Goal: Task Accomplishment & Management: Use online tool/utility

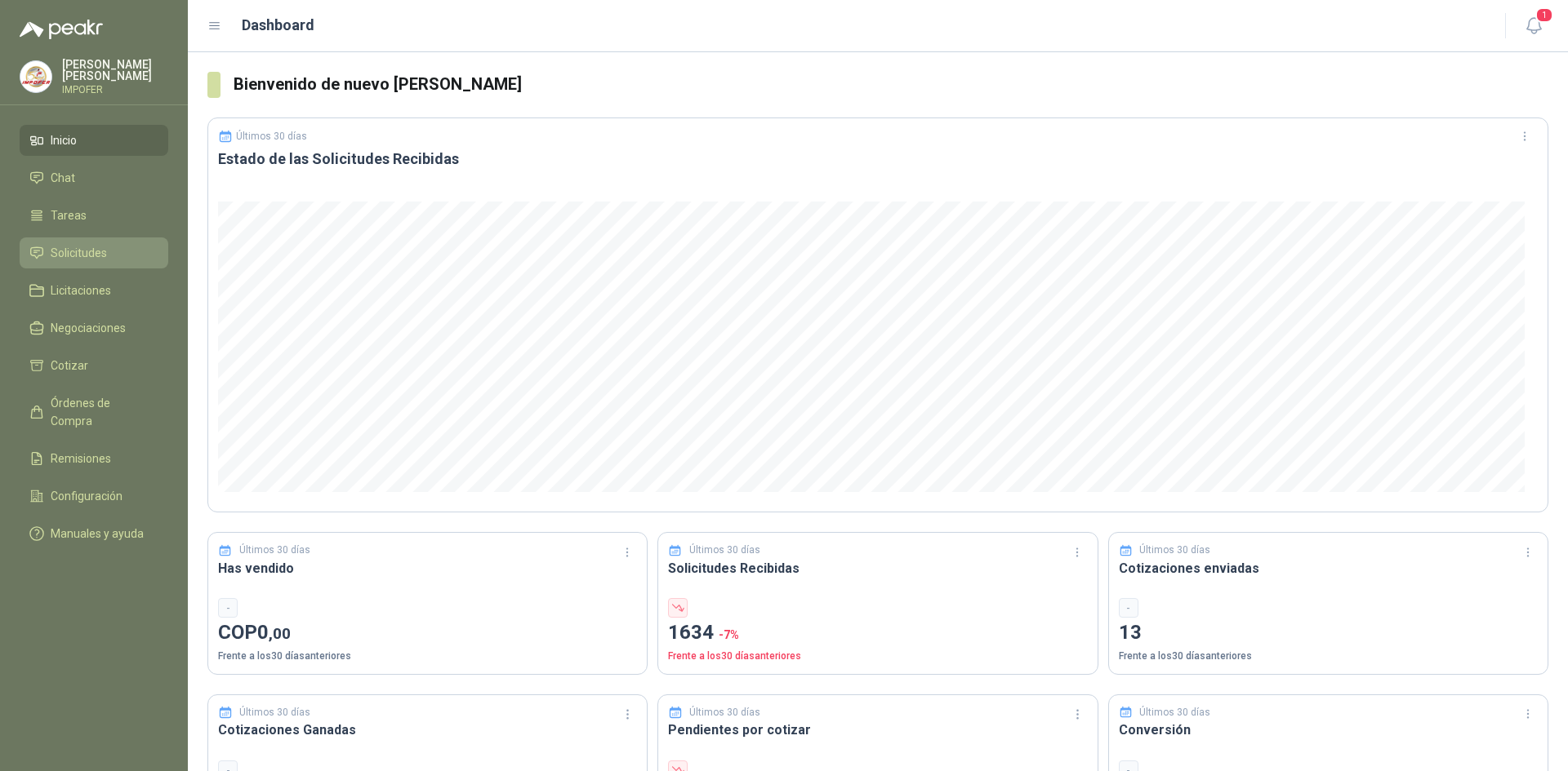
click at [86, 253] on span "Solicitudes" at bounding box center [78, 253] width 56 height 18
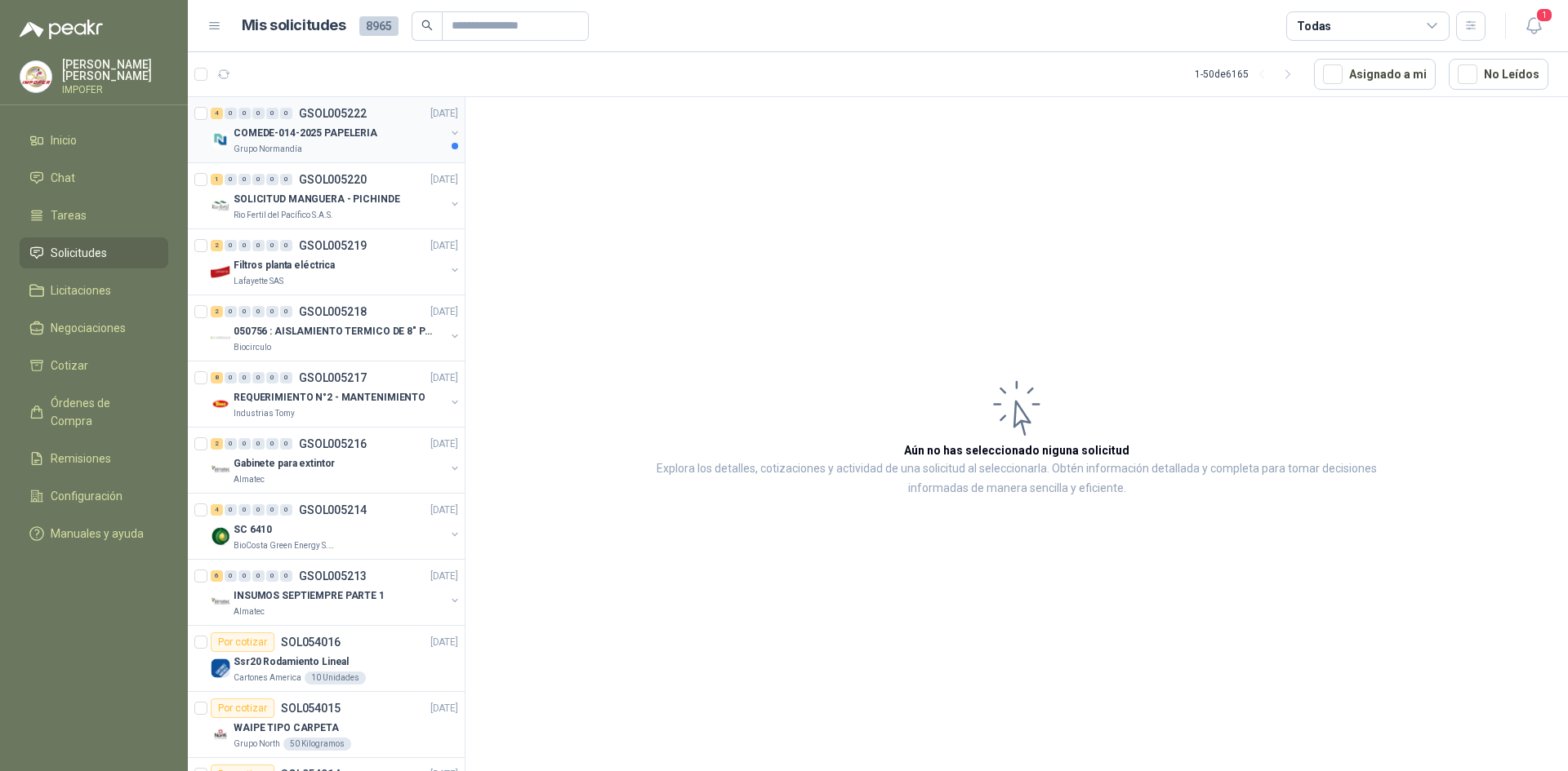
click at [294, 137] on p "COMEDE-014-2025 PAPELERIA" at bounding box center [305, 133] width 143 height 15
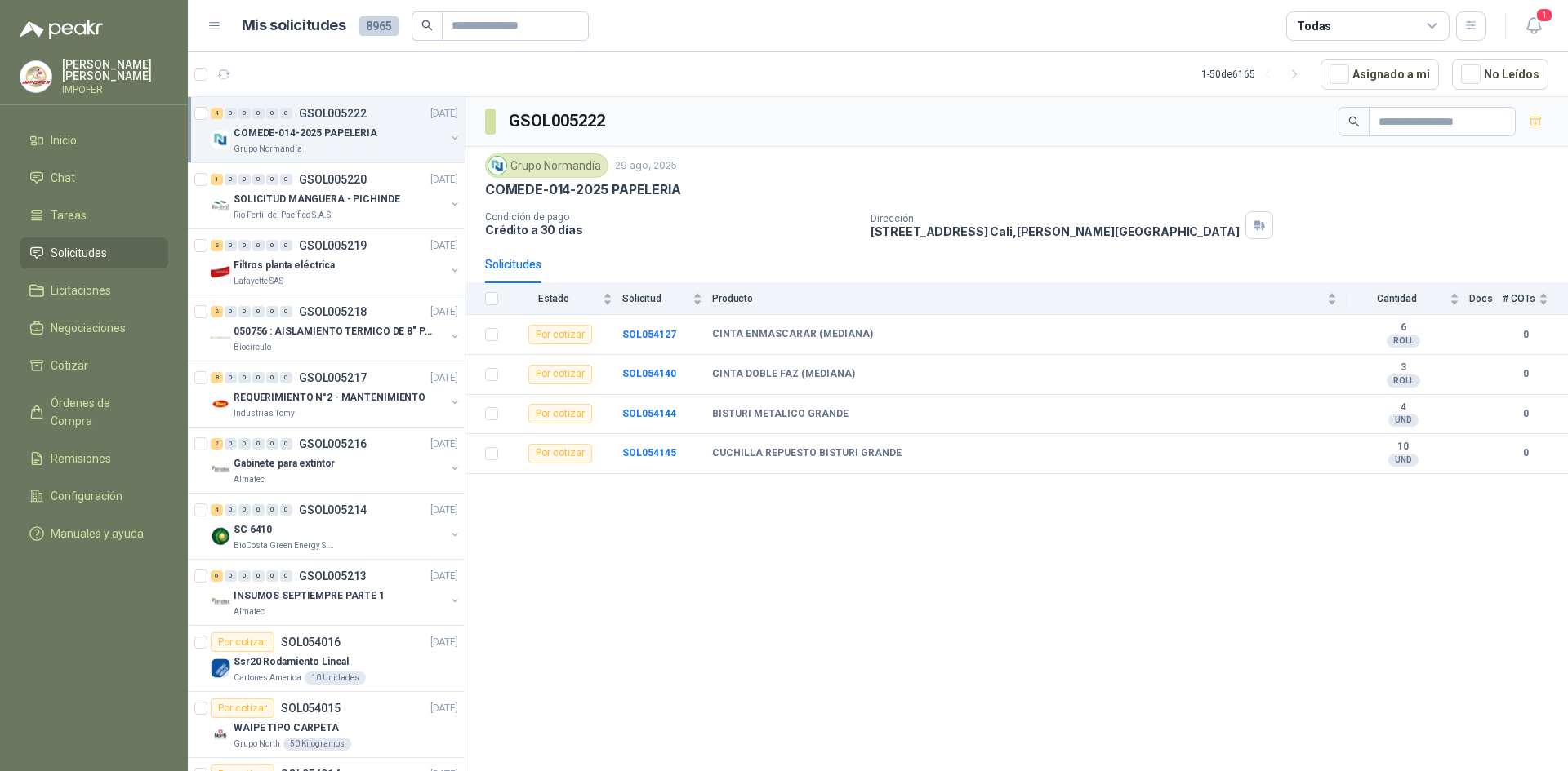
click at [901, 105] on div "GSOL005222" at bounding box center [1017, 121] width 1103 height 50
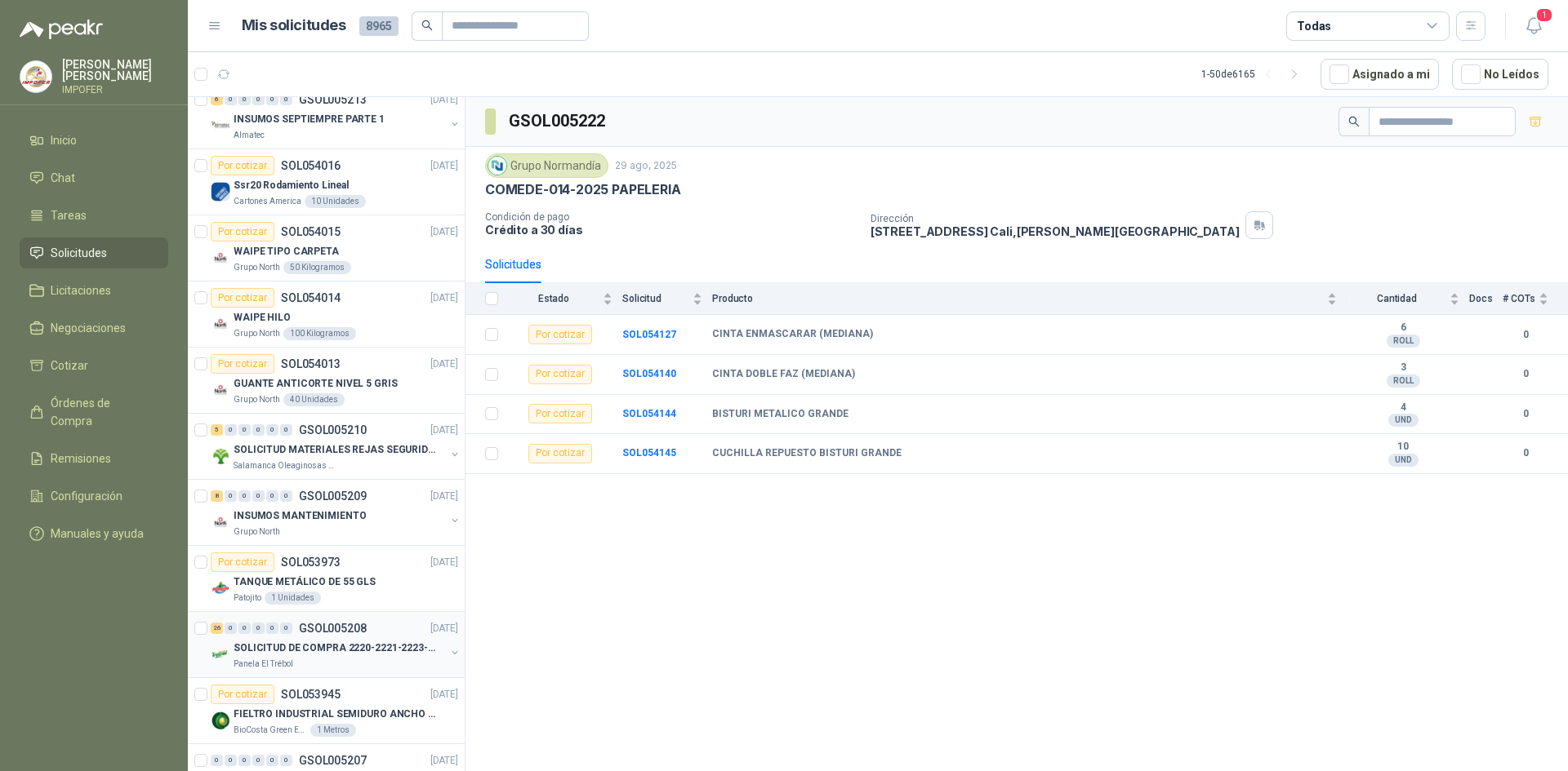
scroll to position [571, 0]
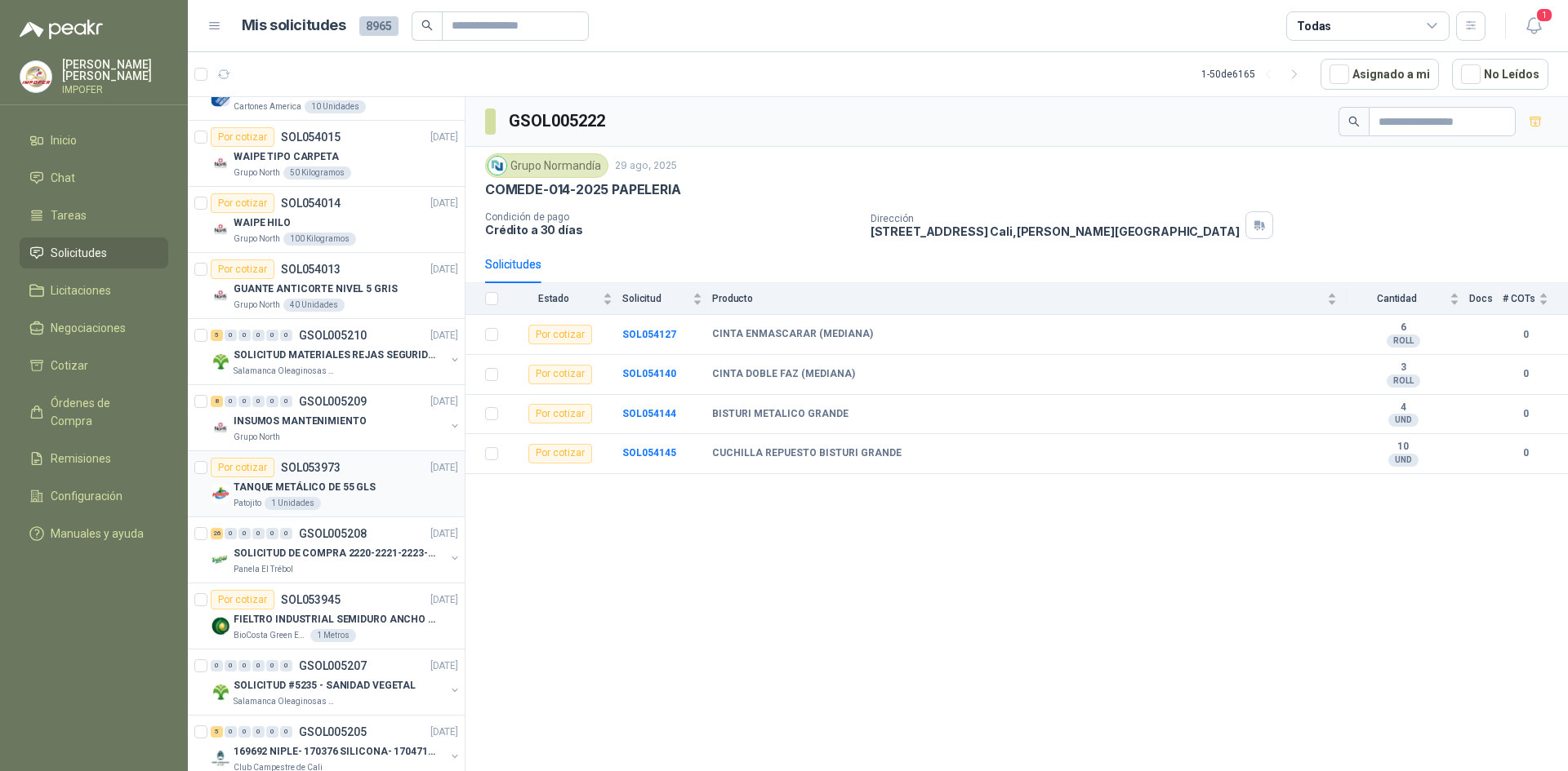
click at [325, 490] on p "TANQUE METÁLICO DE 55 GLS" at bounding box center [304, 488] width 142 height 15
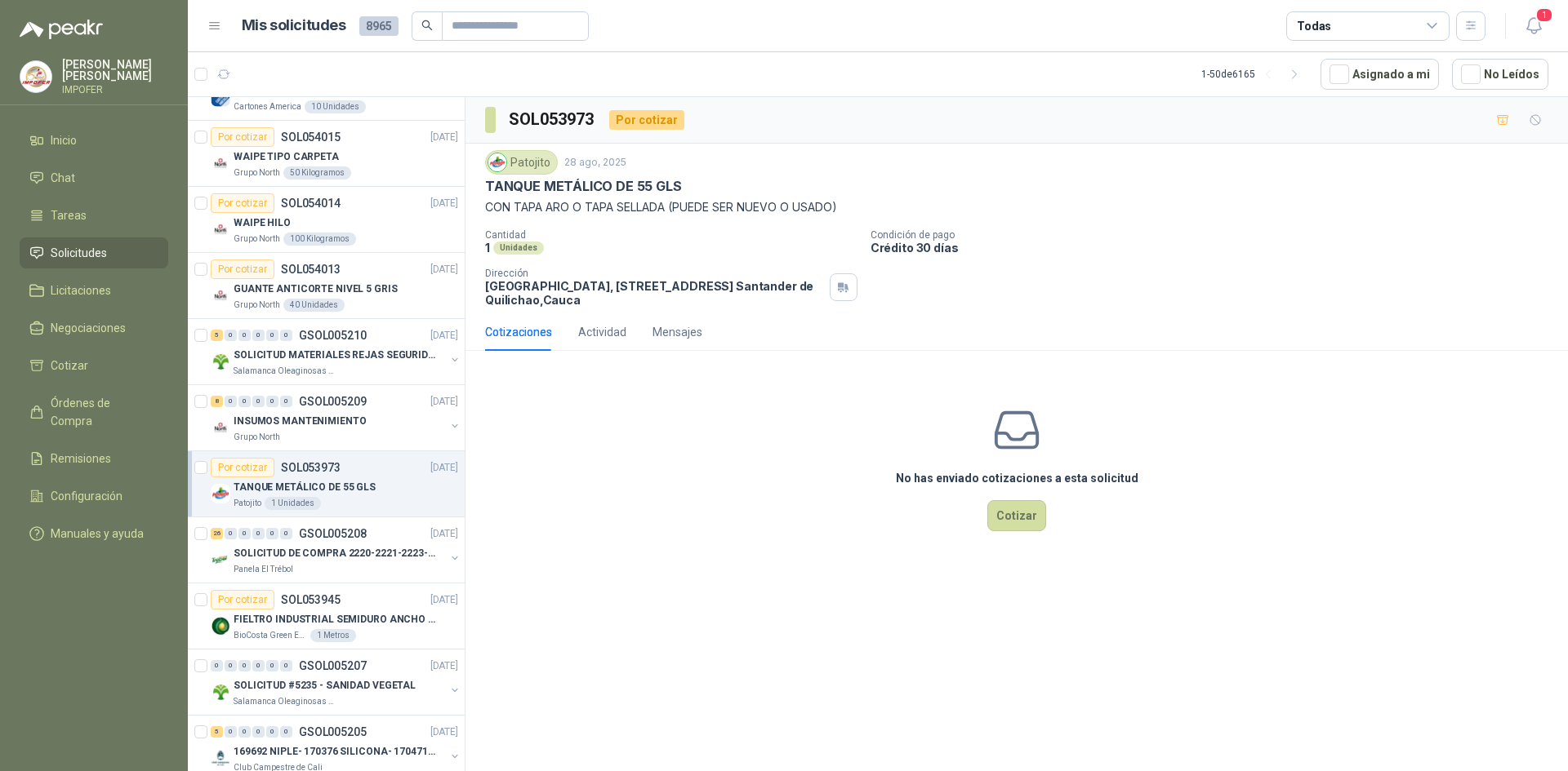
click at [1338, 19] on div "Todas" at bounding box center [1368, 26] width 164 height 29
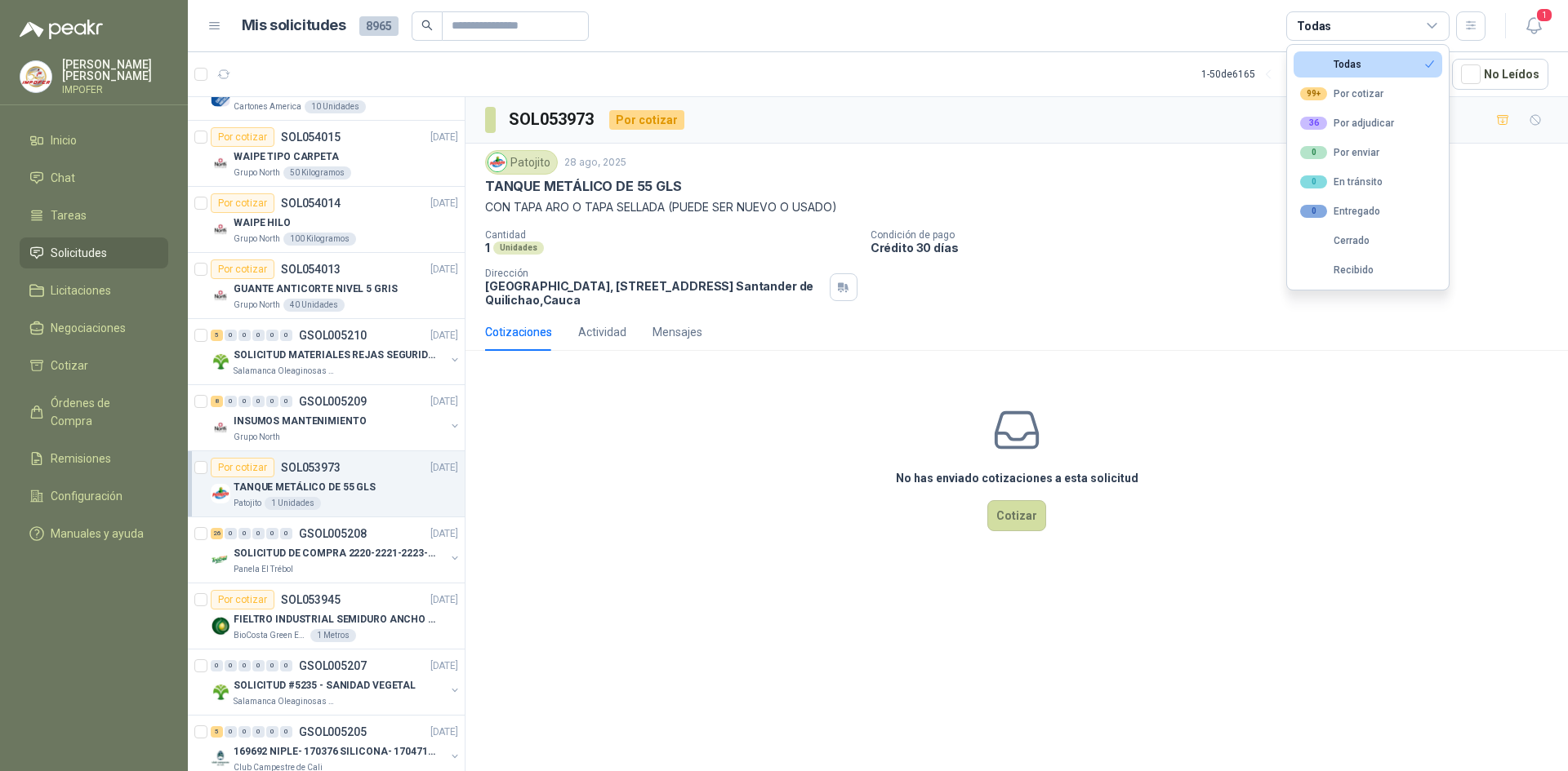
click at [1370, 26] on div "Todas" at bounding box center [1368, 26] width 164 height 29
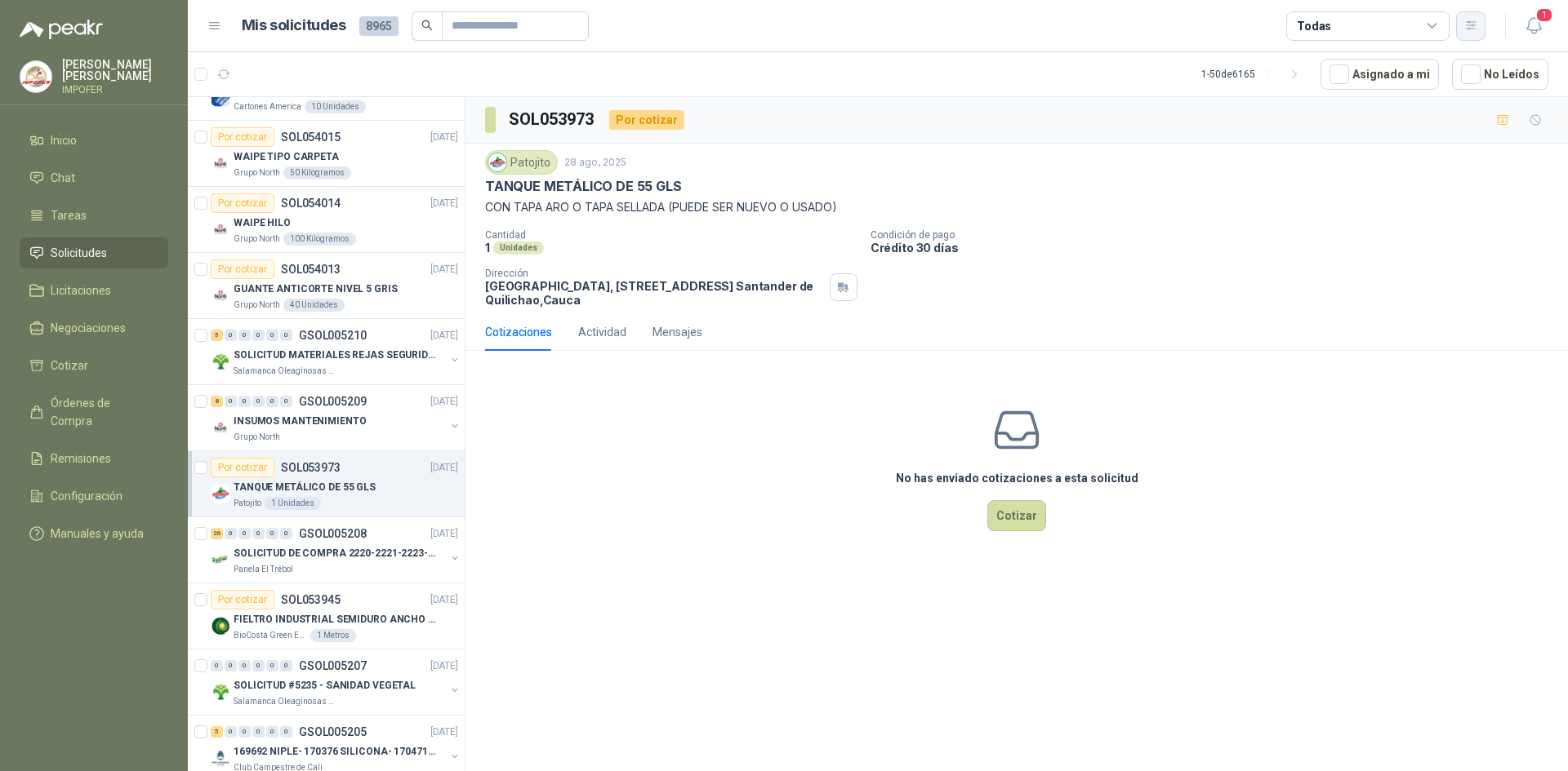
click at [1469, 28] on icon "button" at bounding box center [1471, 25] width 13 height 13
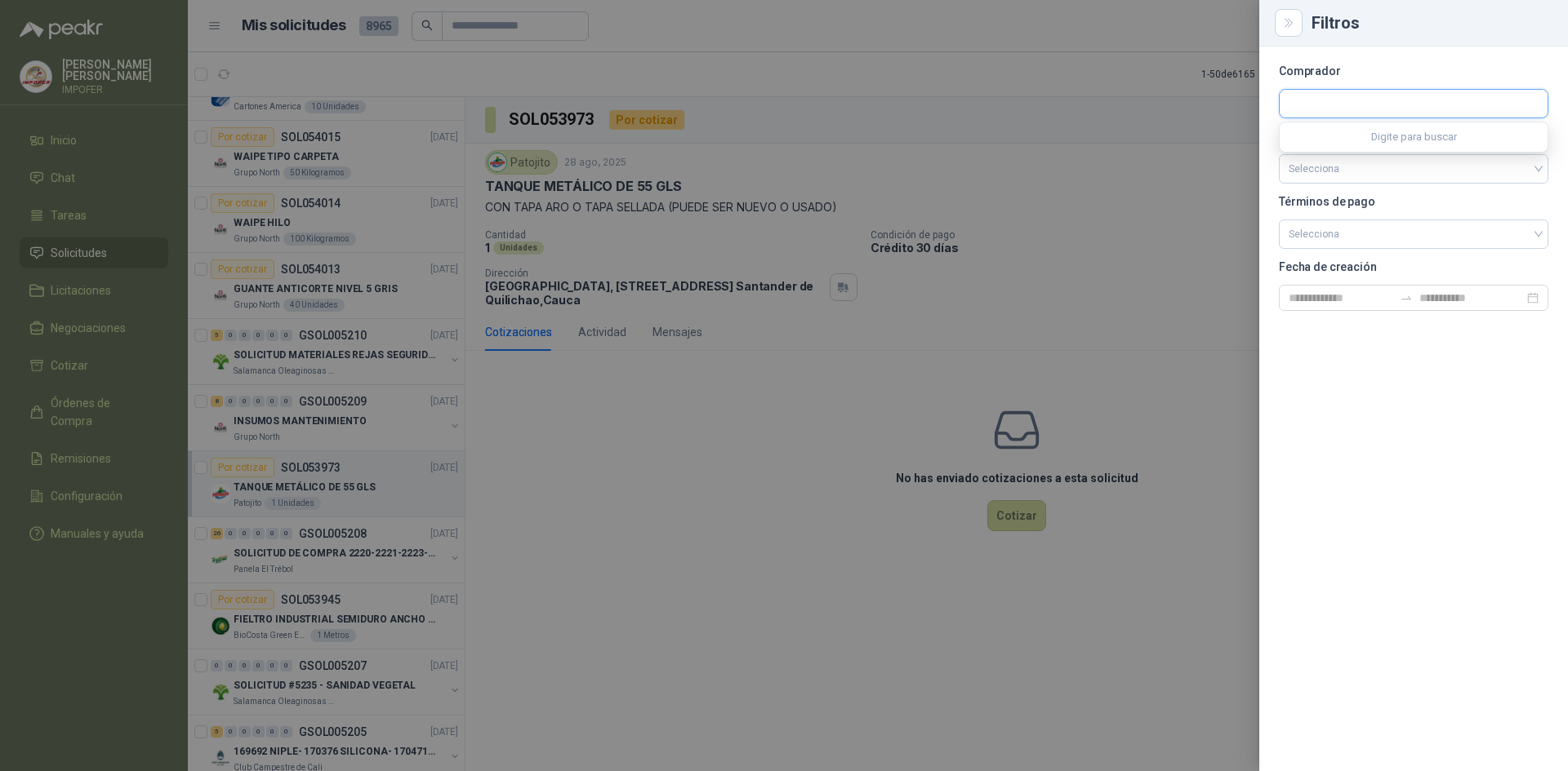
click at [1361, 98] on input "text" at bounding box center [1414, 104] width 268 height 28
type input "*****"
click at [1350, 140] on p "Patojito" at bounding box center [1389, 139] width 146 height 10
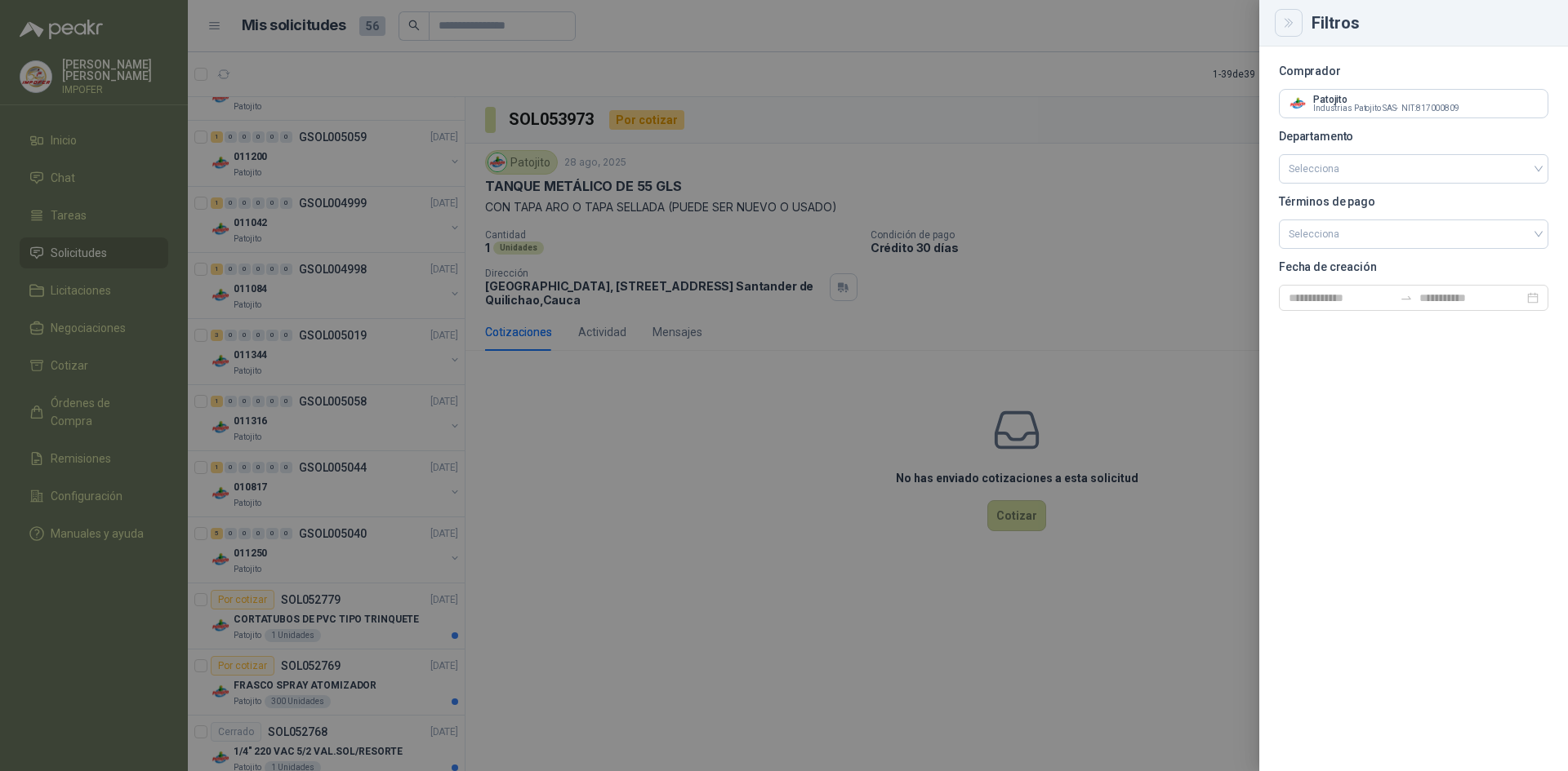
click at [1290, 27] on icon "Close" at bounding box center [1289, 23] width 13 height 13
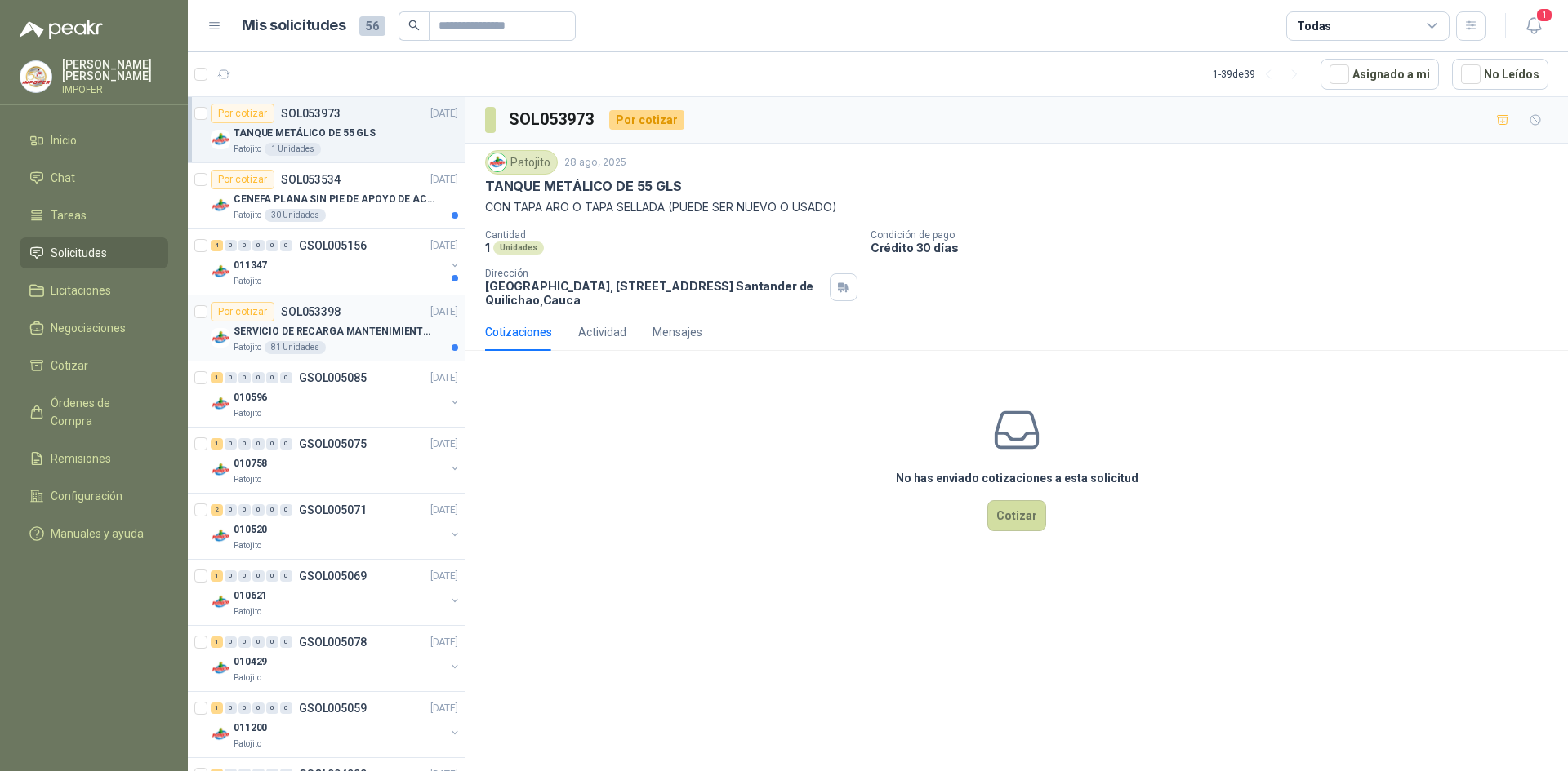
click at [346, 337] on p "SERVICIO DE RECARGA MANTENIMIENTO Y PRESTAMOS DE EXTINTORES" at bounding box center [335, 332] width 203 height 15
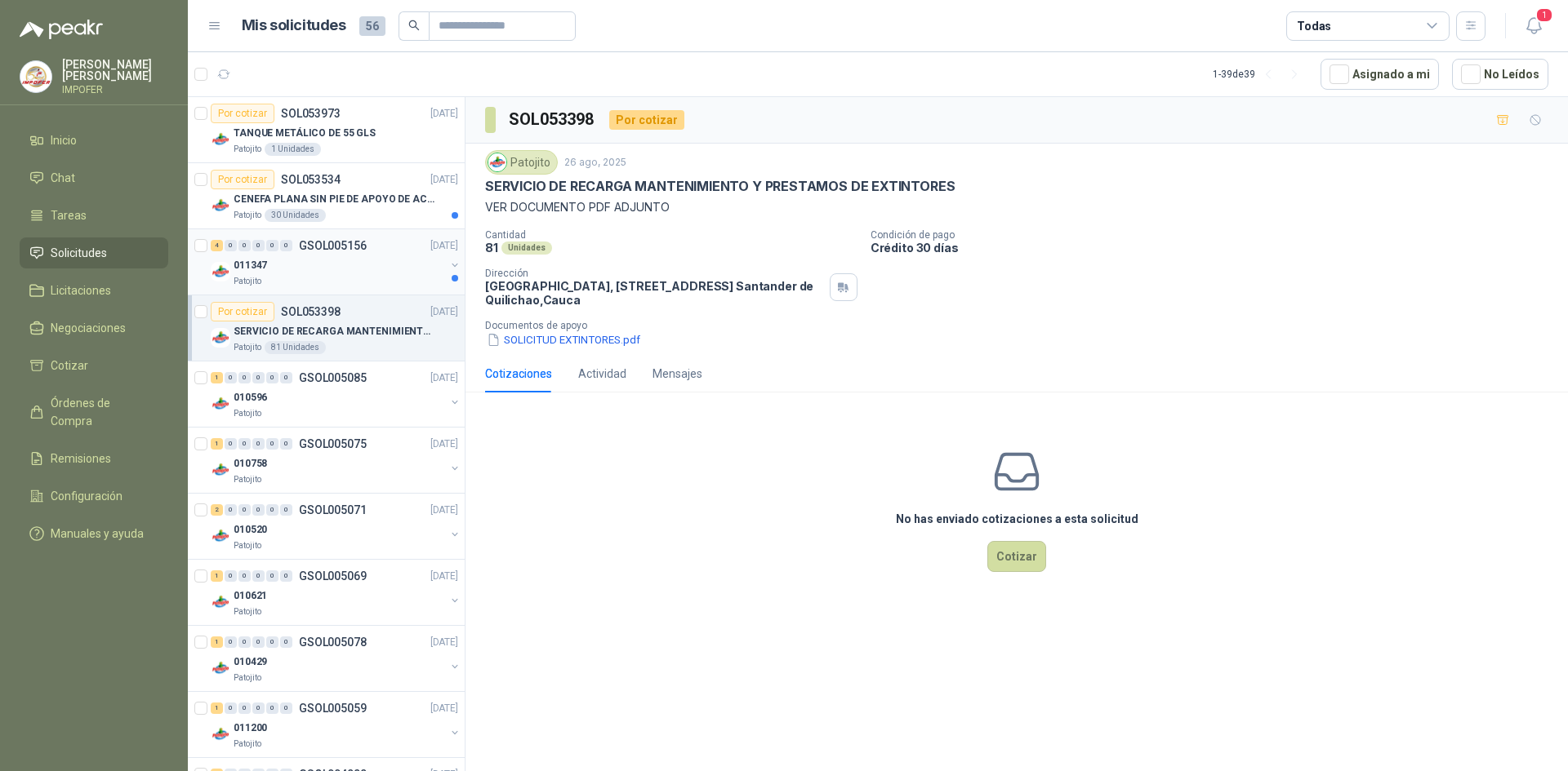
click at [339, 276] on div "Patojito" at bounding box center [339, 281] width 212 height 13
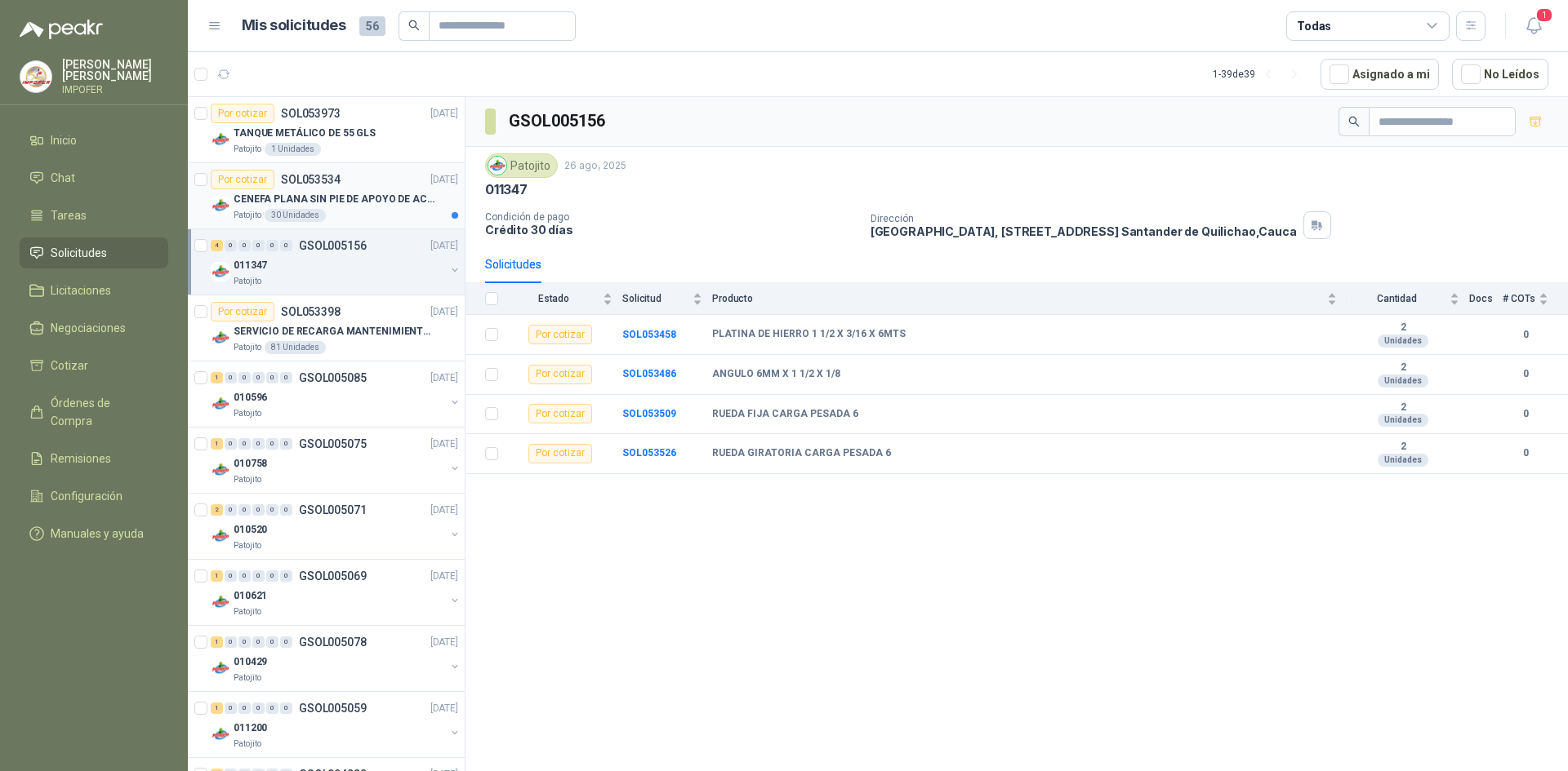
click at [336, 219] on div "Patojito 30 Unidades" at bounding box center [346, 215] width 224 height 13
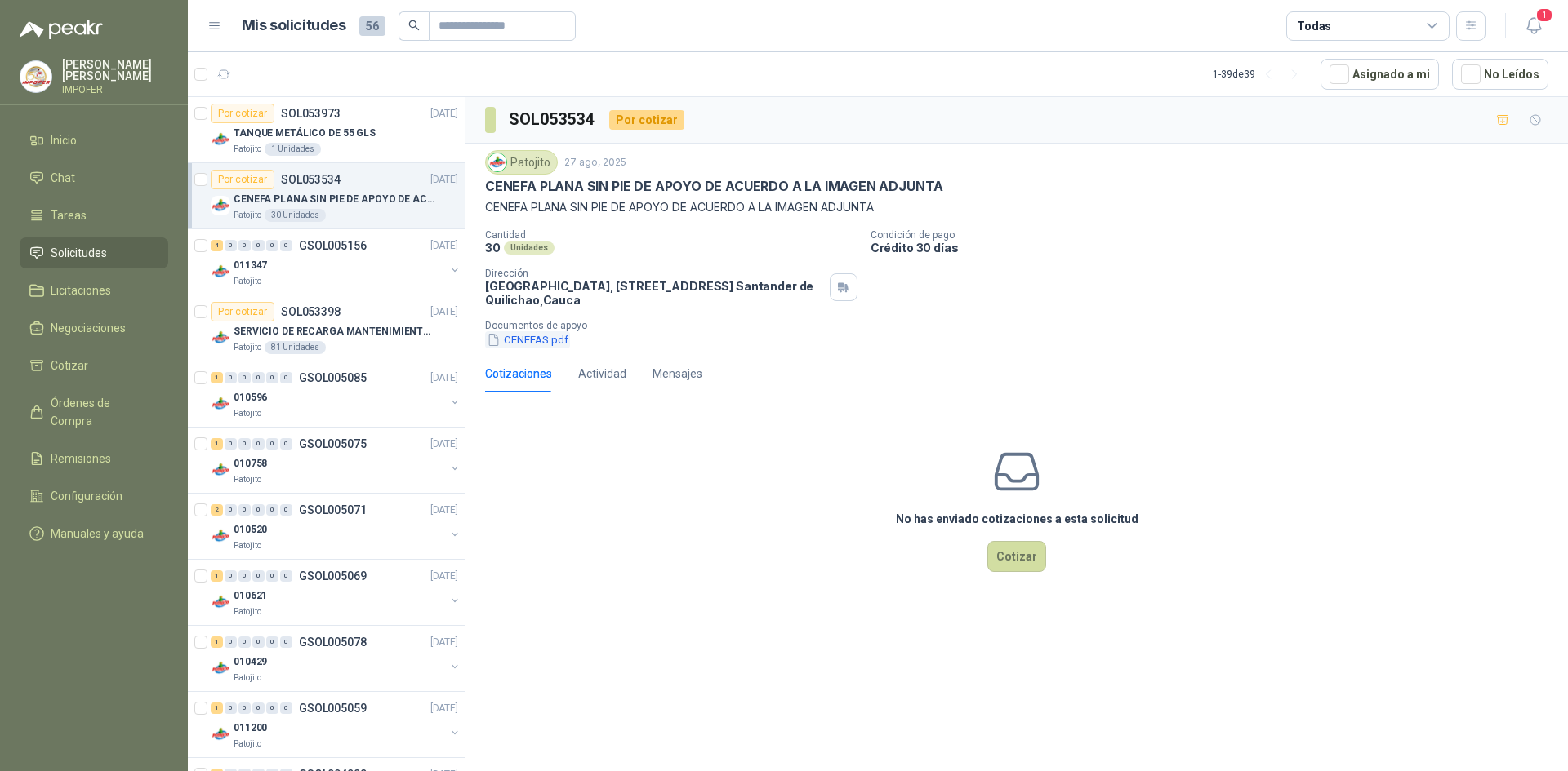
click at [564, 342] on button "CENEFAS.pdf" at bounding box center [527, 340] width 85 height 17
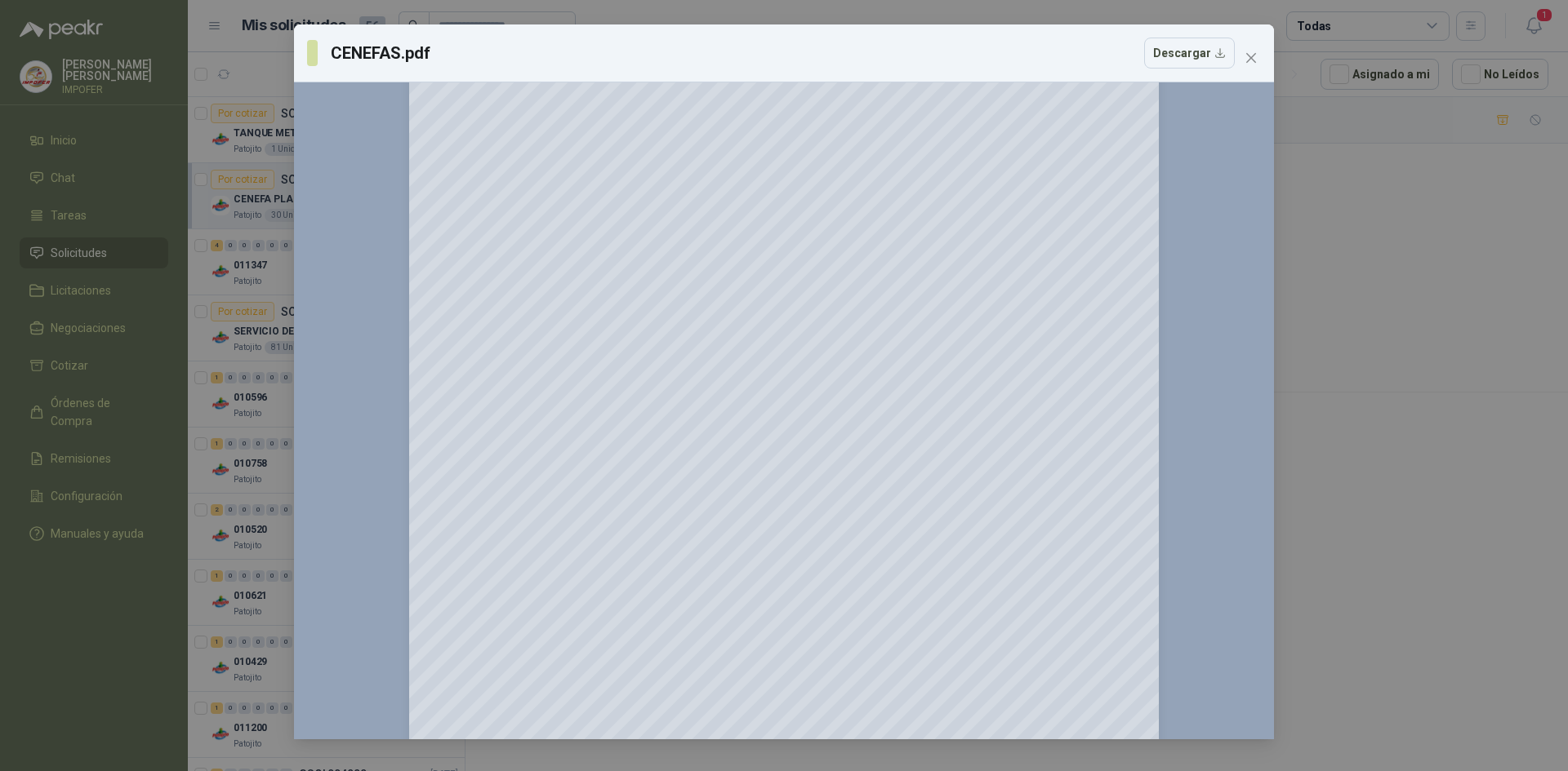
scroll to position [82, 0]
click at [1245, 65] on button "Close" at bounding box center [1250, 57] width 26 height 26
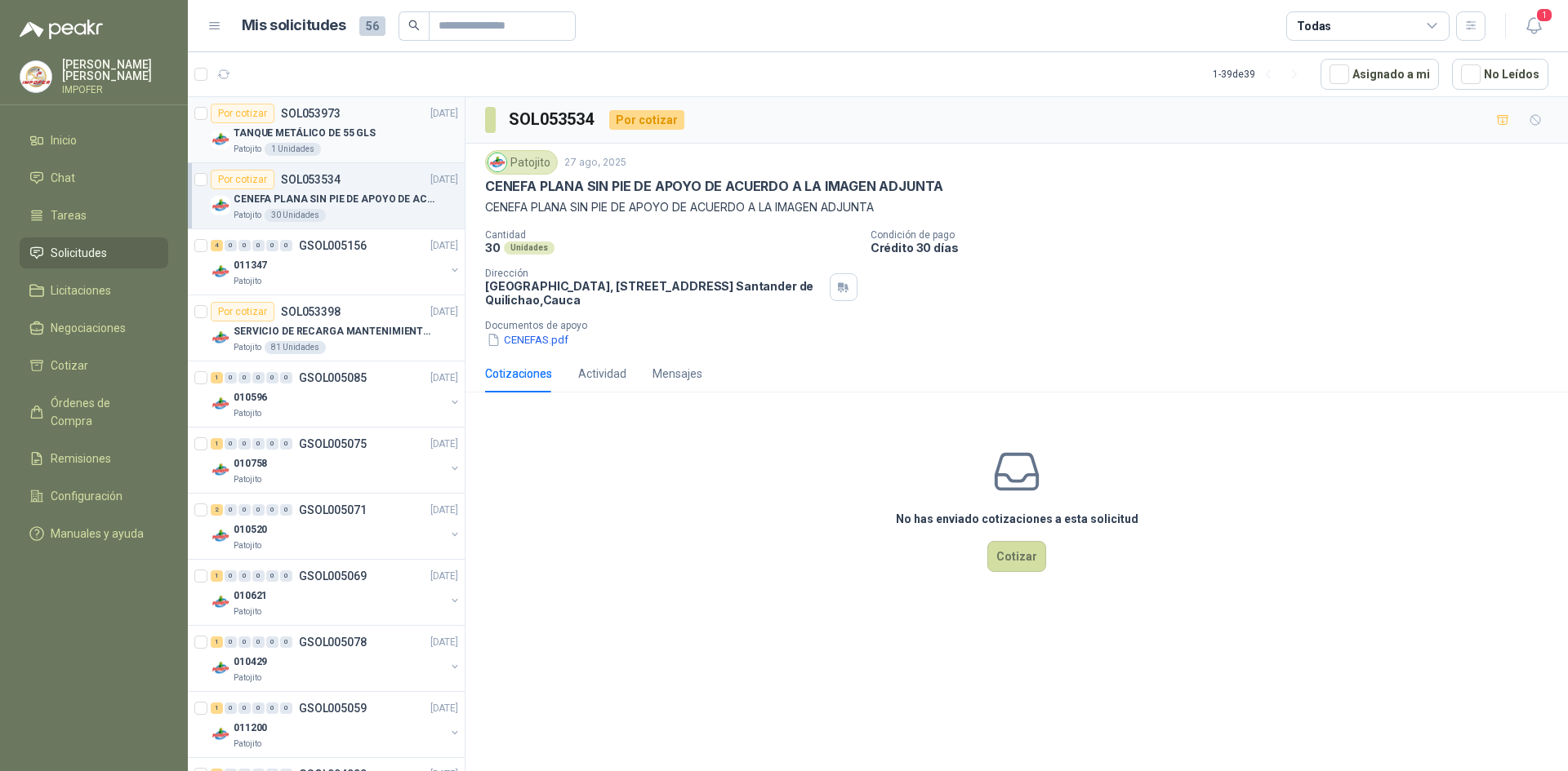
click at [377, 154] on div "Patojito 1 Unidades" at bounding box center [346, 149] width 224 height 13
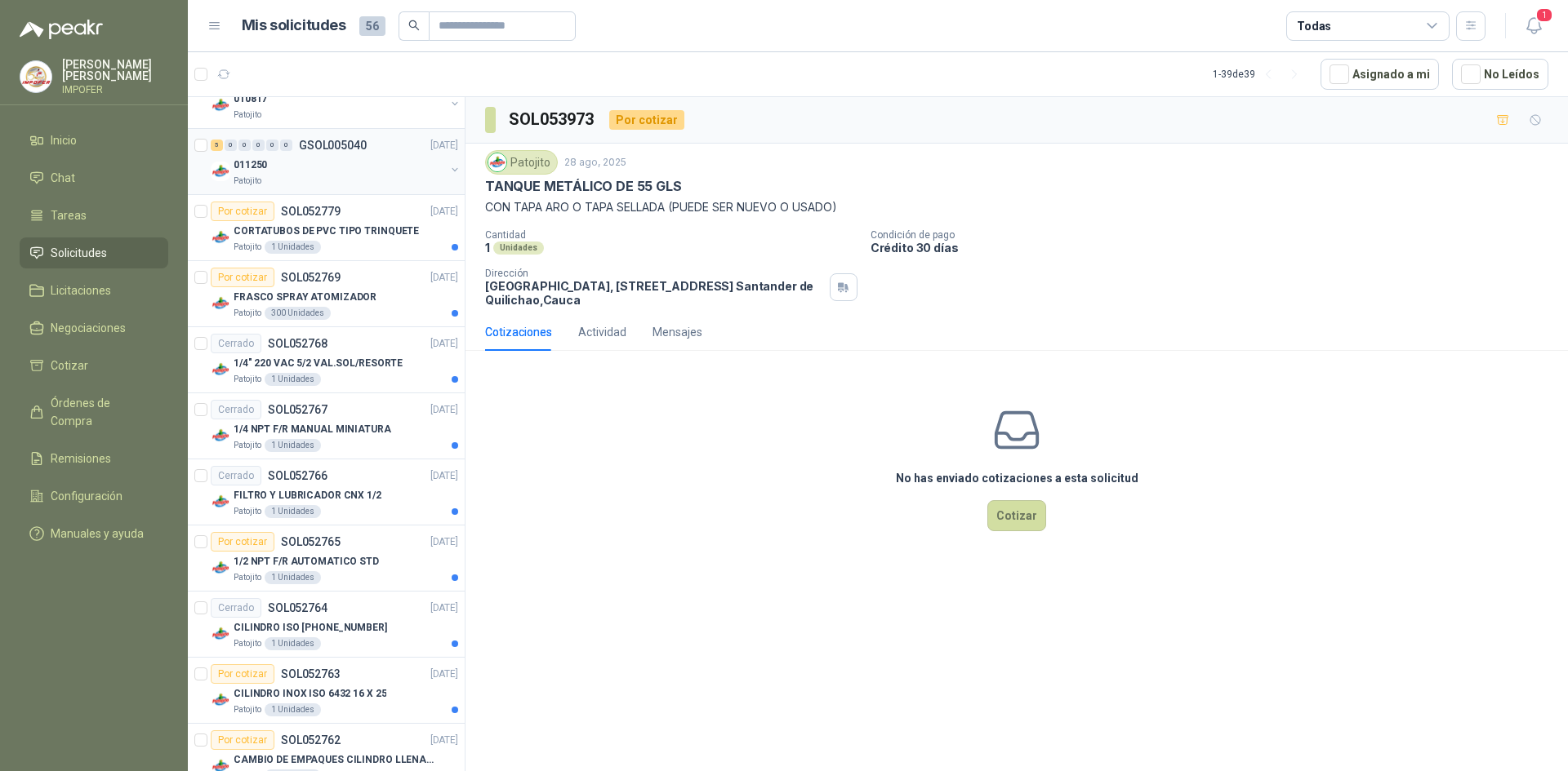
scroll to position [817, 0]
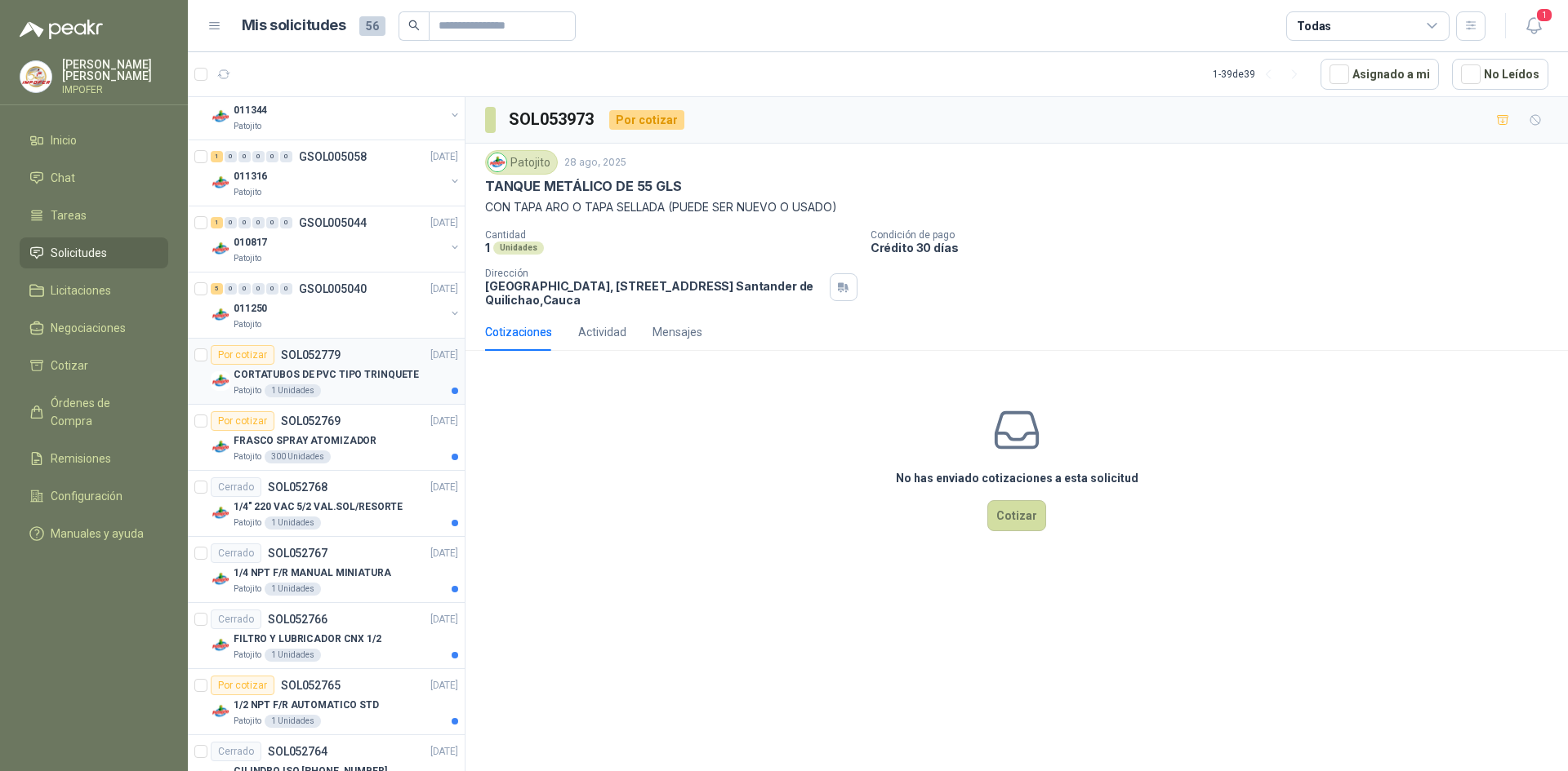
click at [347, 384] on div "Patojito 1 Unidades" at bounding box center [346, 390] width 224 height 13
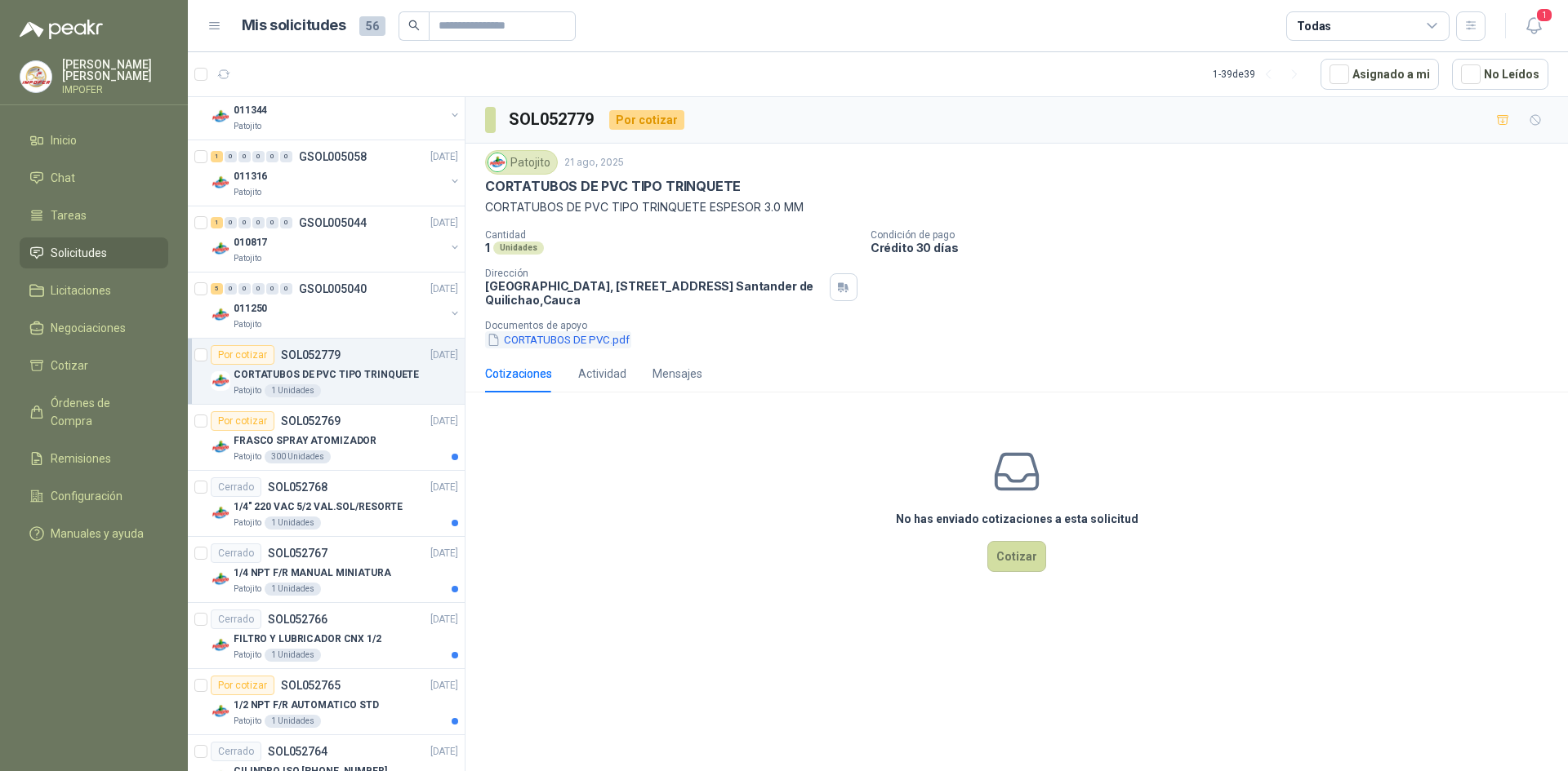
click at [565, 340] on button "CORTATUBOS DE PVC.pdf" at bounding box center [557, 340] width 146 height 17
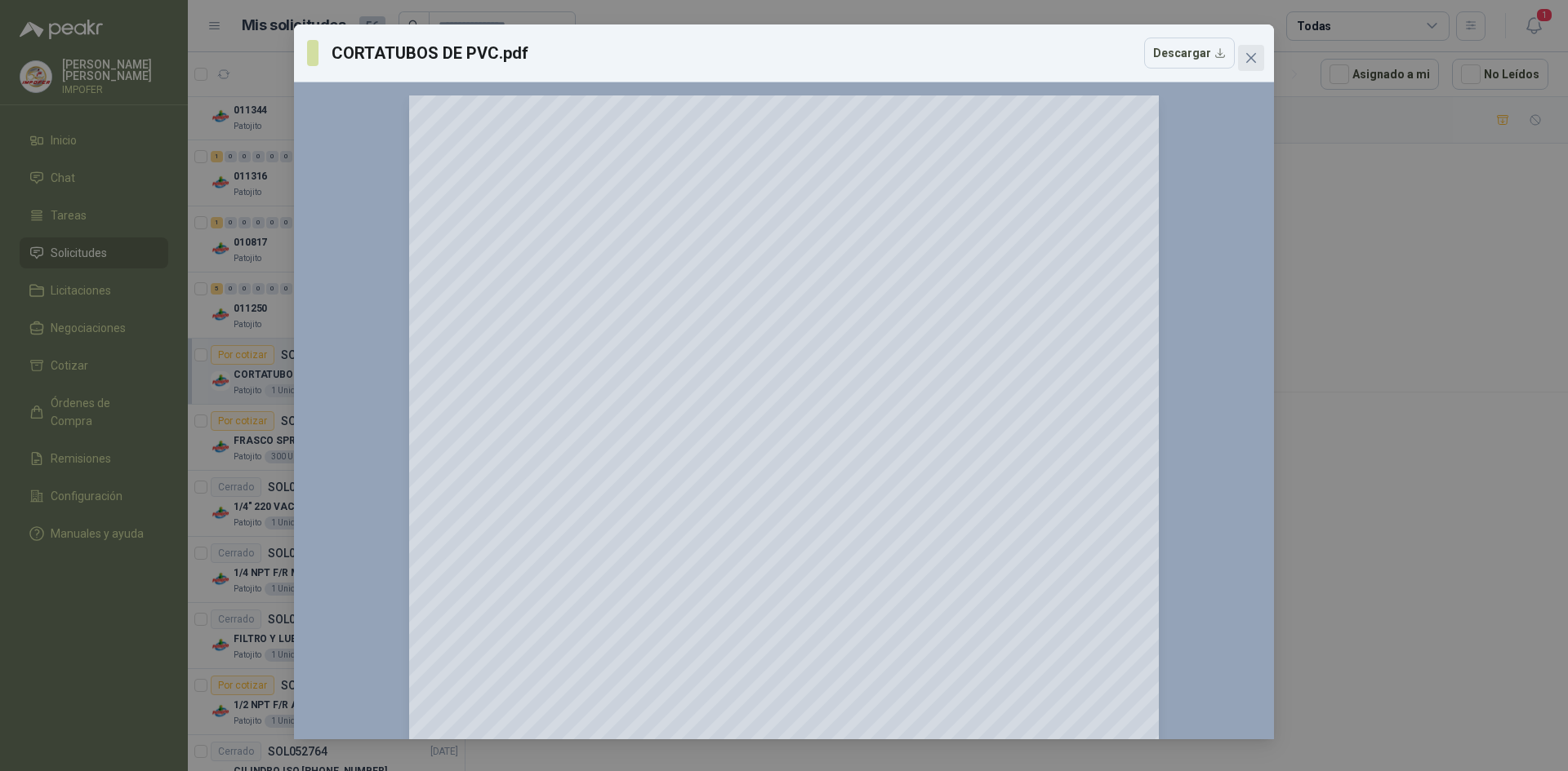
click at [1255, 59] on icon "close" at bounding box center [1250, 57] width 13 height 13
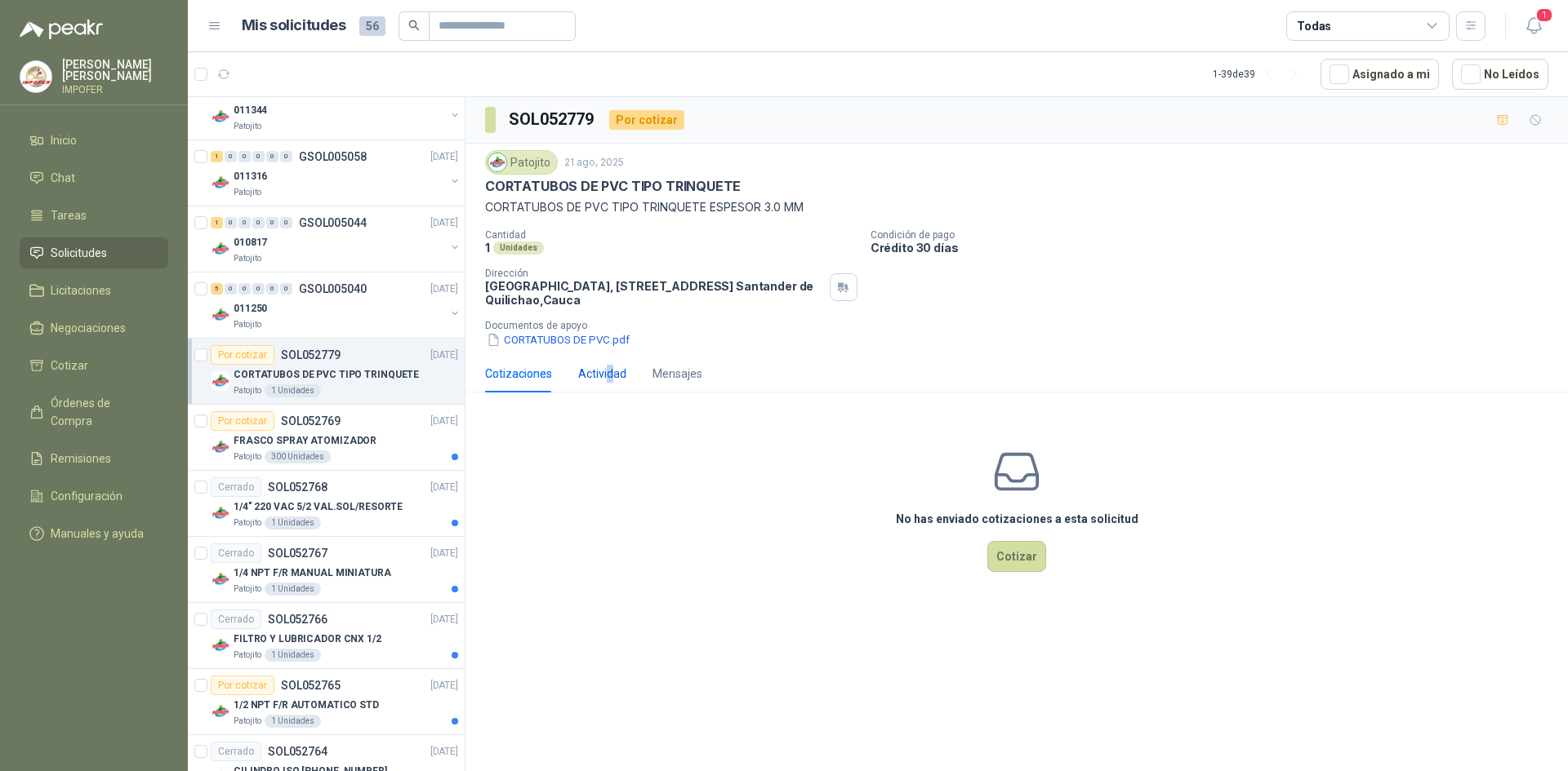
click at [609, 375] on div "Actividad" at bounding box center [602, 373] width 48 height 18
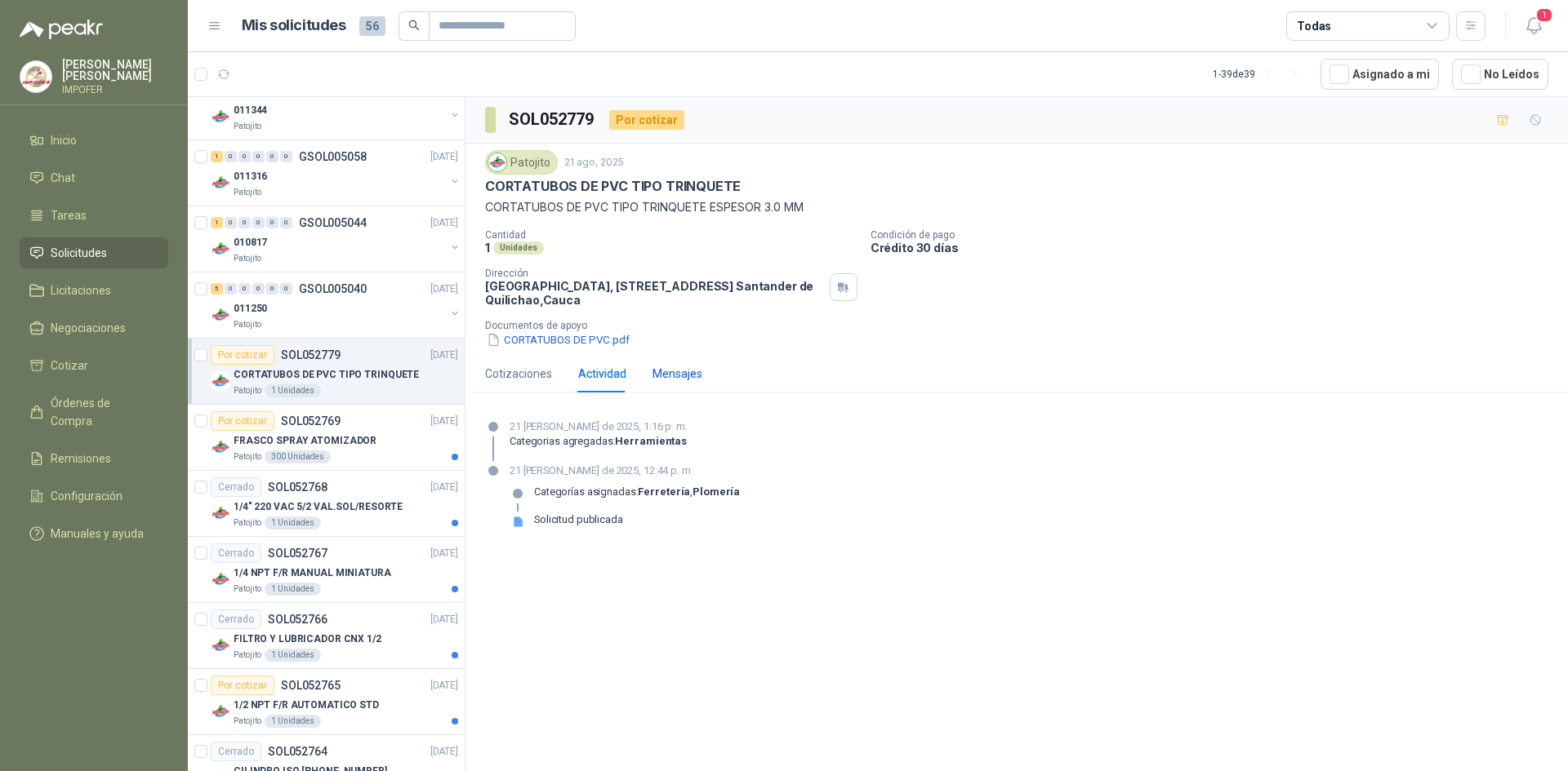
click at [697, 375] on div "Mensajes" at bounding box center [677, 373] width 50 height 18
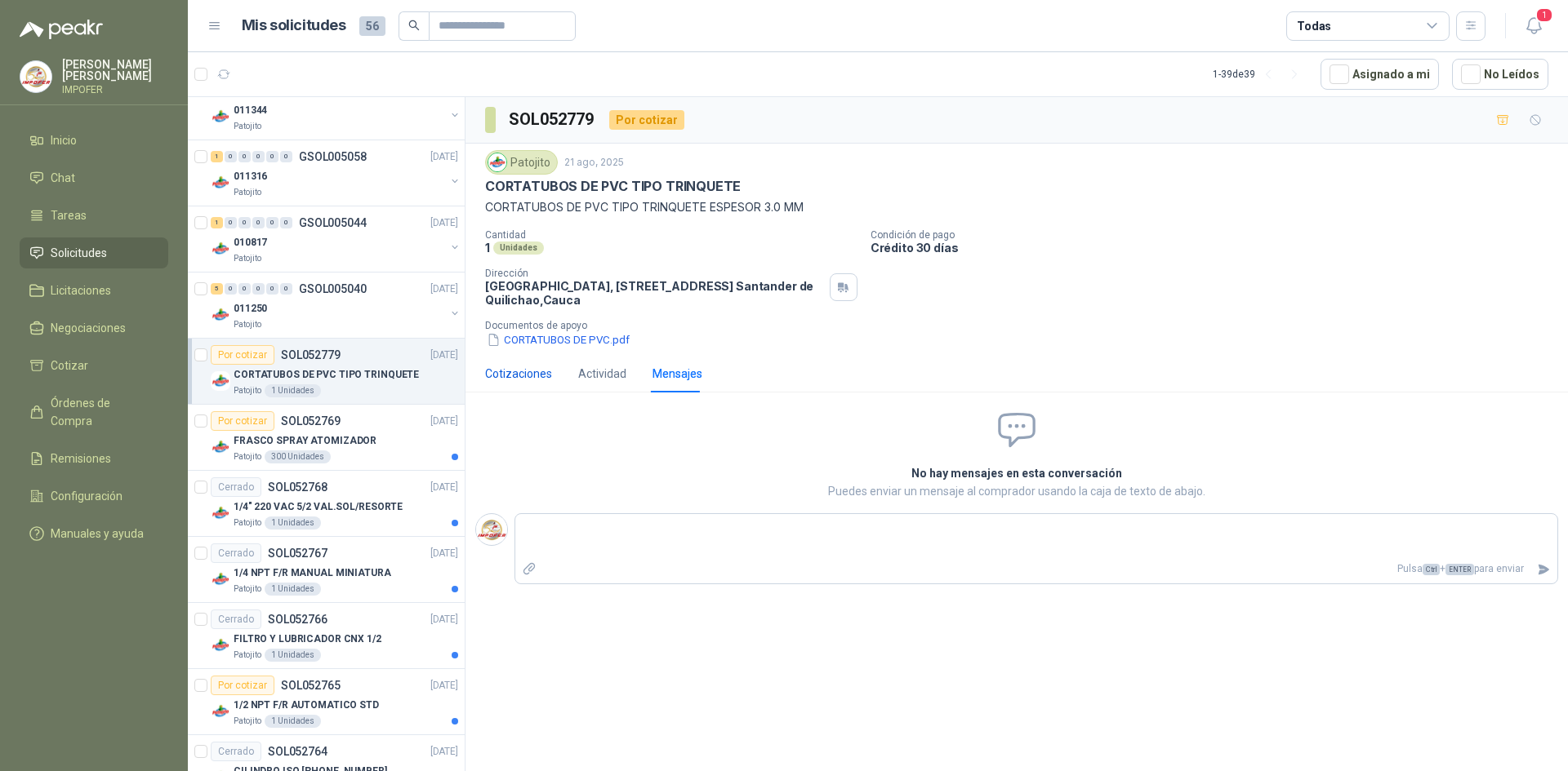
click at [514, 372] on div "Cotizaciones" at bounding box center [518, 373] width 67 height 18
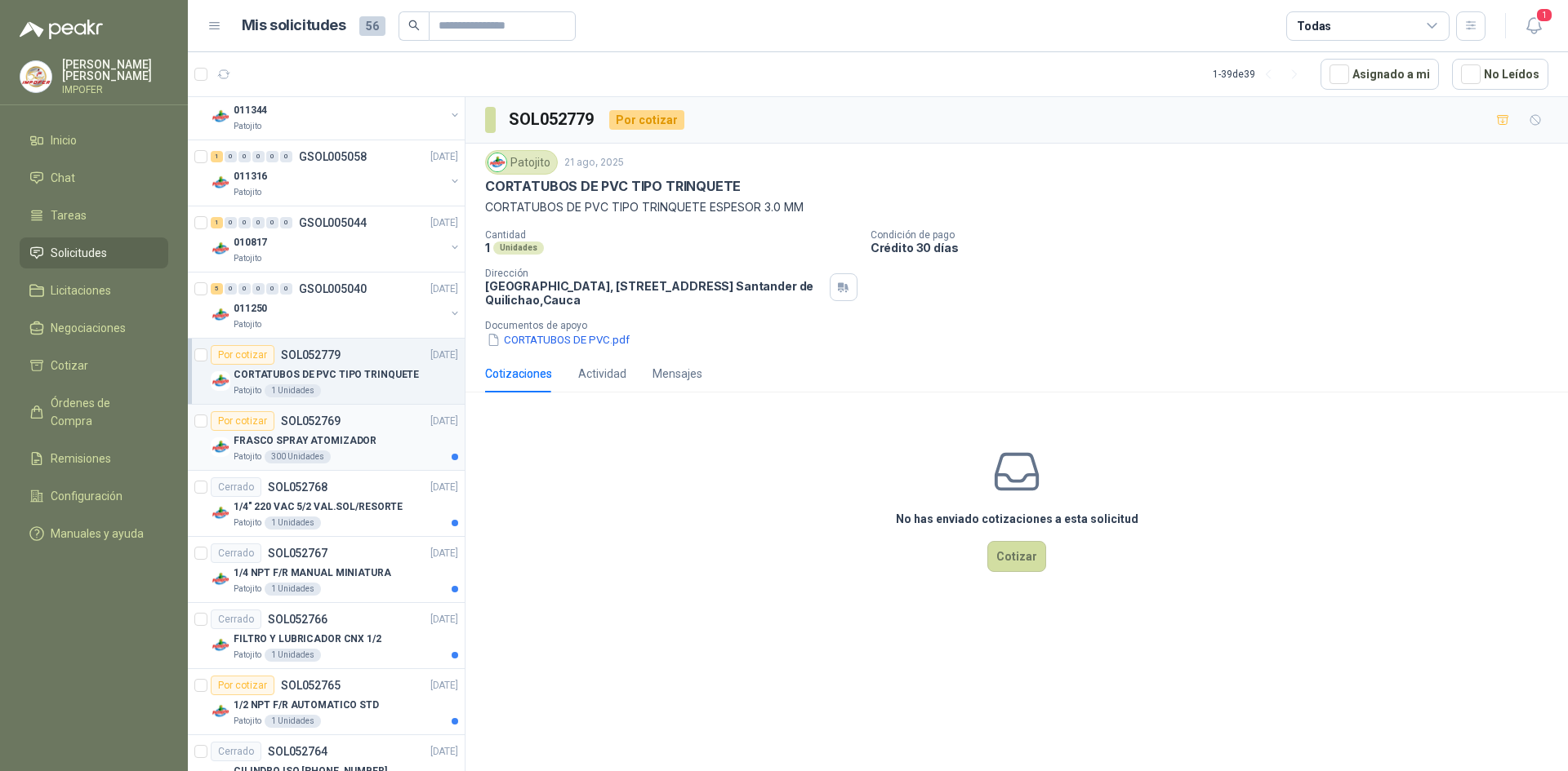
click at [272, 442] on p "FRASCO SPRAY ATOMIZADOR" at bounding box center [305, 441] width 143 height 15
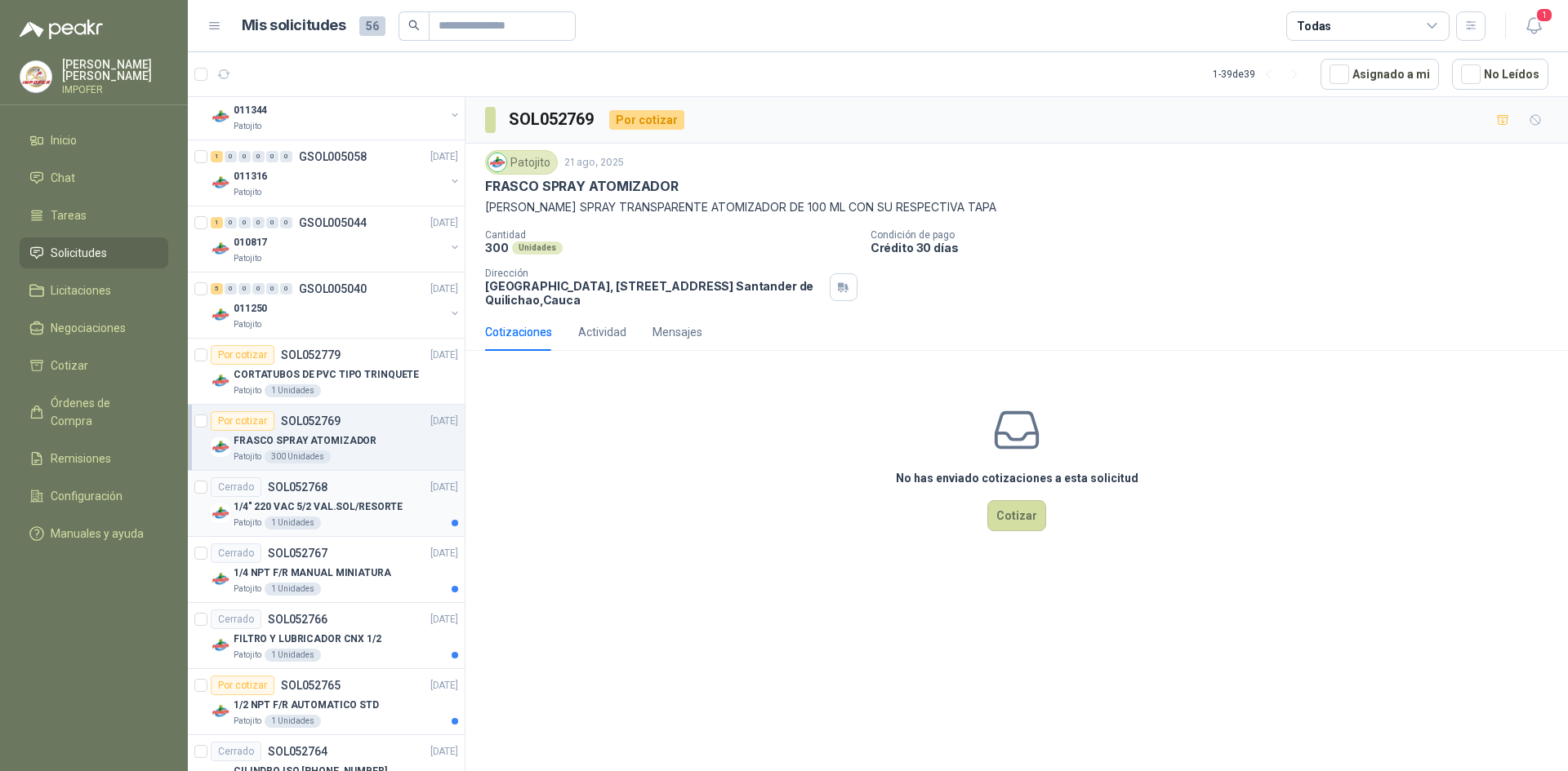
click at [329, 520] on div "Patojito 1 Unidades" at bounding box center [346, 522] width 224 height 13
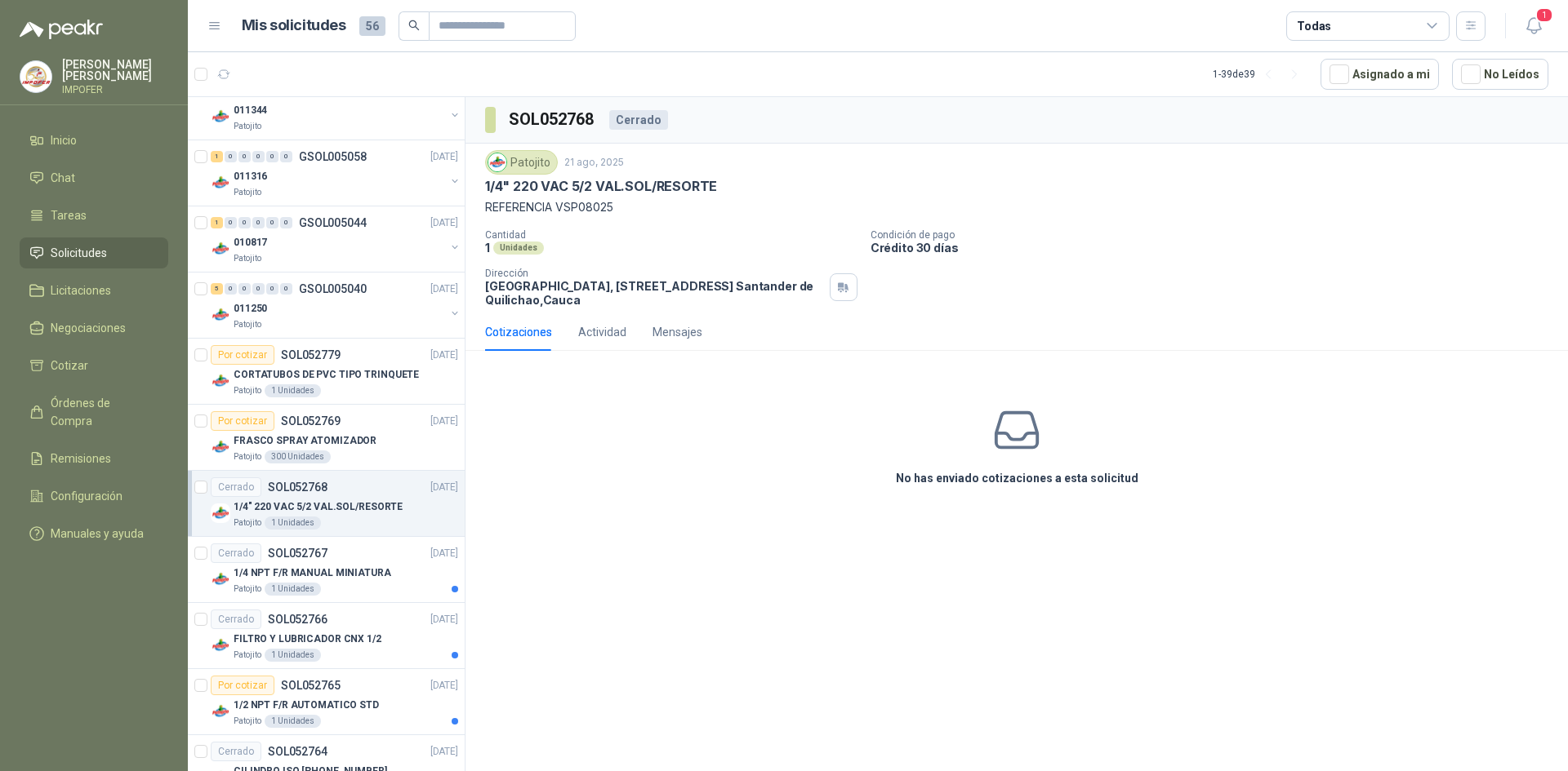
scroll to position [897, 0]
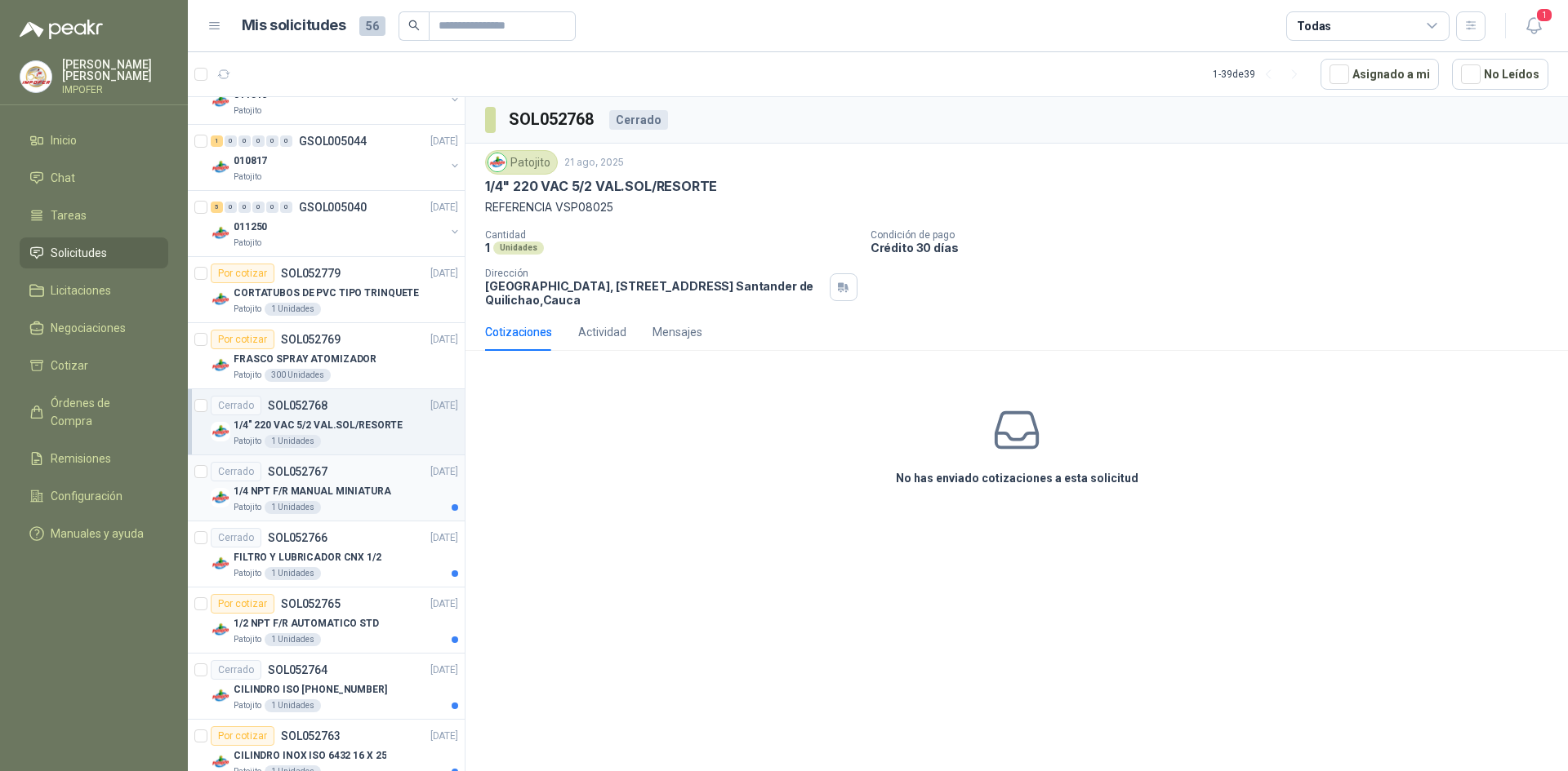
click at [325, 491] on p "1/4 NPT F/R MANUAL MINIATURA" at bounding box center [312, 491] width 158 height 15
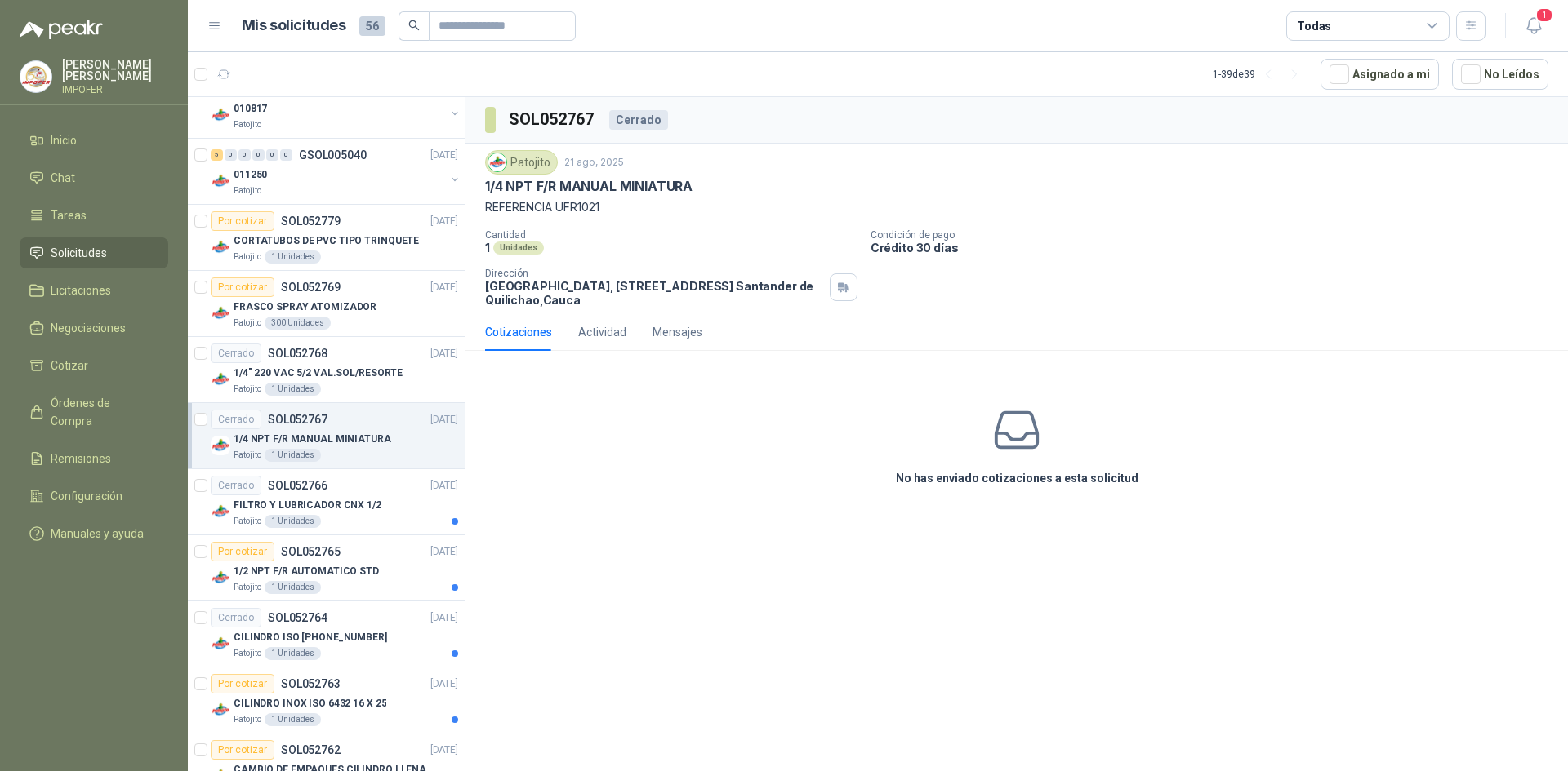
scroll to position [979, 0]
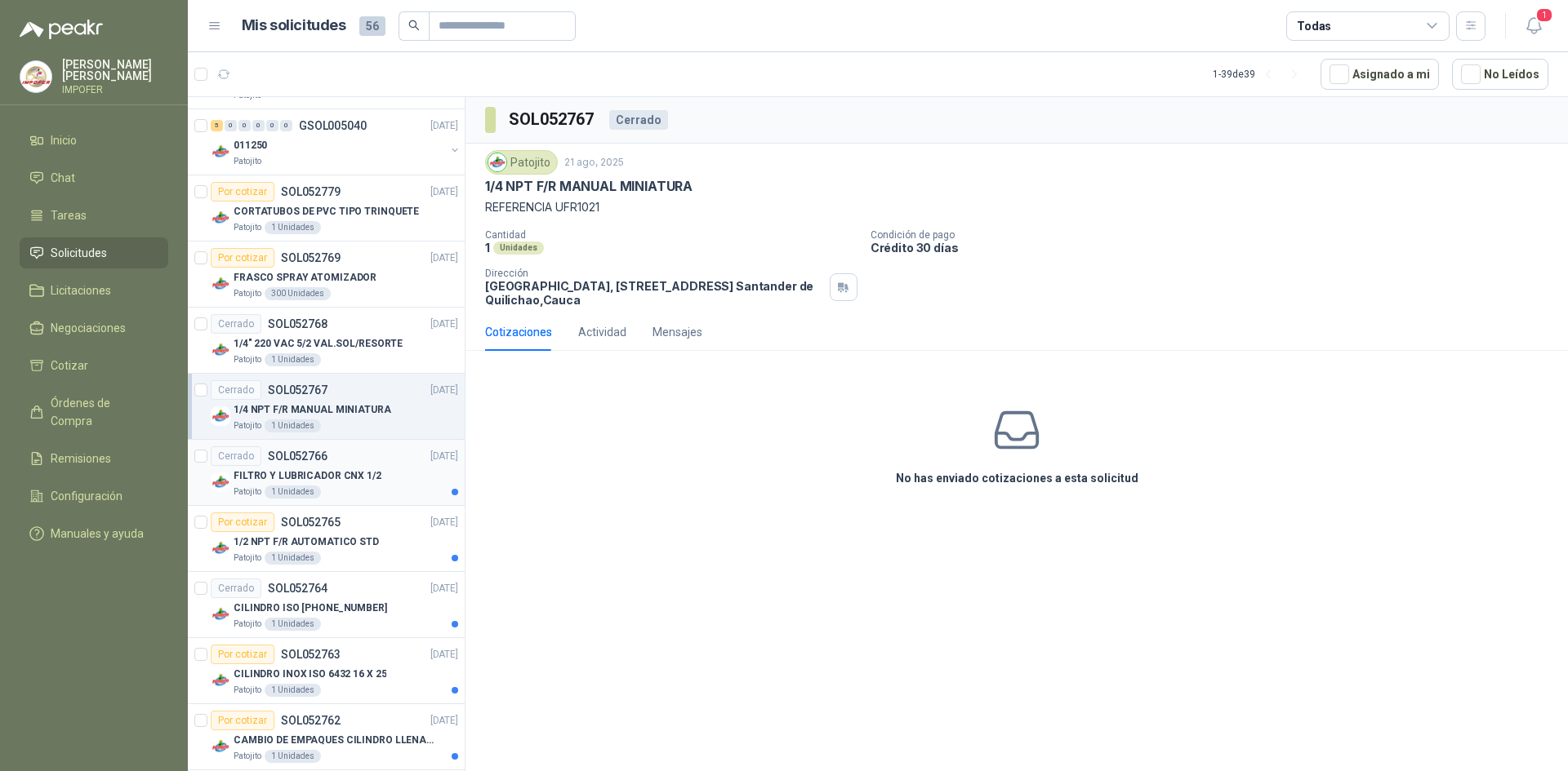
click at [325, 491] on div "Patojito 1 Unidades" at bounding box center [346, 491] width 224 height 13
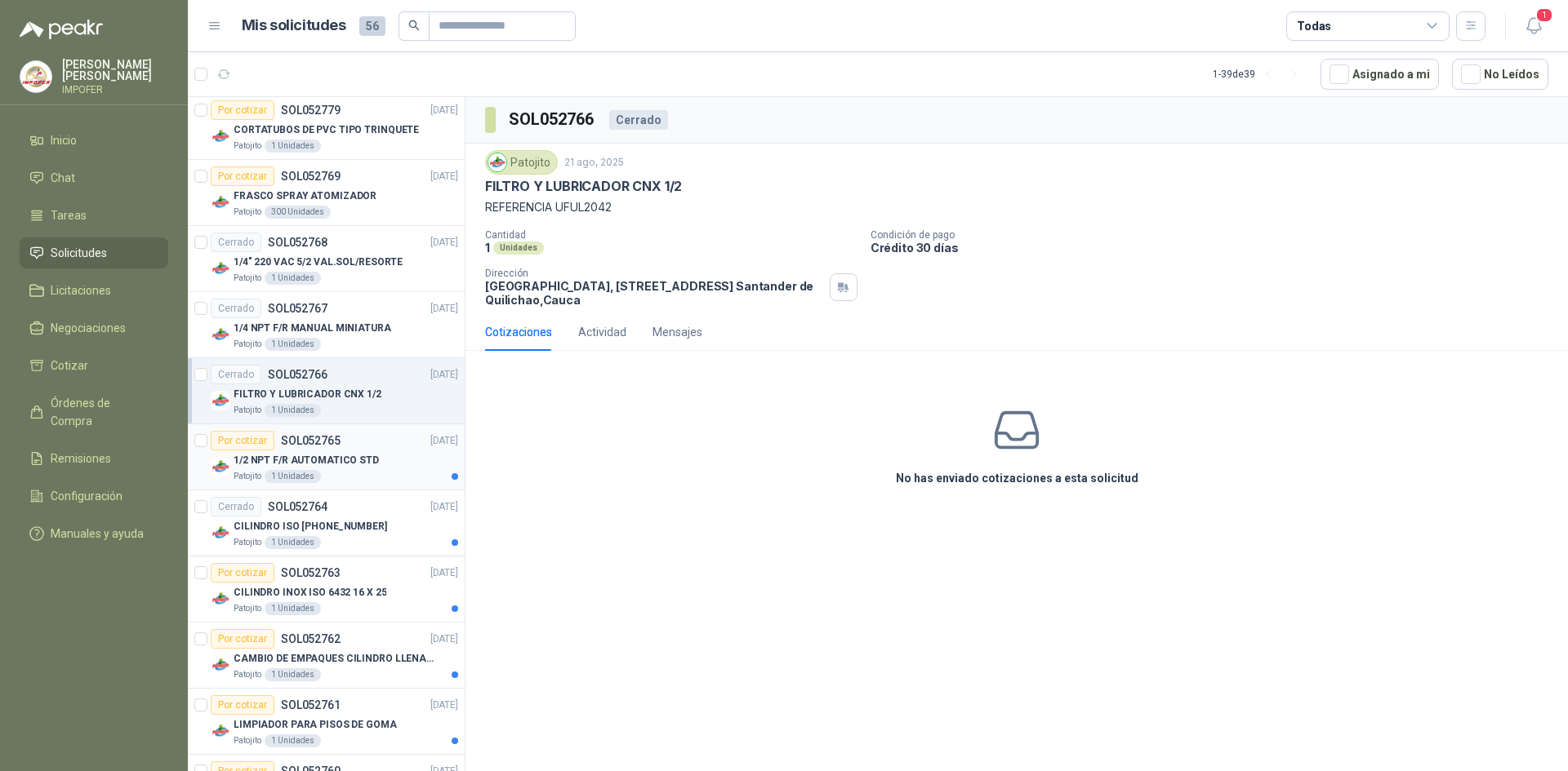
click at [379, 477] on div "Patojito 1 Unidades" at bounding box center [346, 476] width 224 height 13
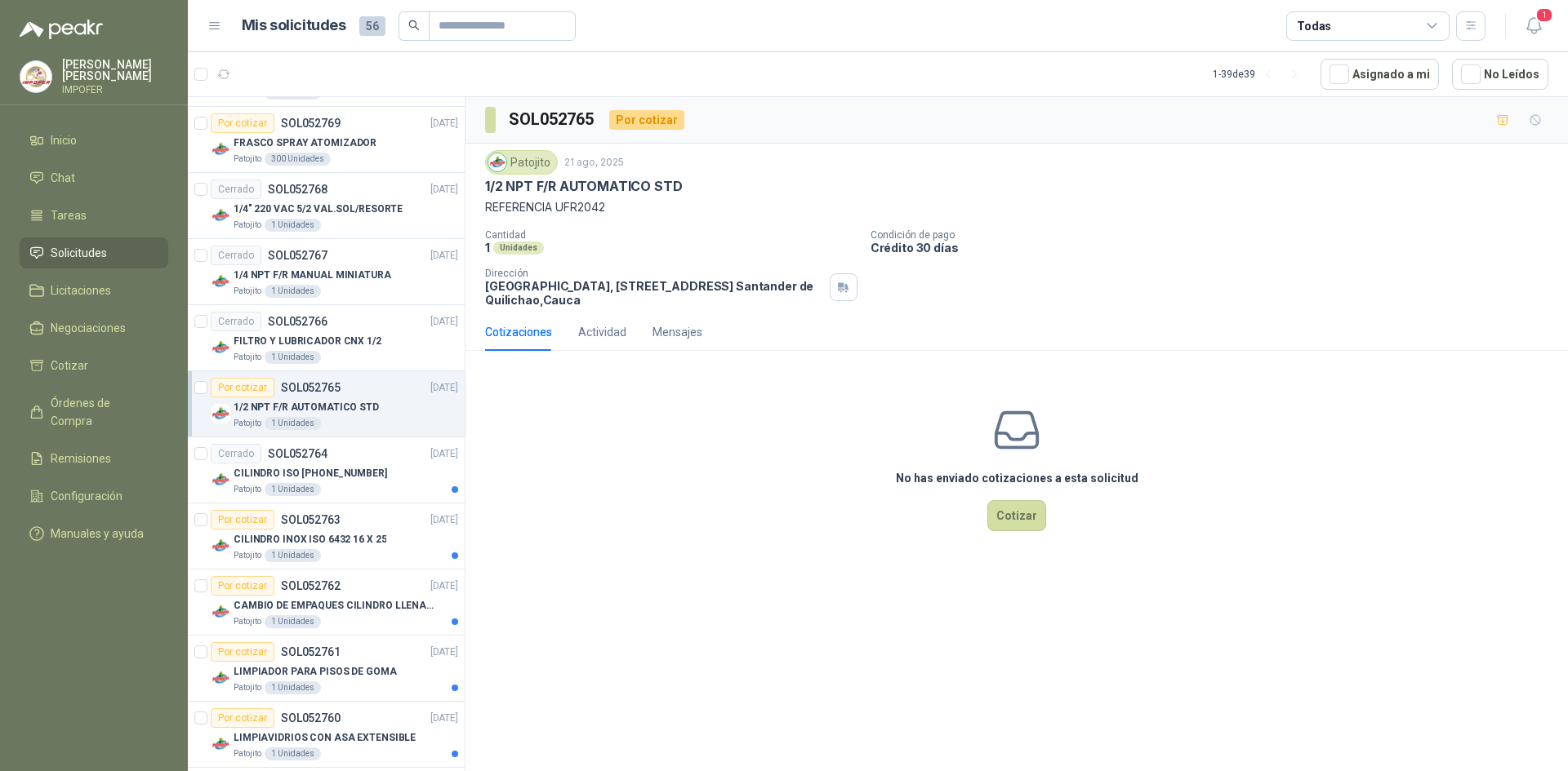
scroll to position [1143, 0]
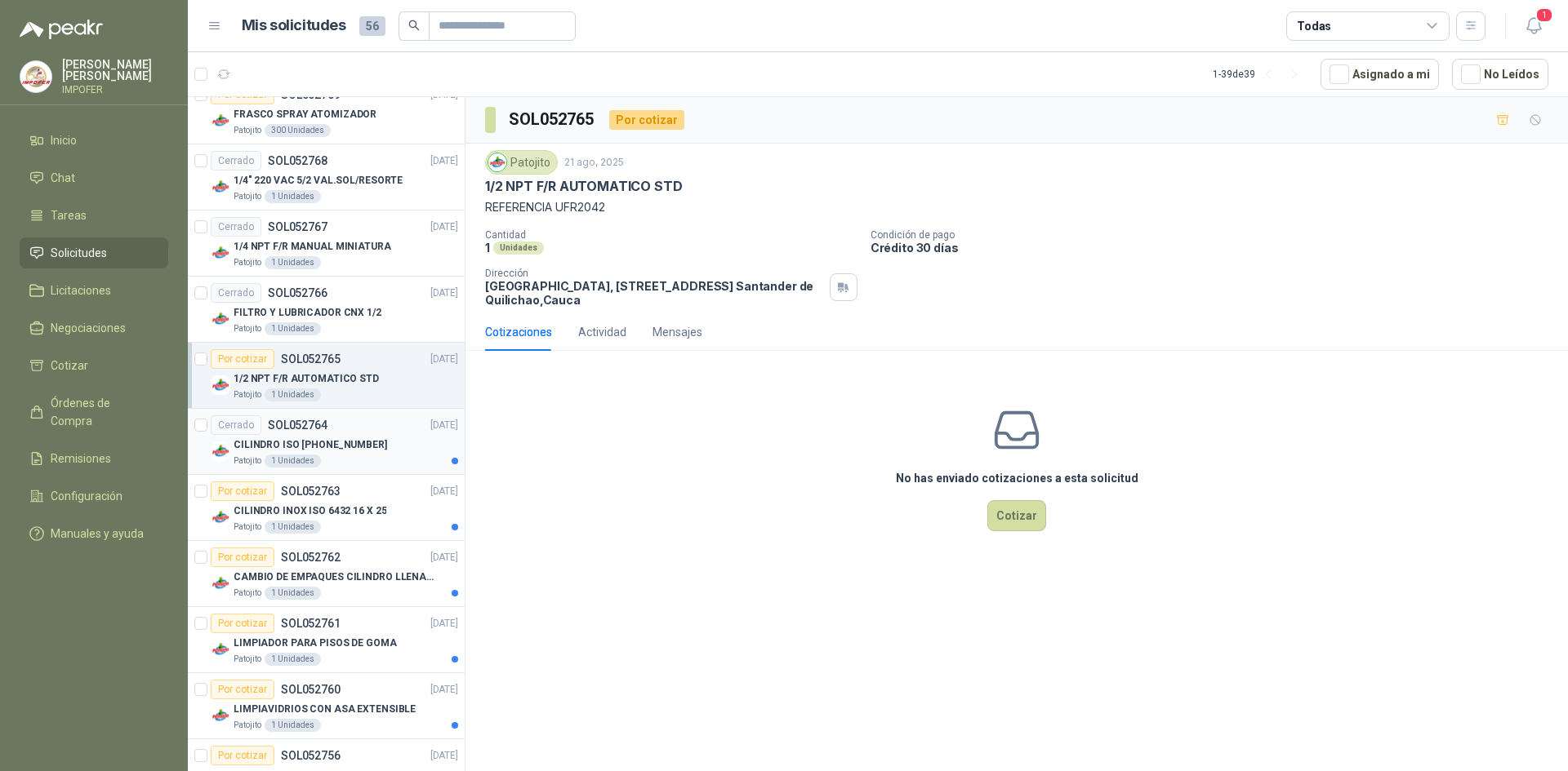
click at [384, 461] on div "Patojito 1 Unidades" at bounding box center [346, 461] width 224 height 13
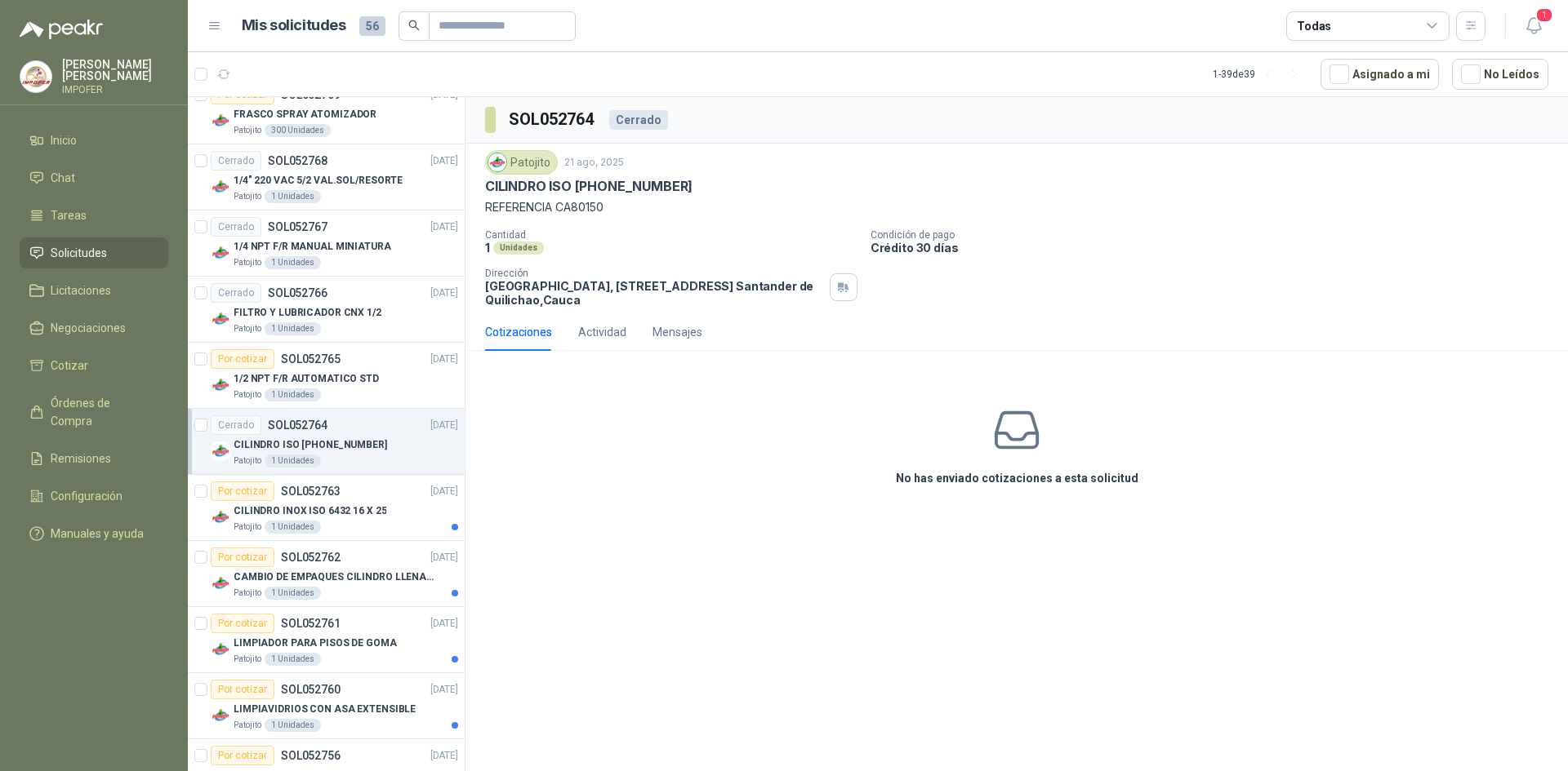
scroll to position [1224, 0]
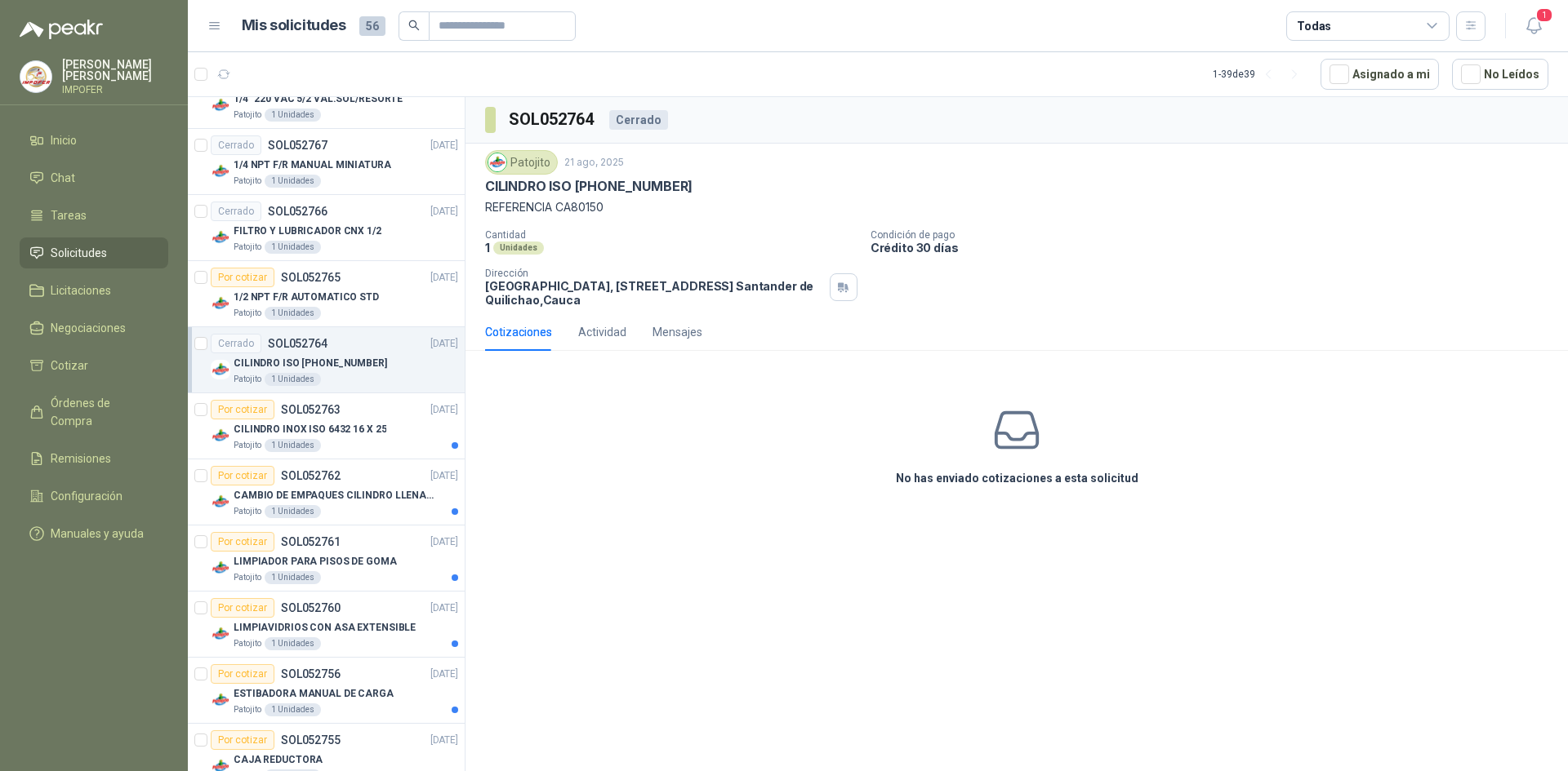
click at [384, 461] on article "Por cotizar SOL052762 [DATE] CAMBIO DE EMPAQUES CILINDRO LLENADORA MANUALNUAL P…" at bounding box center [326, 492] width 277 height 66
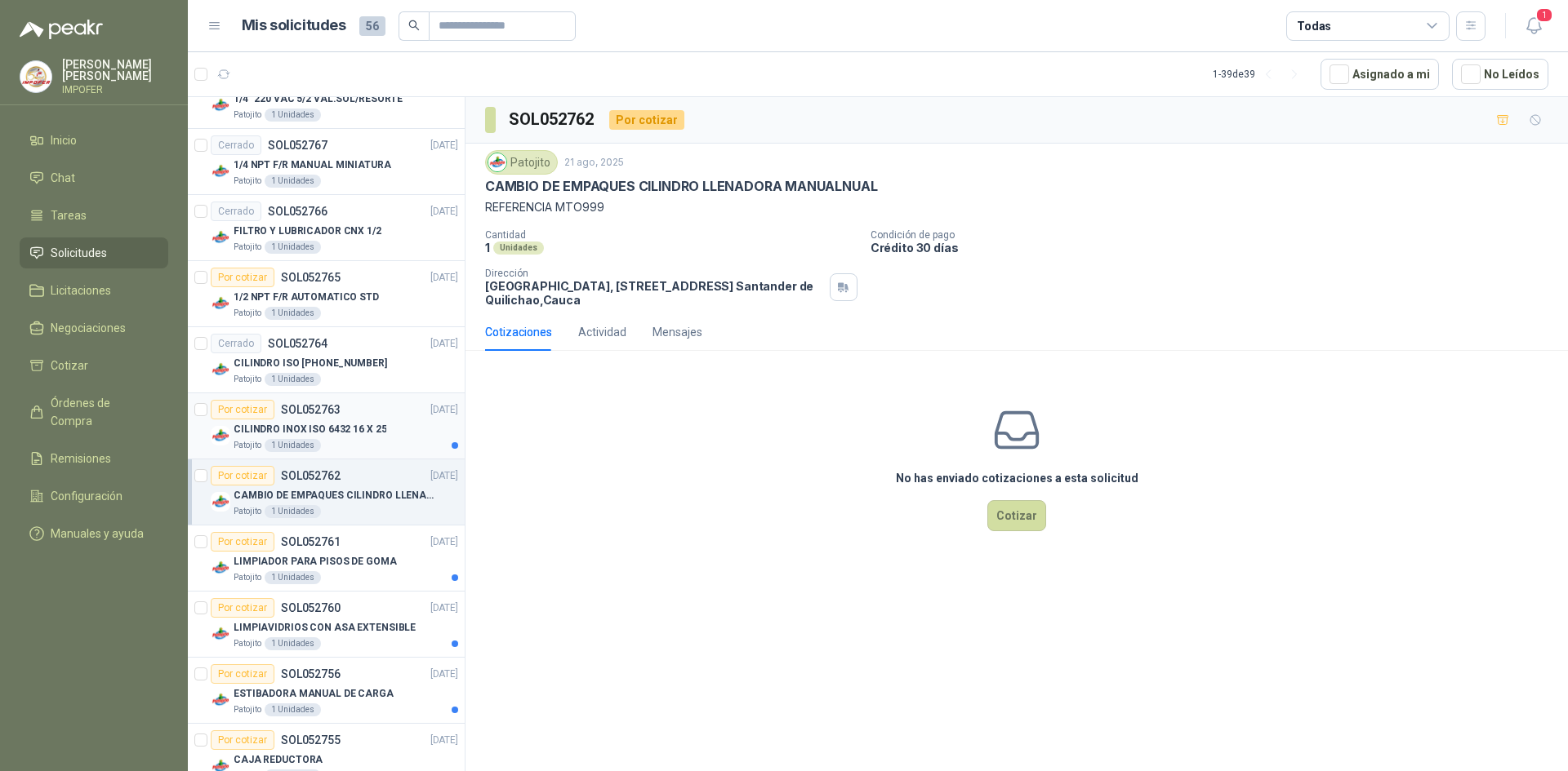
click at [388, 437] on div "CILINDRO INOX ISO 6432 16 X 25" at bounding box center [346, 429] width 224 height 19
click at [387, 508] on div "Patojito 1 Unidades" at bounding box center [346, 511] width 224 height 13
click at [359, 559] on p "LIMPIADOR PARA PISOS DE GOMA" at bounding box center [315, 562] width 164 height 15
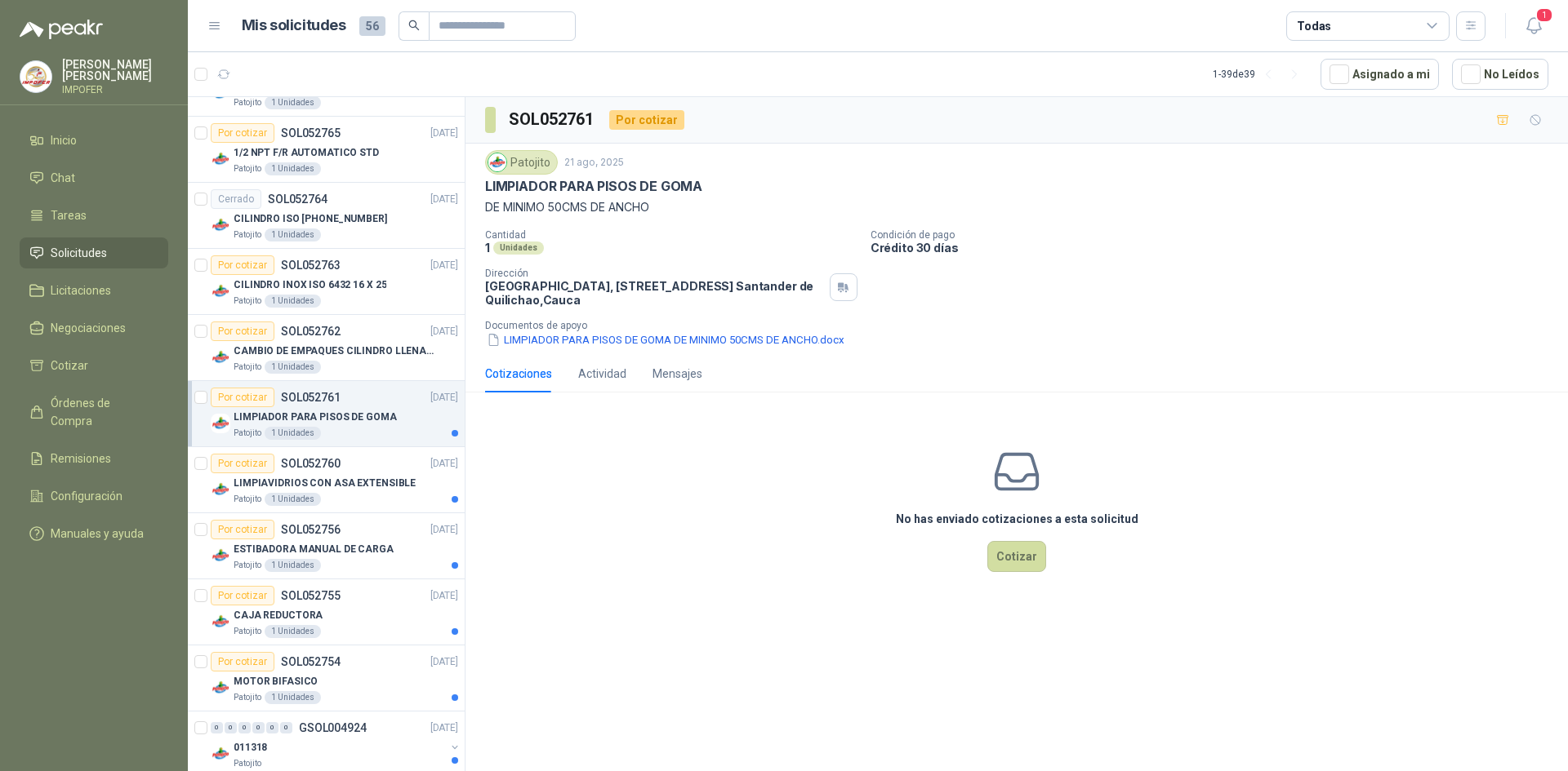
scroll to position [1388, 0]
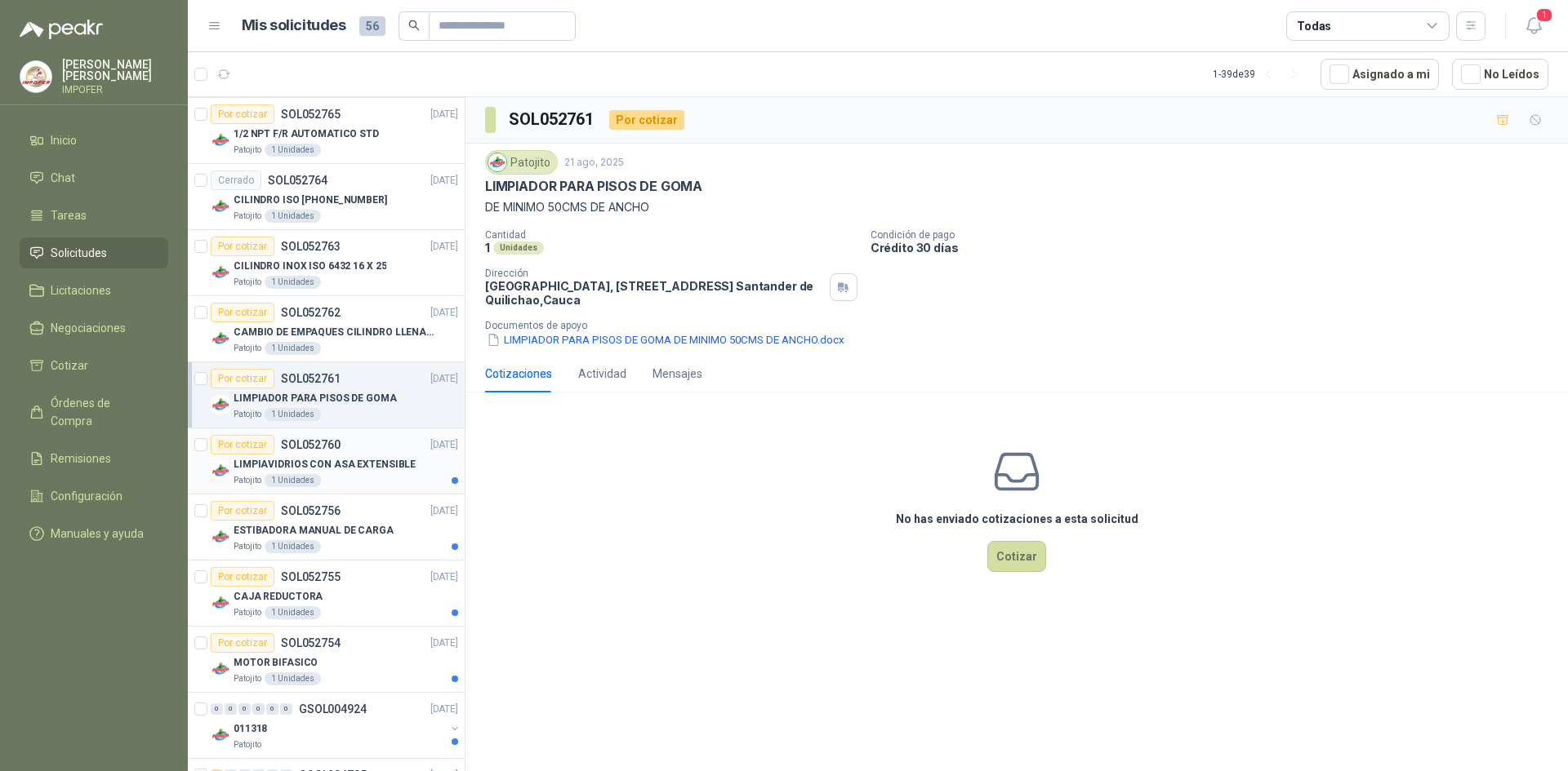
click at [346, 472] on p "LIMPIAVIDRIOS CON ASA EXTENSIBLE" at bounding box center [325, 464] width 182 height 15
click at [377, 523] on p "ESTIBADORA MANUAL DE CARGA" at bounding box center [314, 531] width 160 height 15
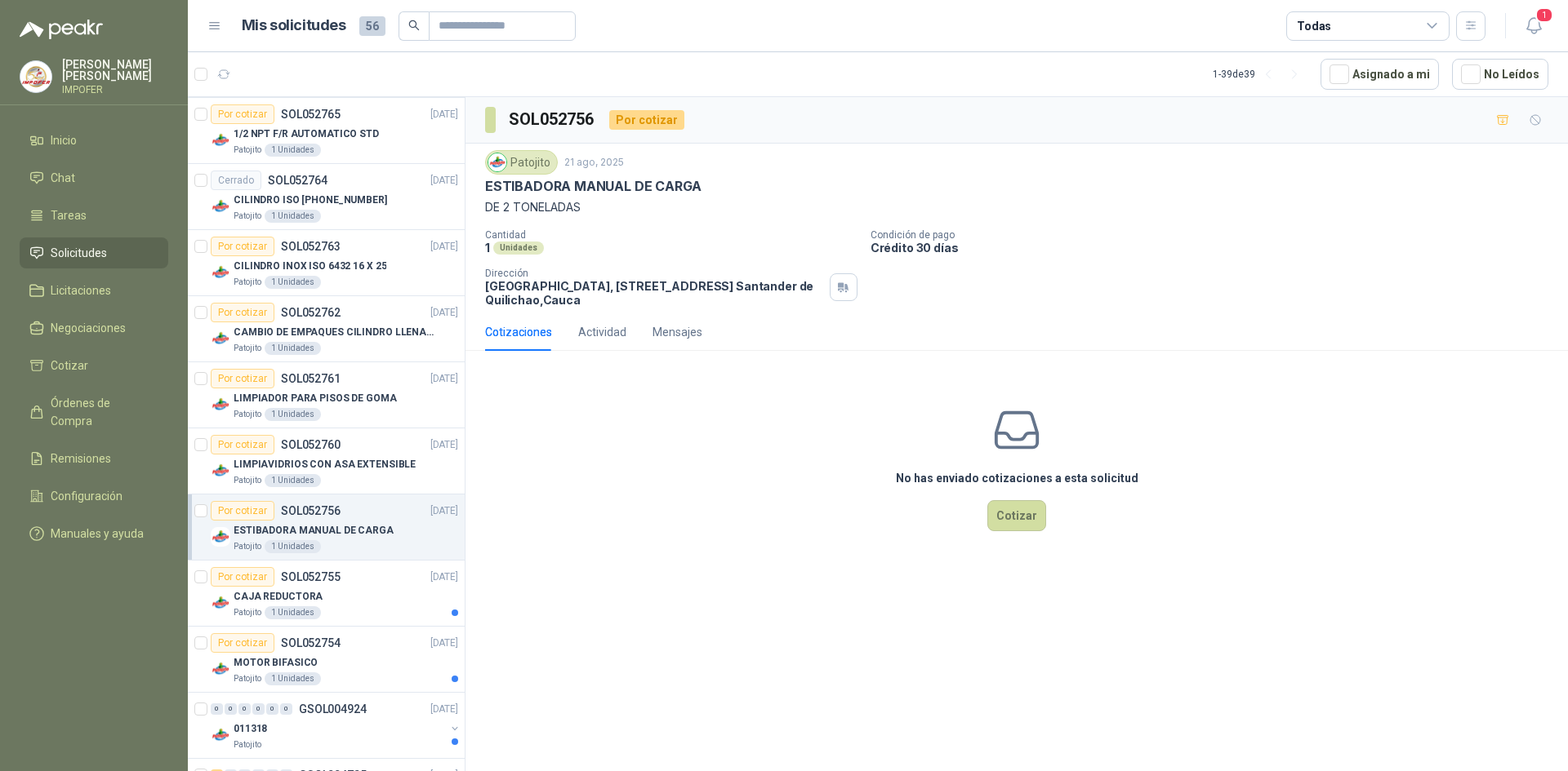
click at [372, 534] on p "ESTIBADORA MANUAL DE CARGA" at bounding box center [314, 531] width 160 height 15
click at [1018, 517] on button "Cotizar" at bounding box center [1017, 516] width 59 height 31
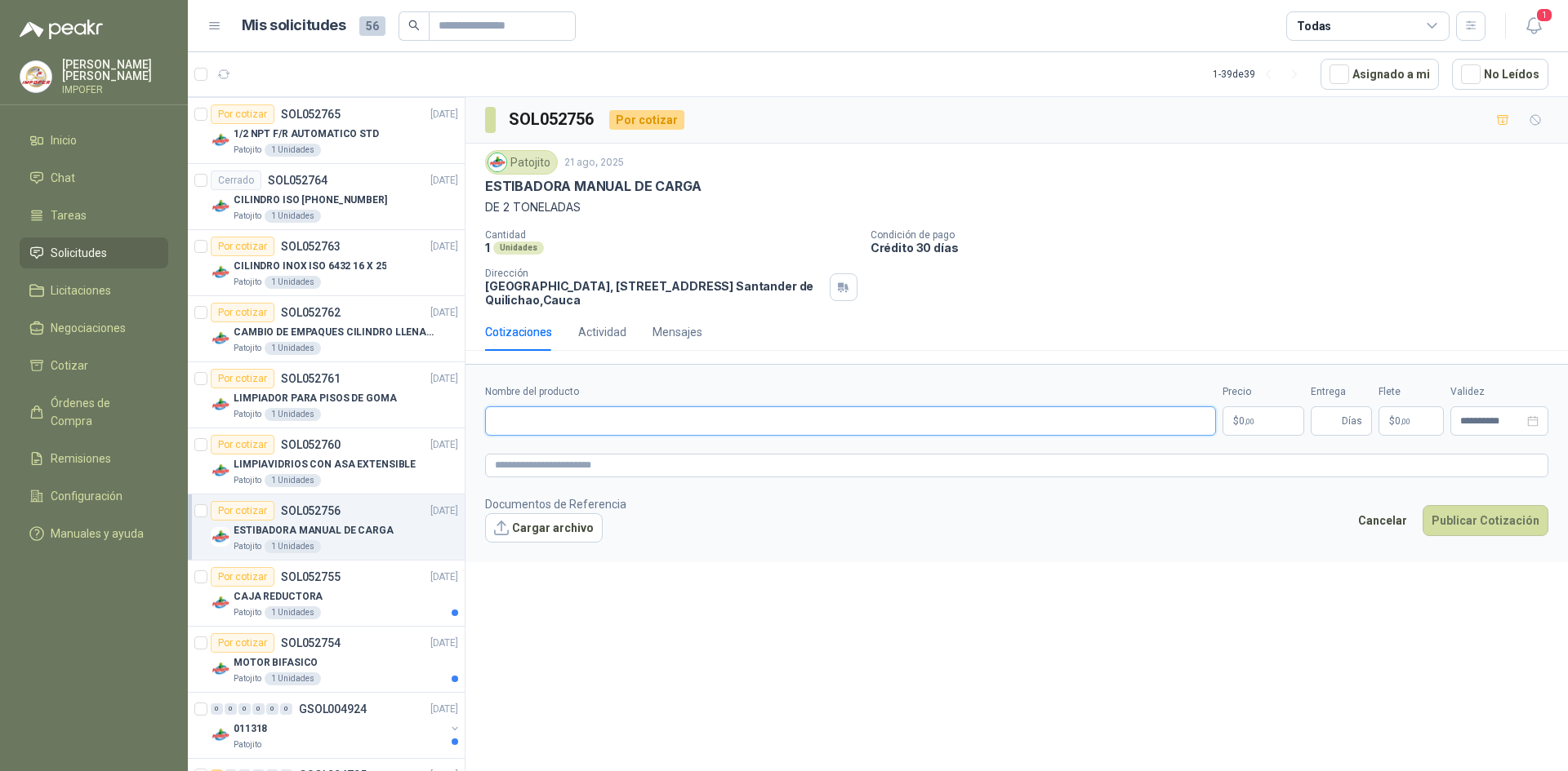
click at [647, 427] on input "Nombre del producto" at bounding box center [850, 420] width 731 height 29
paste input "**********"
type input "**********"
click at [617, 456] on textarea at bounding box center [1016, 466] width 1063 height 24
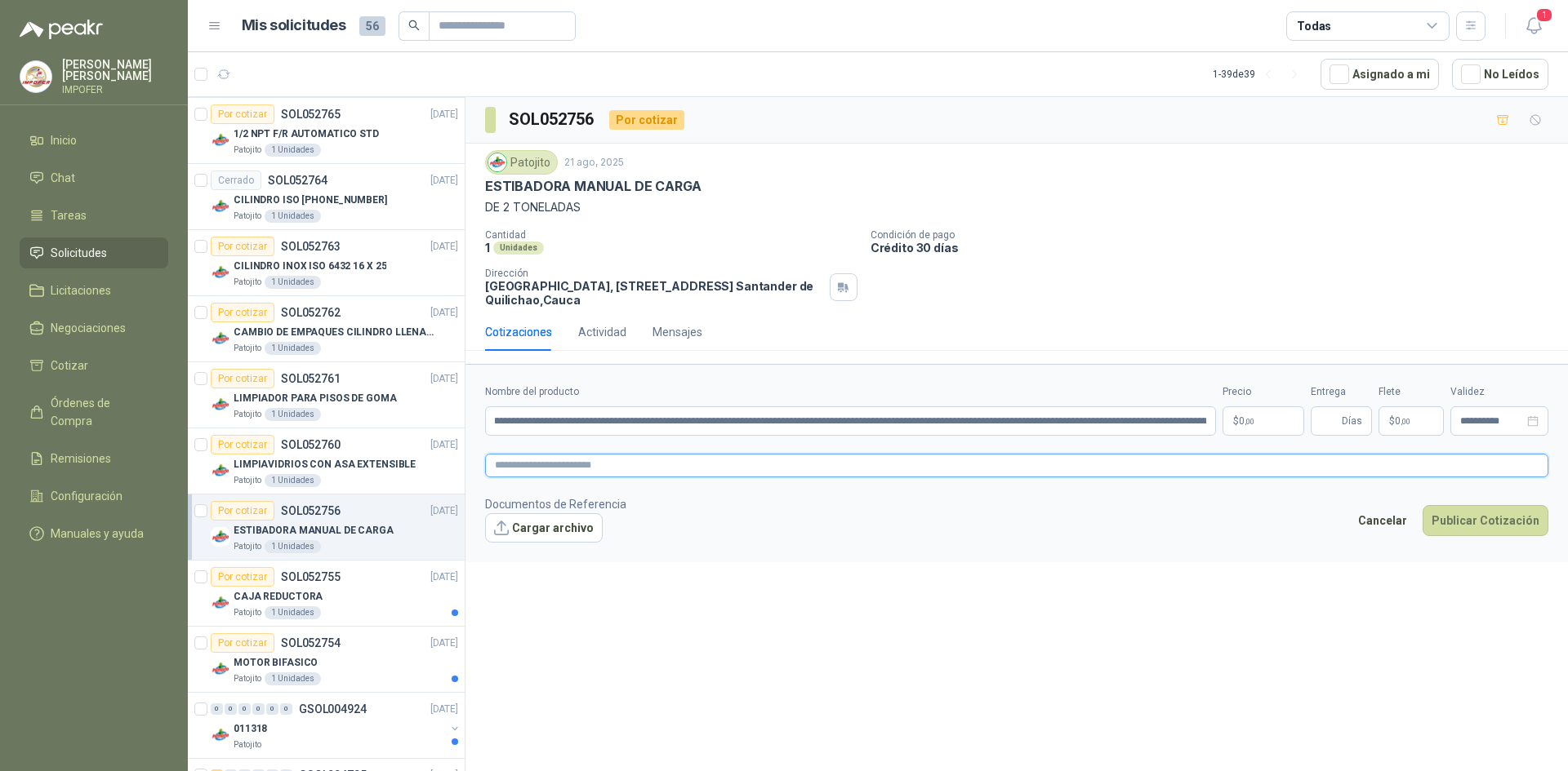
scroll to position [0, 0]
paste textarea "**********"
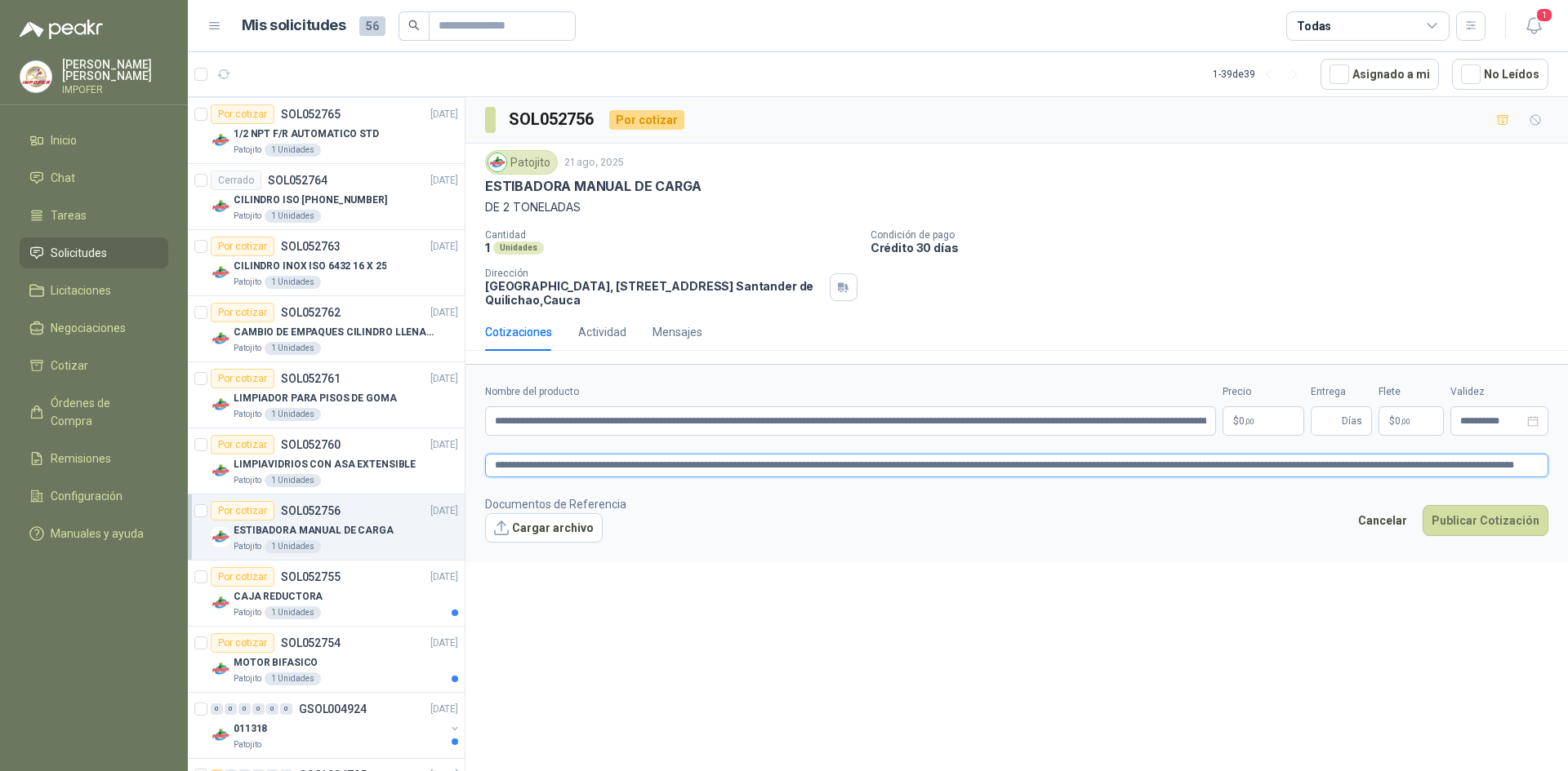
type textarea "**********"
click at [1260, 422] on p "$ 0 ,00" at bounding box center [1263, 420] width 82 height 29
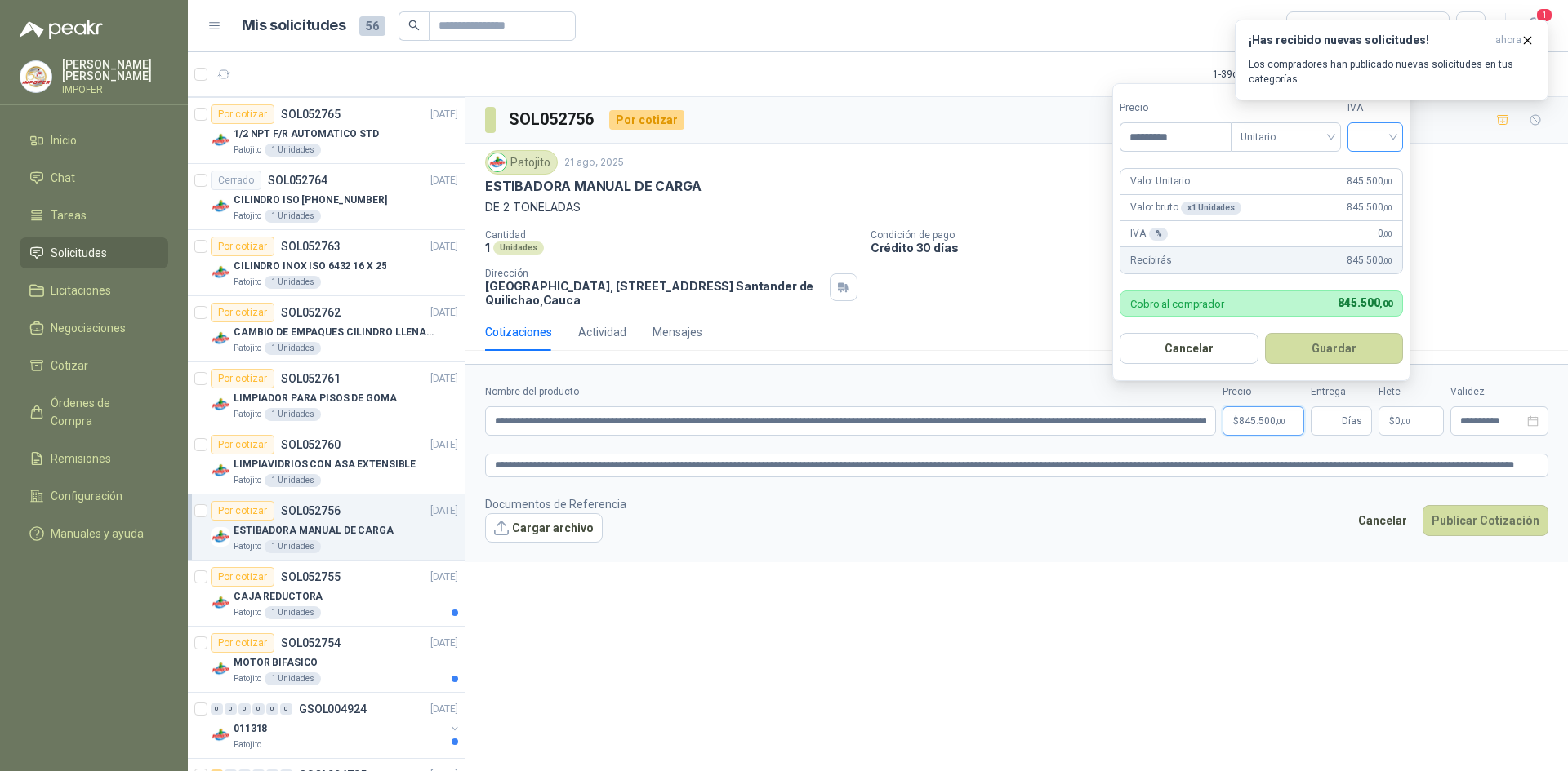
type input "*********"
click at [1383, 142] on input "search" at bounding box center [1375, 135] width 36 height 24
click at [1374, 171] on div "19%" at bounding box center [1379, 170] width 30 height 18
click at [541, 527] on button "Cargar archivo" at bounding box center [543, 527] width 117 height 29
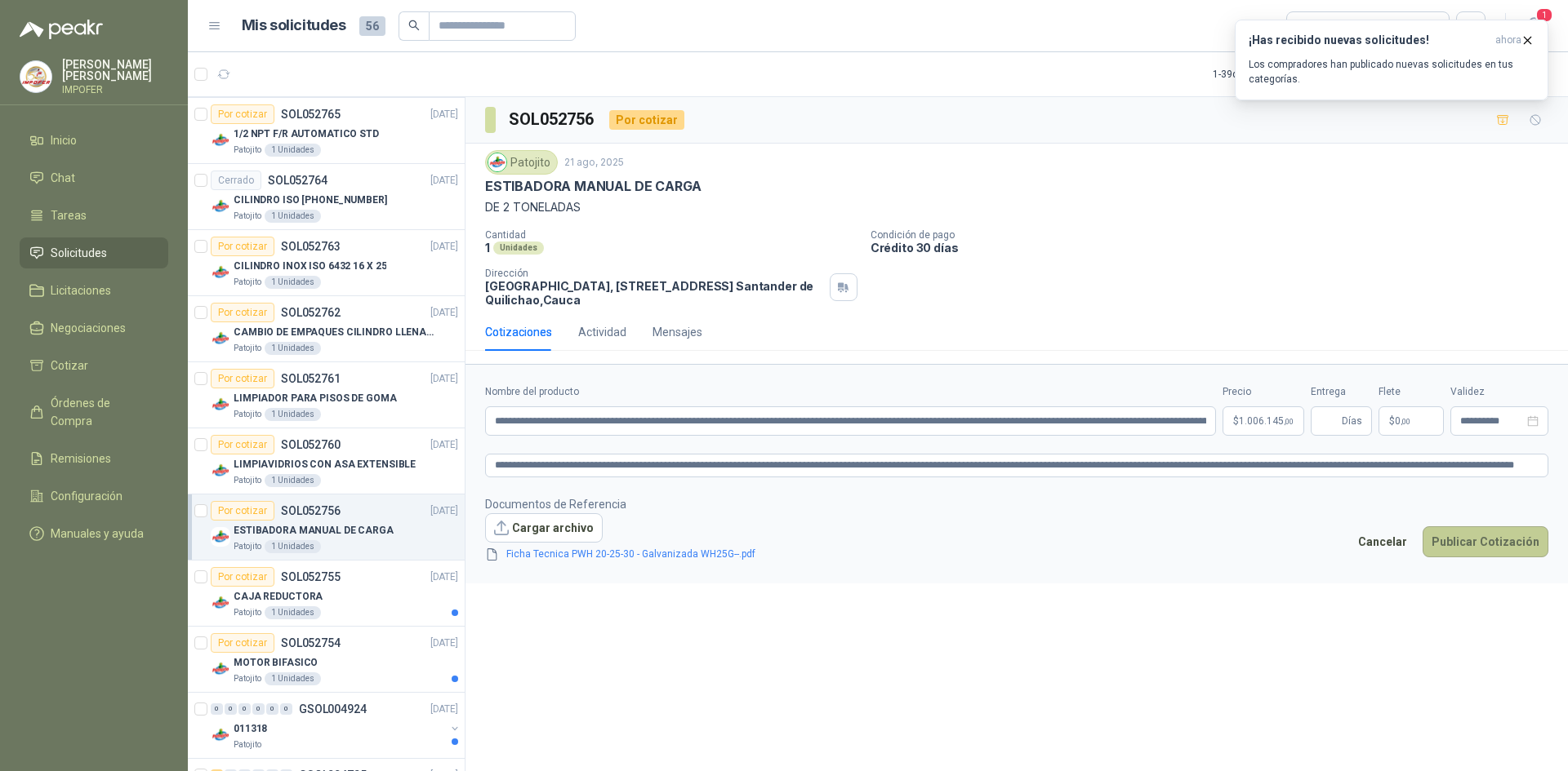
click at [1459, 548] on button "Publicar Cotización" at bounding box center [1485, 542] width 126 height 31
click at [1331, 420] on input "Entrega" at bounding box center [1329, 420] width 18 height 28
type input "*"
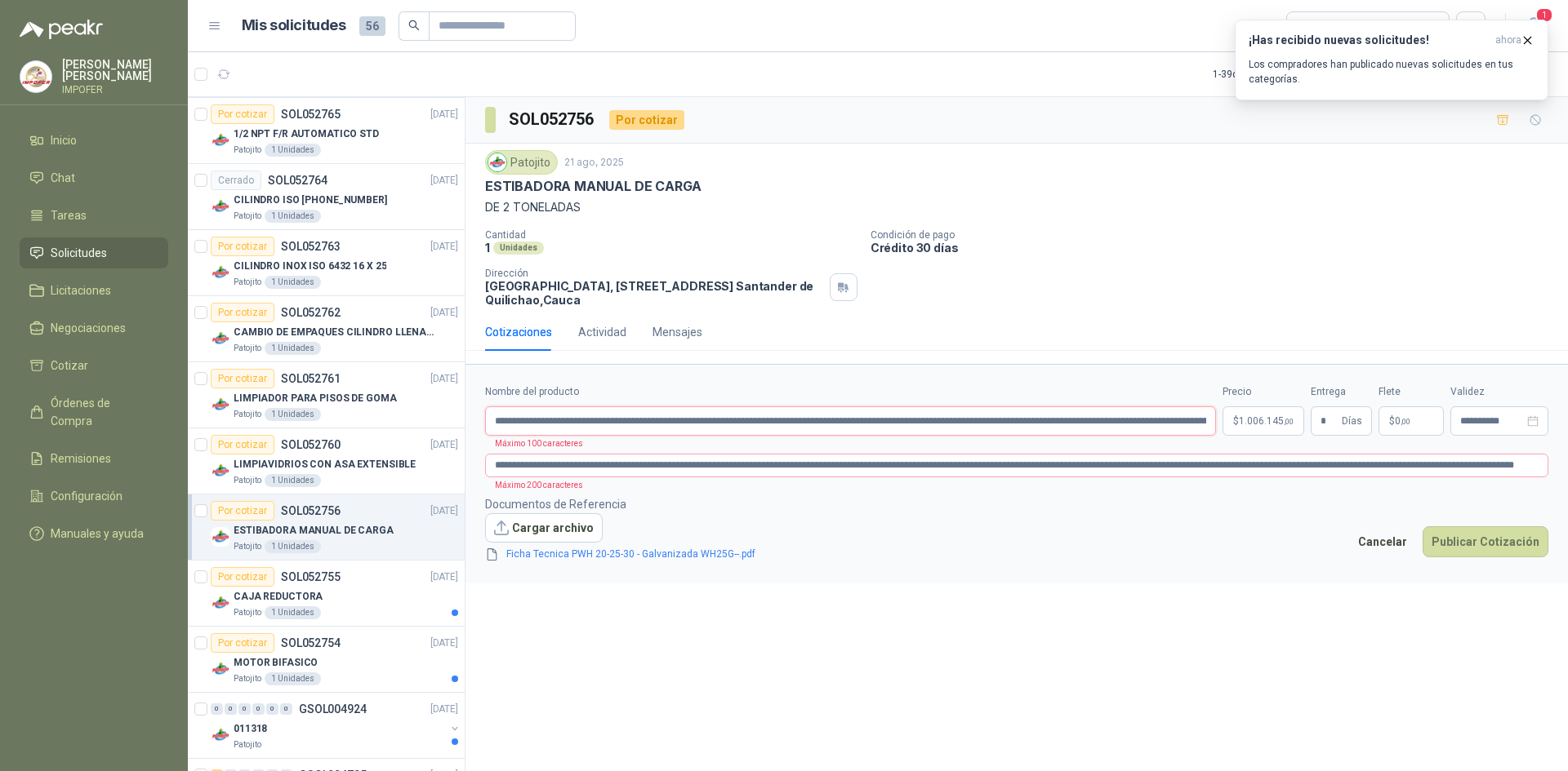
scroll to position [0, 30]
drag, startPoint x: 754, startPoint y: 414, endPoint x: 1567, endPoint y: 361, distance: 814.7
click at [1567, 361] on div "**********" at bounding box center [1017, 436] width 1103 height 680
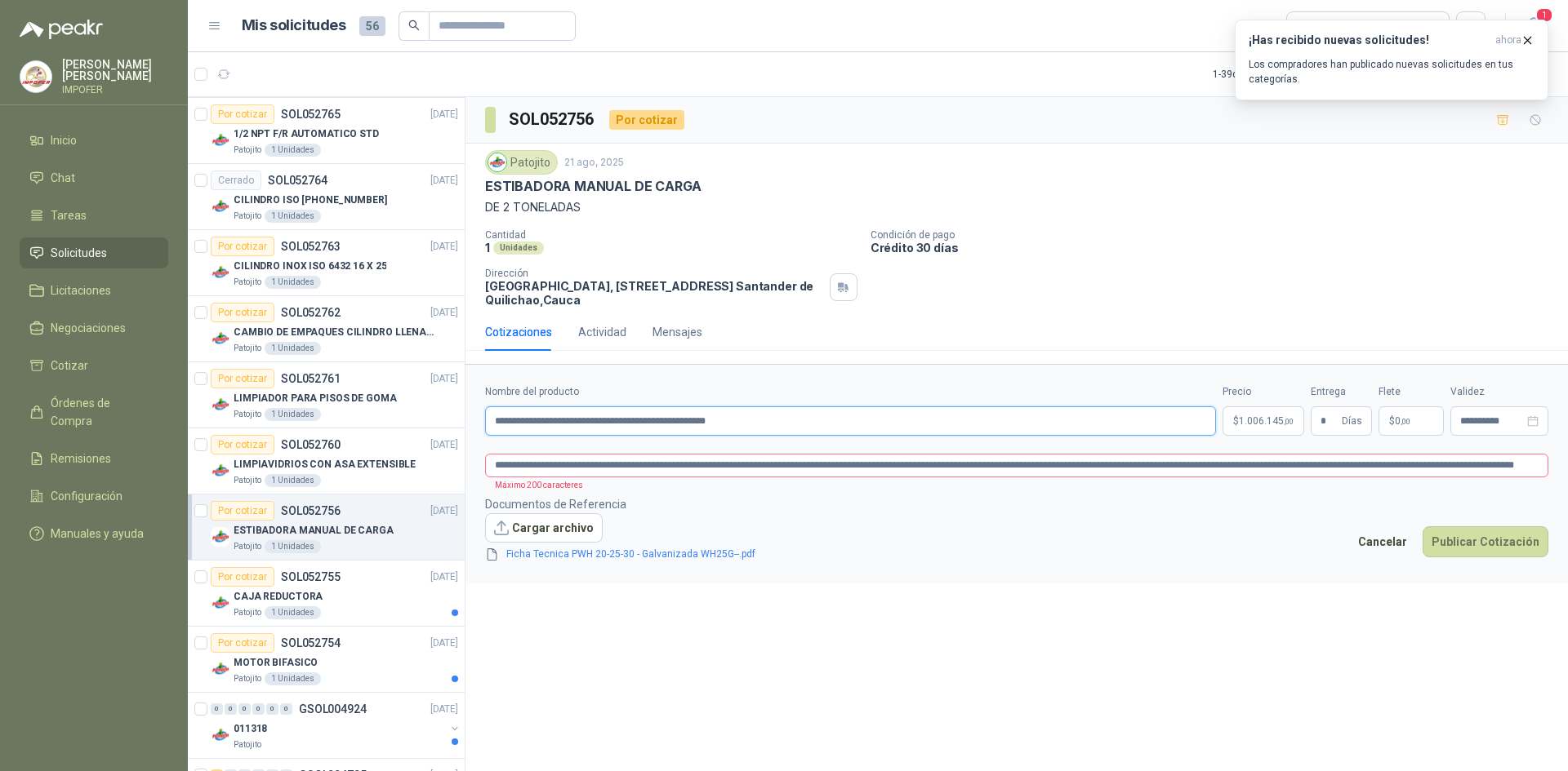
type input "**********"
drag, startPoint x: 897, startPoint y: 473, endPoint x: 837, endPoint y: 468, distance: 60.2
click at [894, 473] on textarea "**********" at bounding box center [1016, 466] width 1063 height 24
drag, startPoint x: 749, startPoint y: 463, endPoint x: 1507, endPoint y: 533, distance: 761.2
click at [1567, 497] on form "**********" at bounding box center [1017, 474] width 1103 height 219
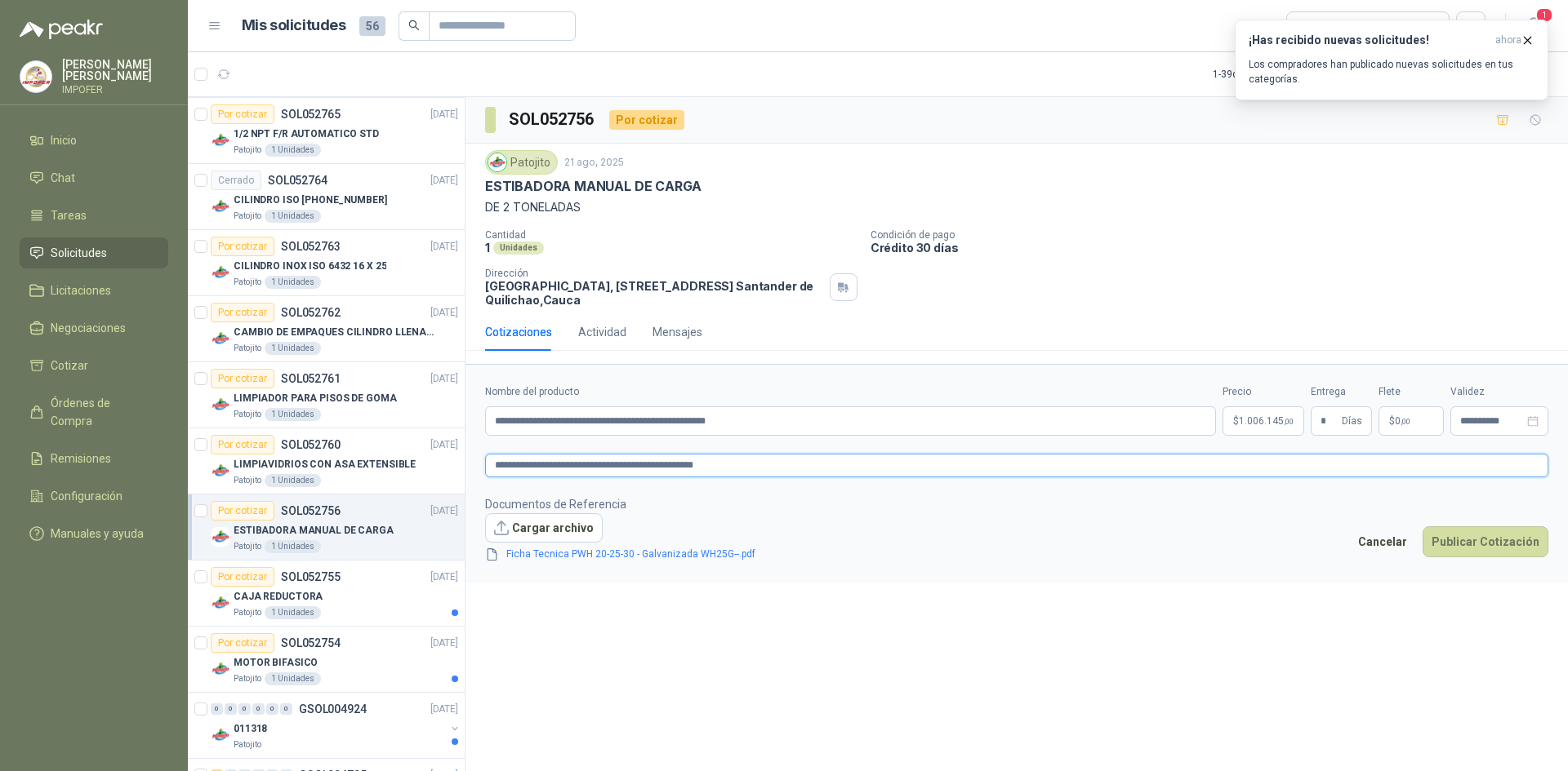
type textarea "**********"
click at [1321, 545] on footer "Documentos de Referencia Cargar archivo Ficha Tecnica PWH 20-25-30 - Galvanizad…" at bounding box center [1016, 529] width 1063 height 68
click at [1480, 541] on button "Publicar Cotización" at bounding box center [1485, 542] width 126 height 31
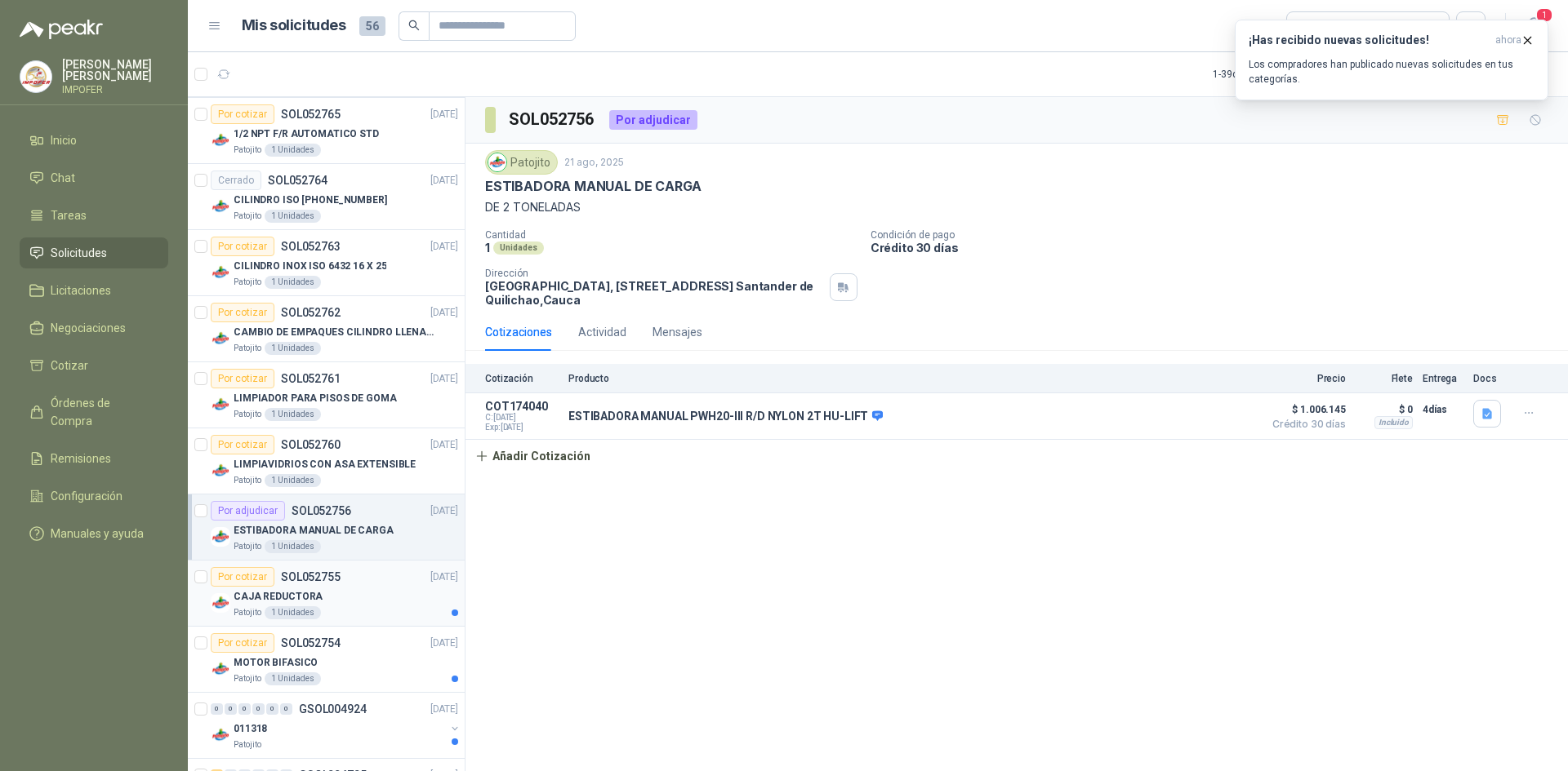
click at [334, 617] on div "Patojito 1 Unidades" at bounding box center [346, 613] width 224 height 13
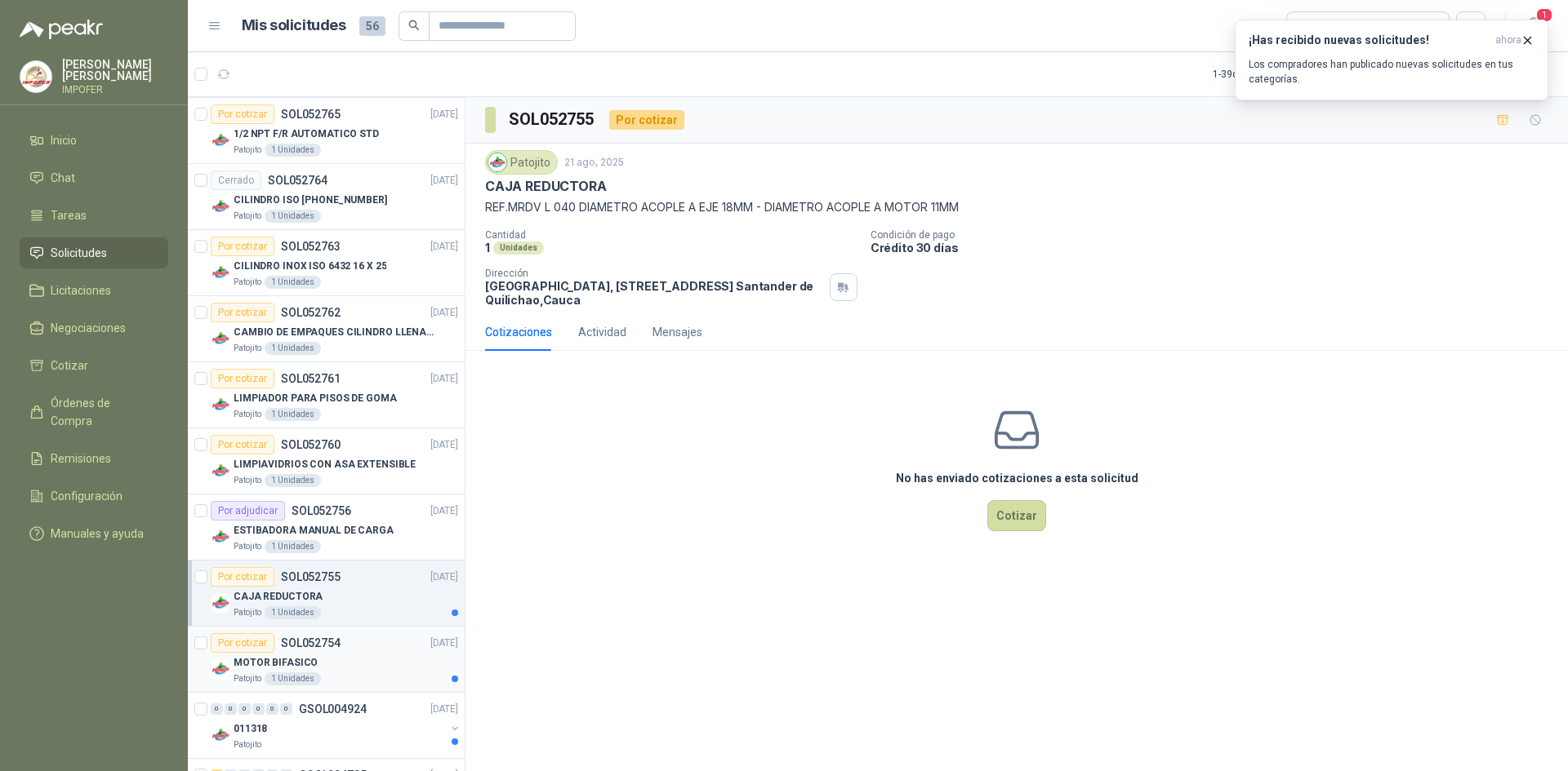
scroll to position [1550, 0]
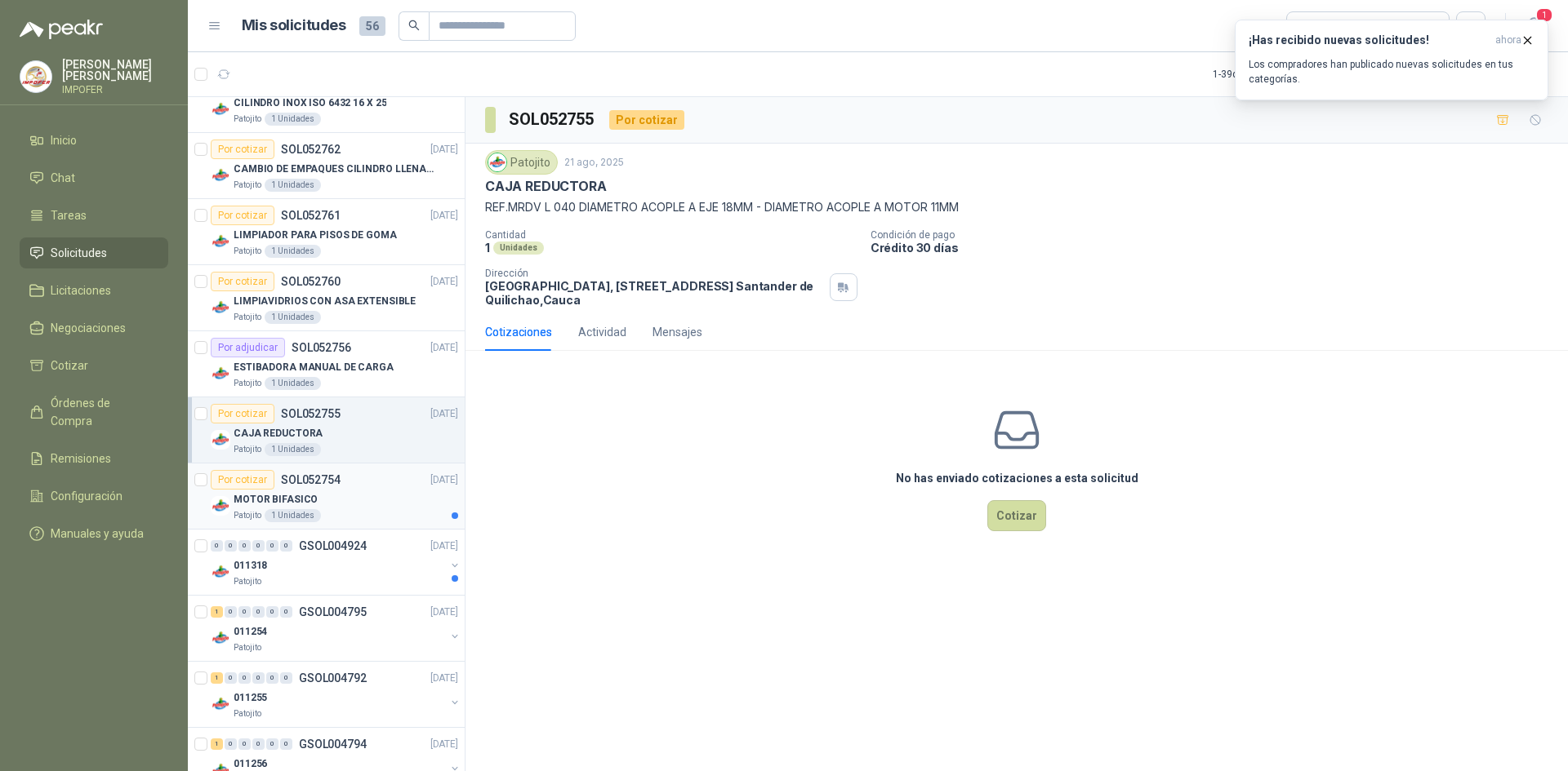
click at [367, 506] on div "MOTOR BIFASICO" at bounding box center [346, 499] width 224 height 19
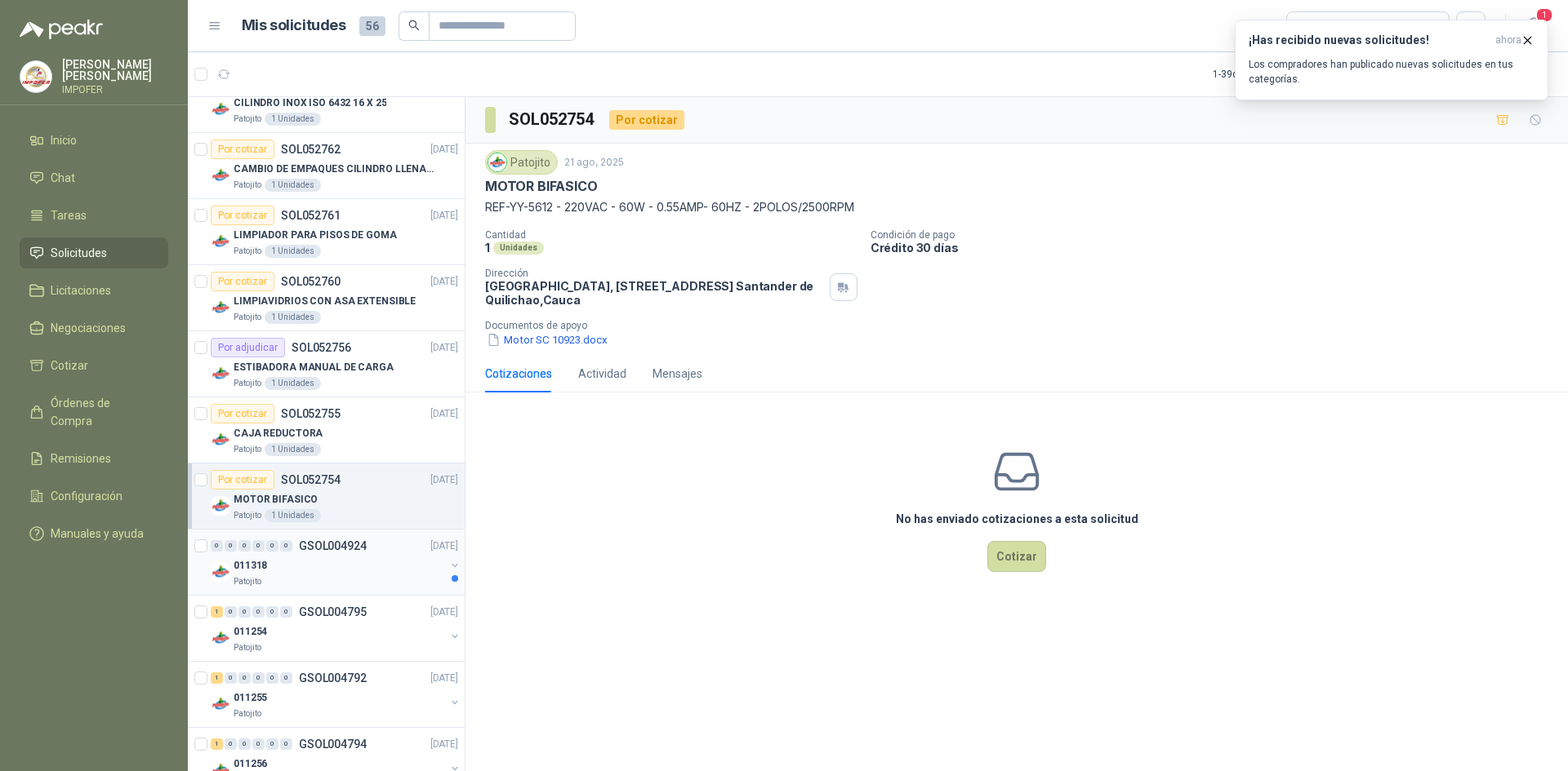
click at [395, 581] on div "Patojito" at bounding box center [339, 581] width 212 height 13
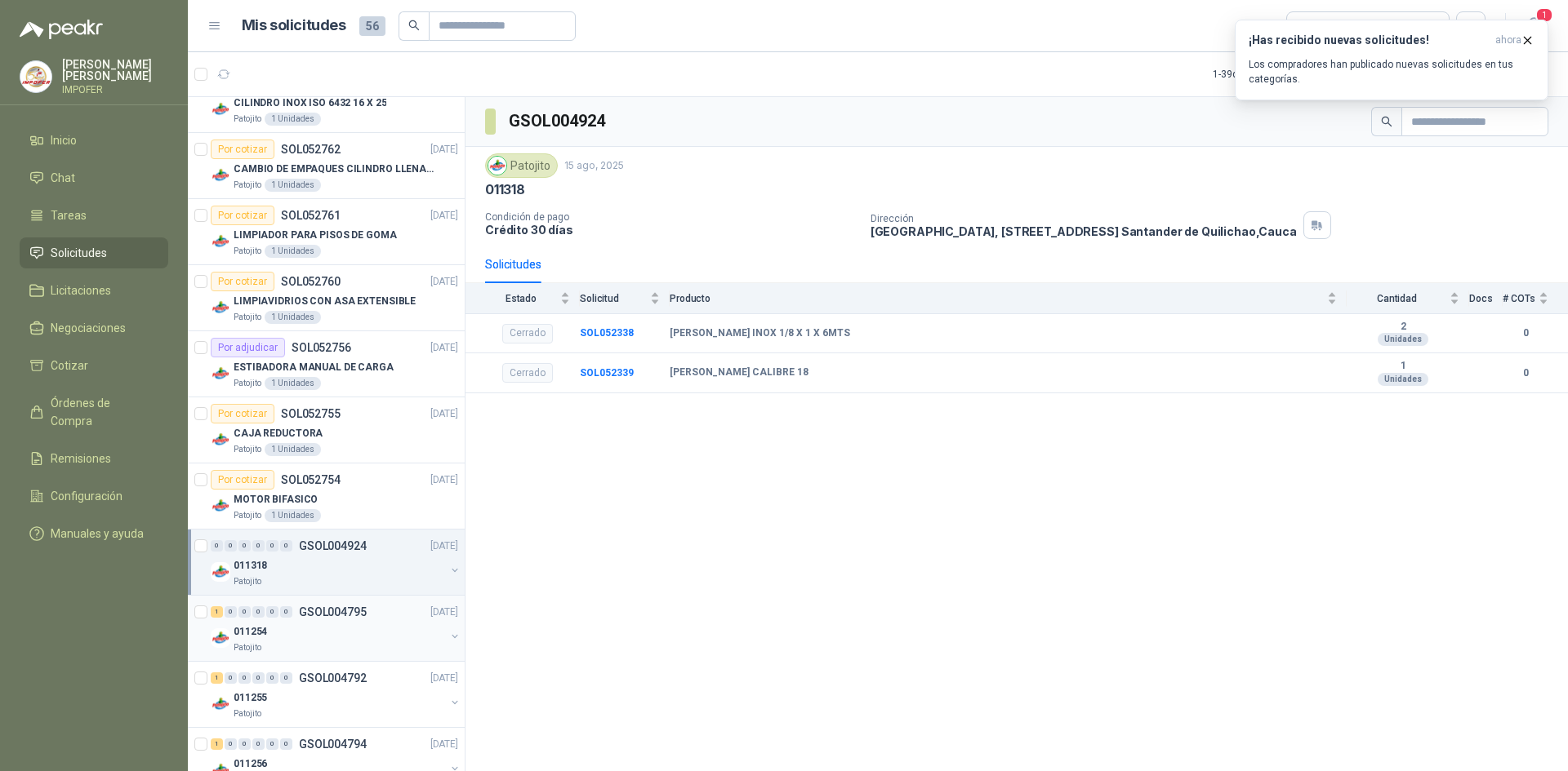
click at [395, 641] on div "011254 Patojito" at bounding box center [339, 638] width 212 height 33
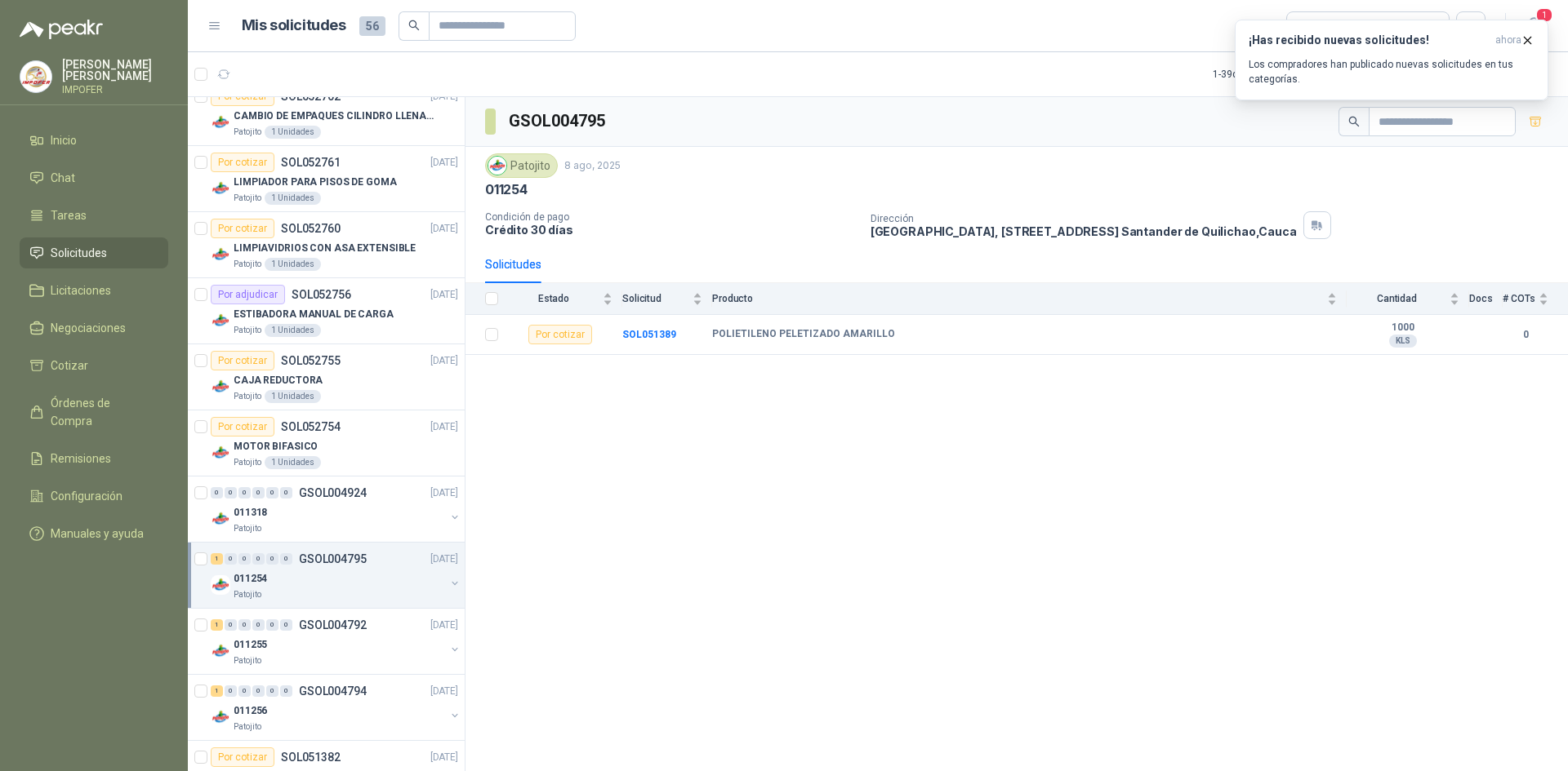
scroll to position [1632, 0]
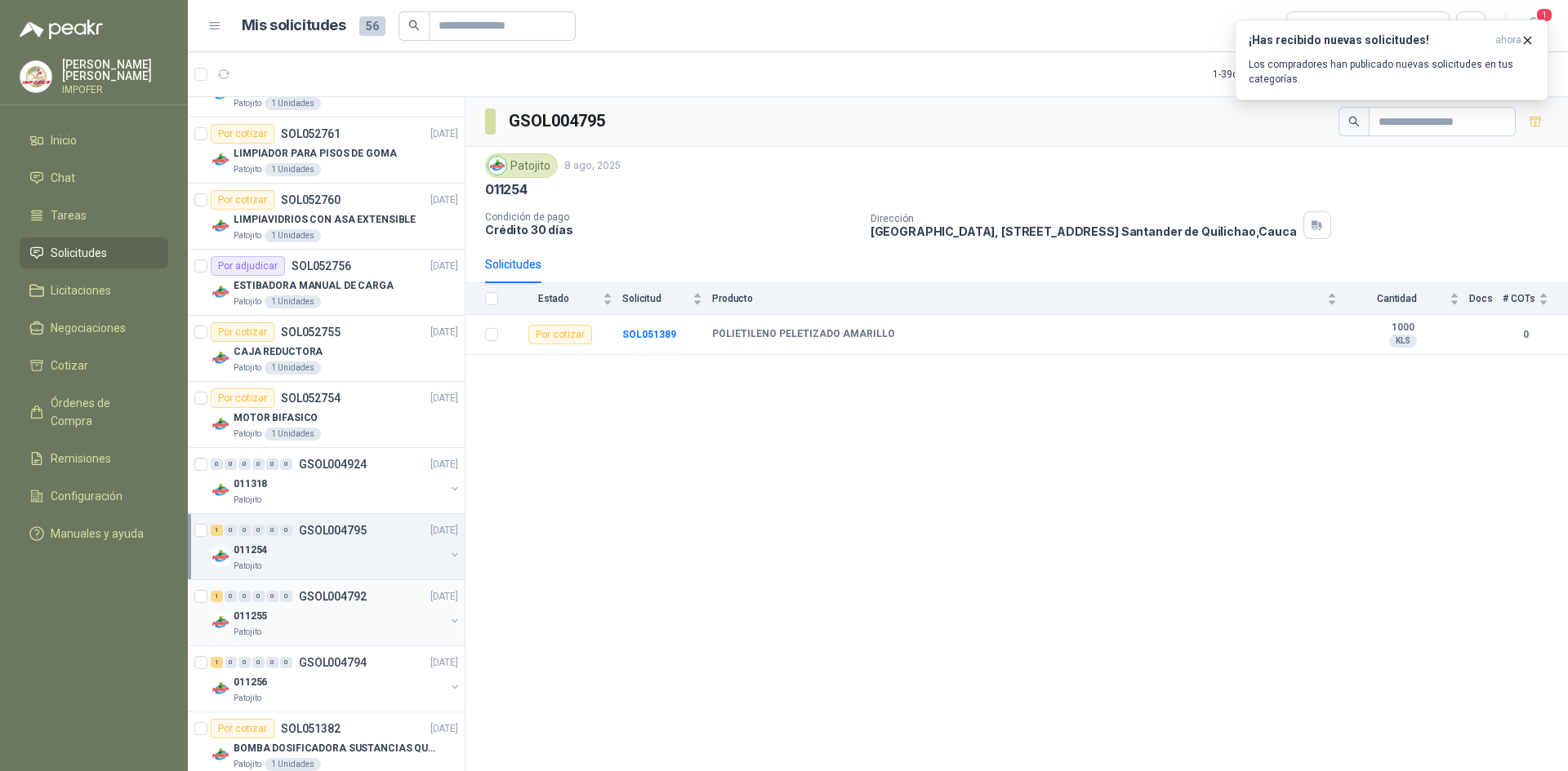
click at [400, 624] on div "011255" at bounding box center [339, 616] width 212 height 19
click at [395, 688] on div "011256" at bounding box center [339, 682] width 212 height 19
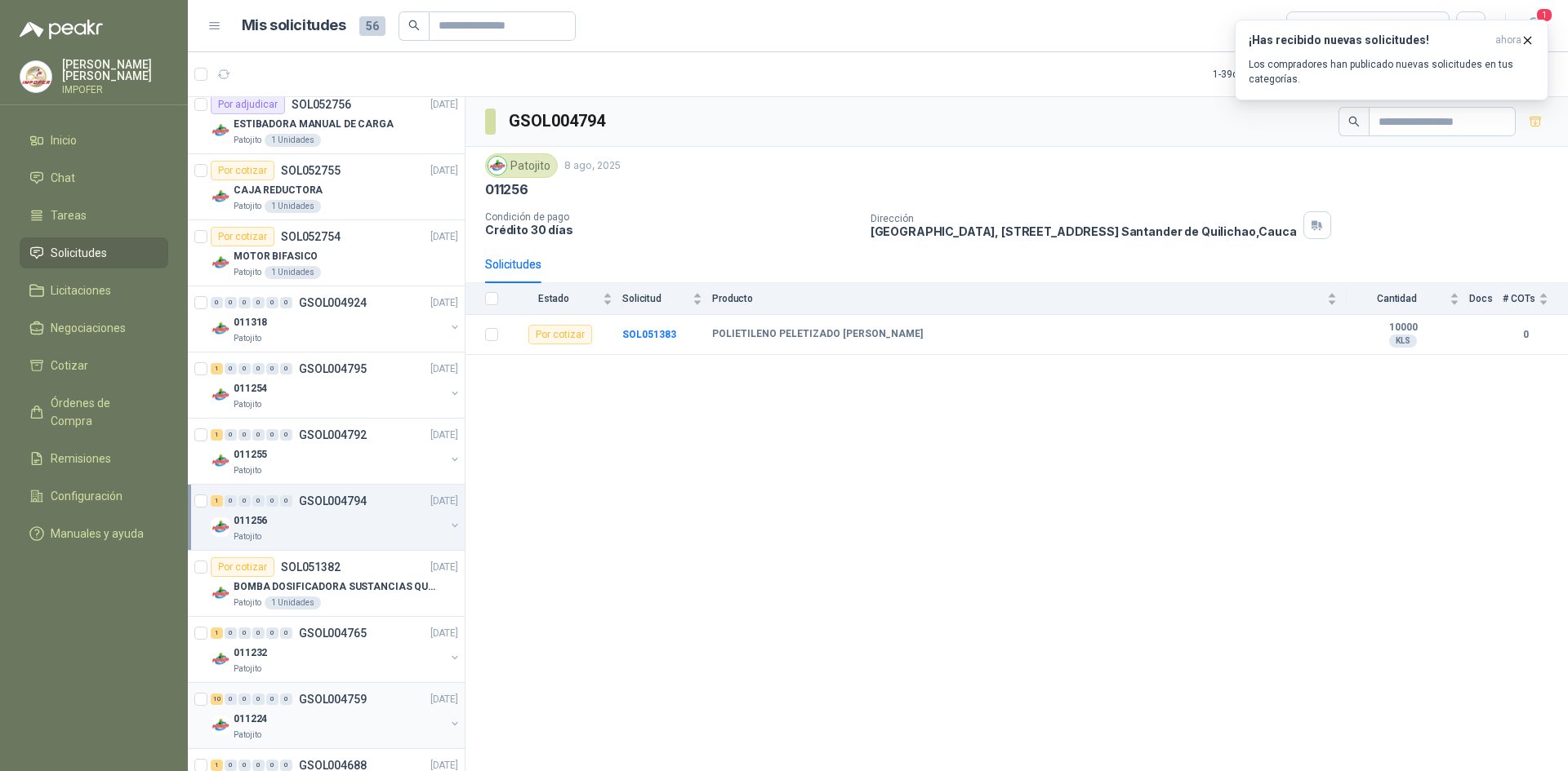
scroll to position [1796, 0]
click at [395, 608] on article "Por cotizar SOL051382 [DATE] BOMBA DOSIFICADORA SUSTANCIAS QUIMICAS Patojito 1 …" at bounding box center [326, 582] width 277 height 66
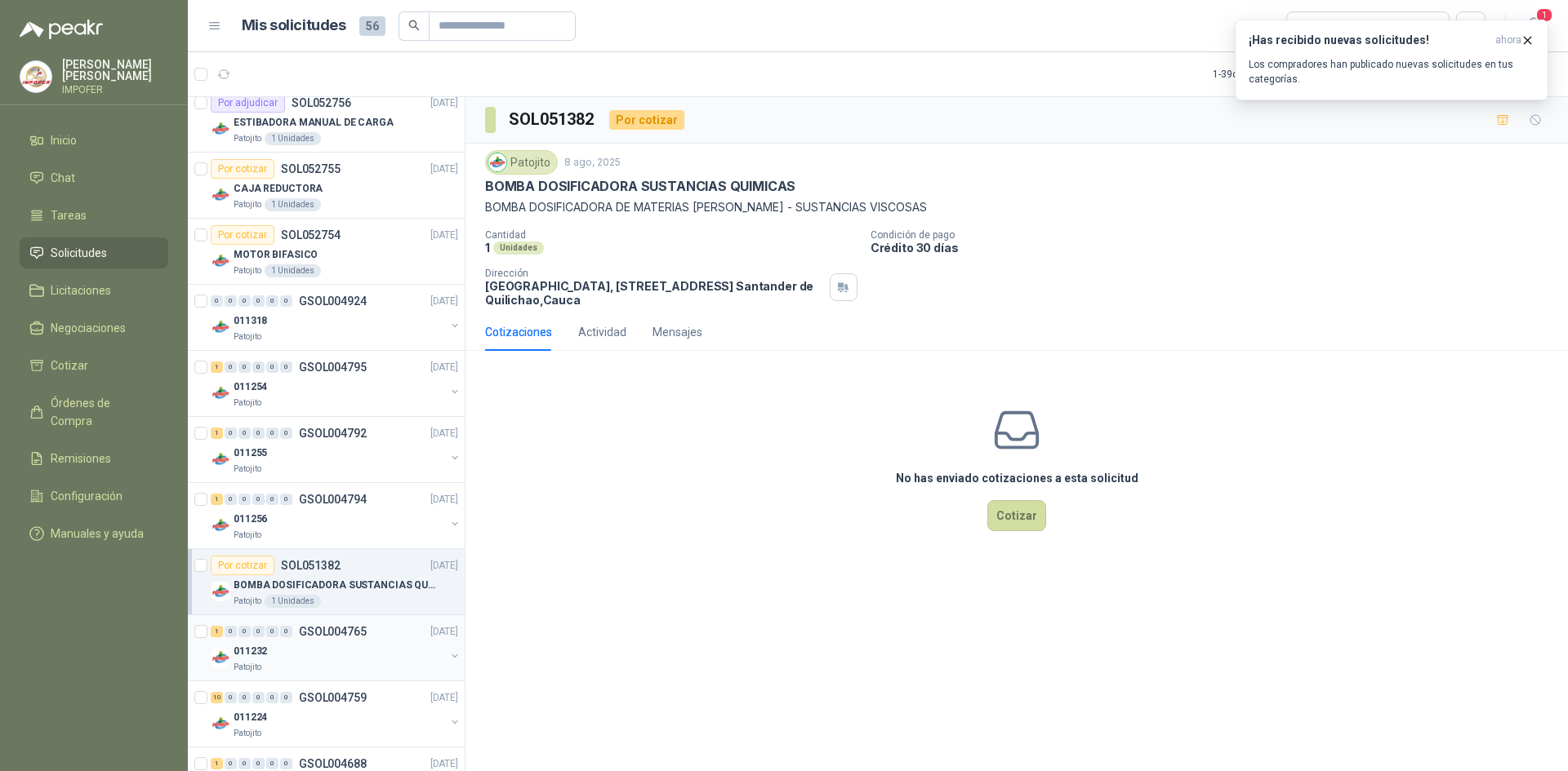
click at [357, 635] on p "GSOL004765" at bounding box center [333, 632] width 67 height 12
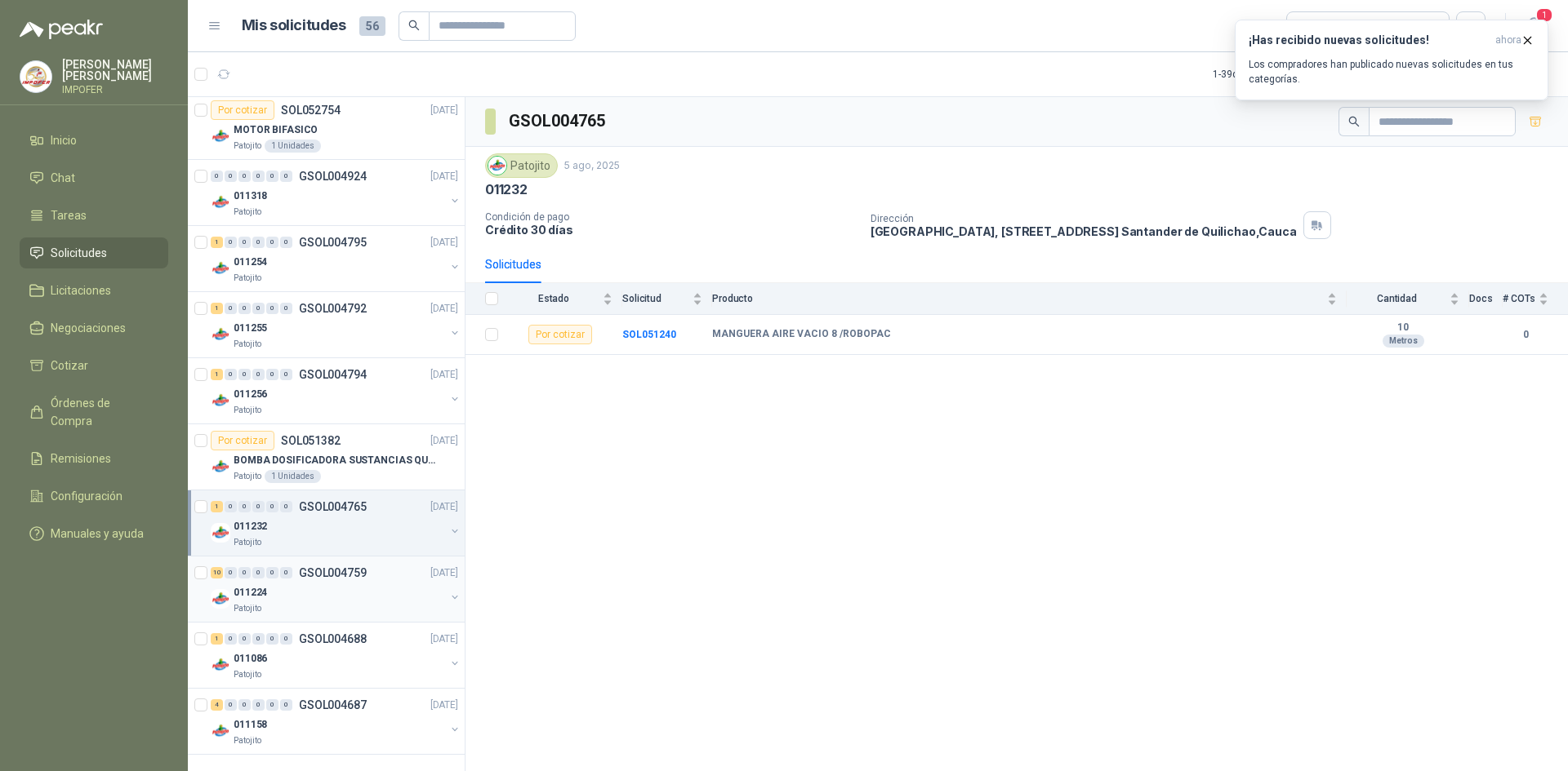
scroll to position [1921, 0]
click at [361, 577] on p "GSOL004759" at bounding box center [333, 572] width 67 height 12
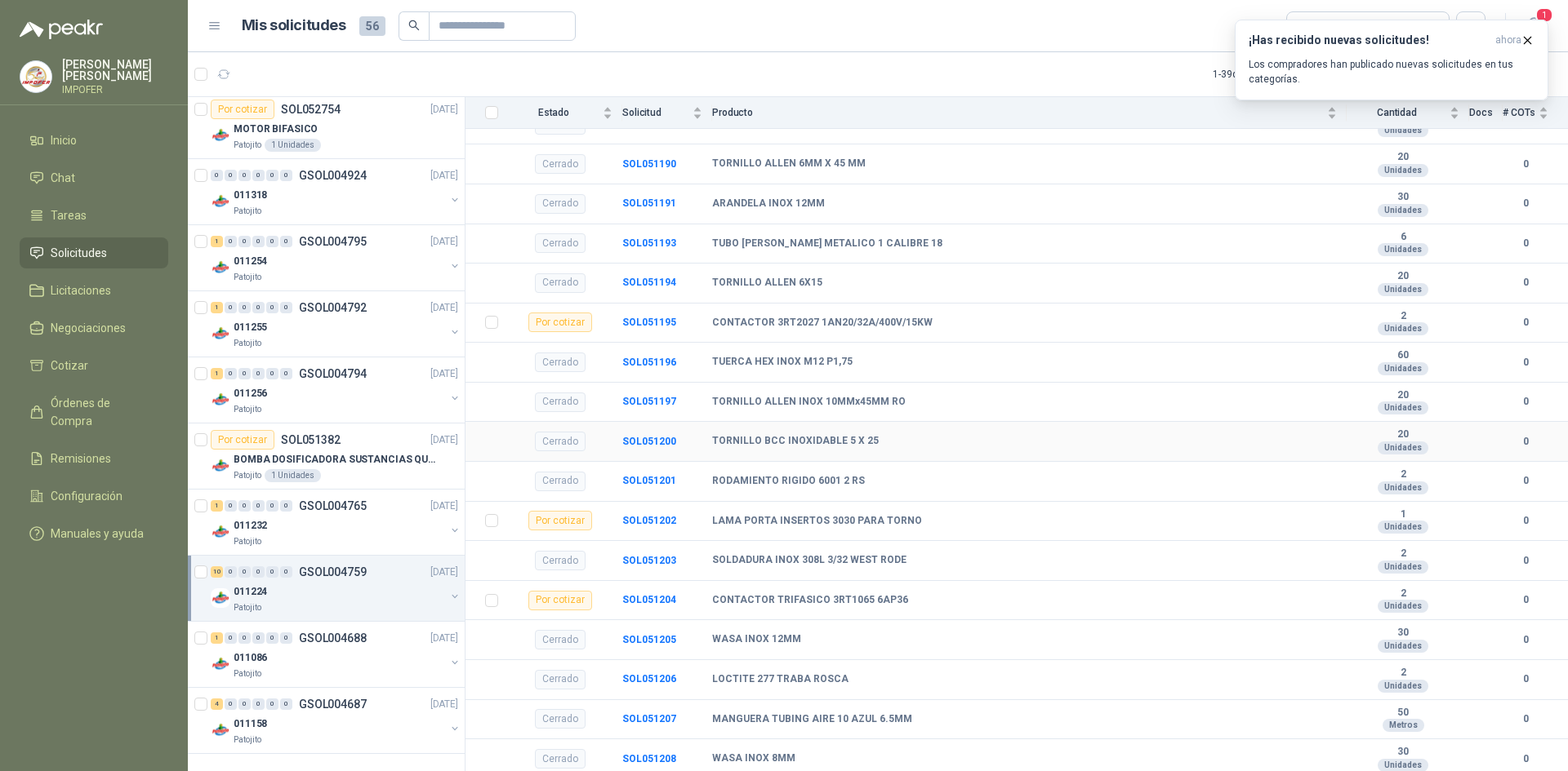
scroll to position [1442, 0]
click at [366, 656] on div "011086" at bounding box center [339, 657] width 212 height 19
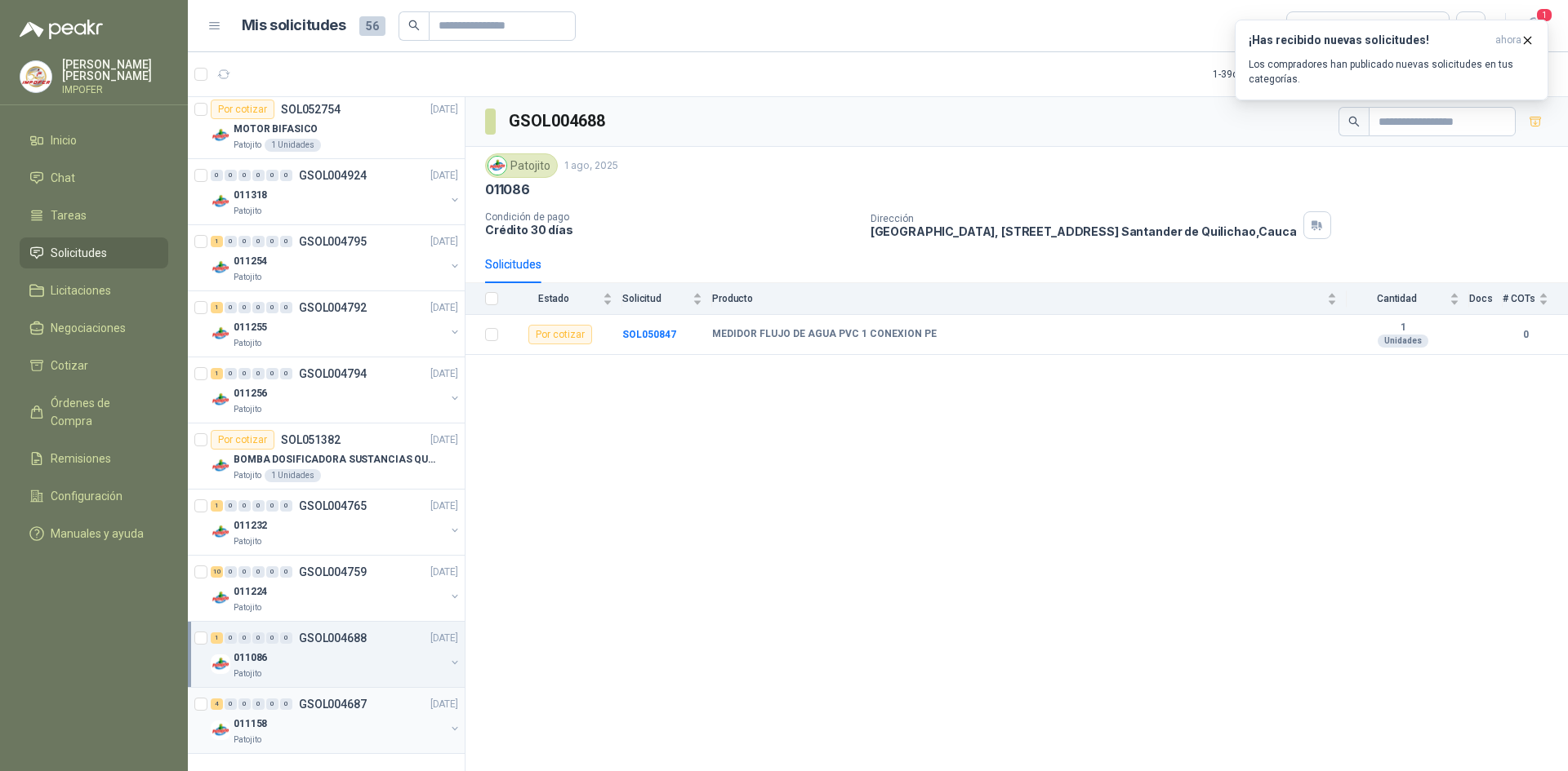
click at [317, 711] on div "4 0 0 0 0 0 GSOL004687 [DATE]" at bounding box center [336, 704] width 250 height 19
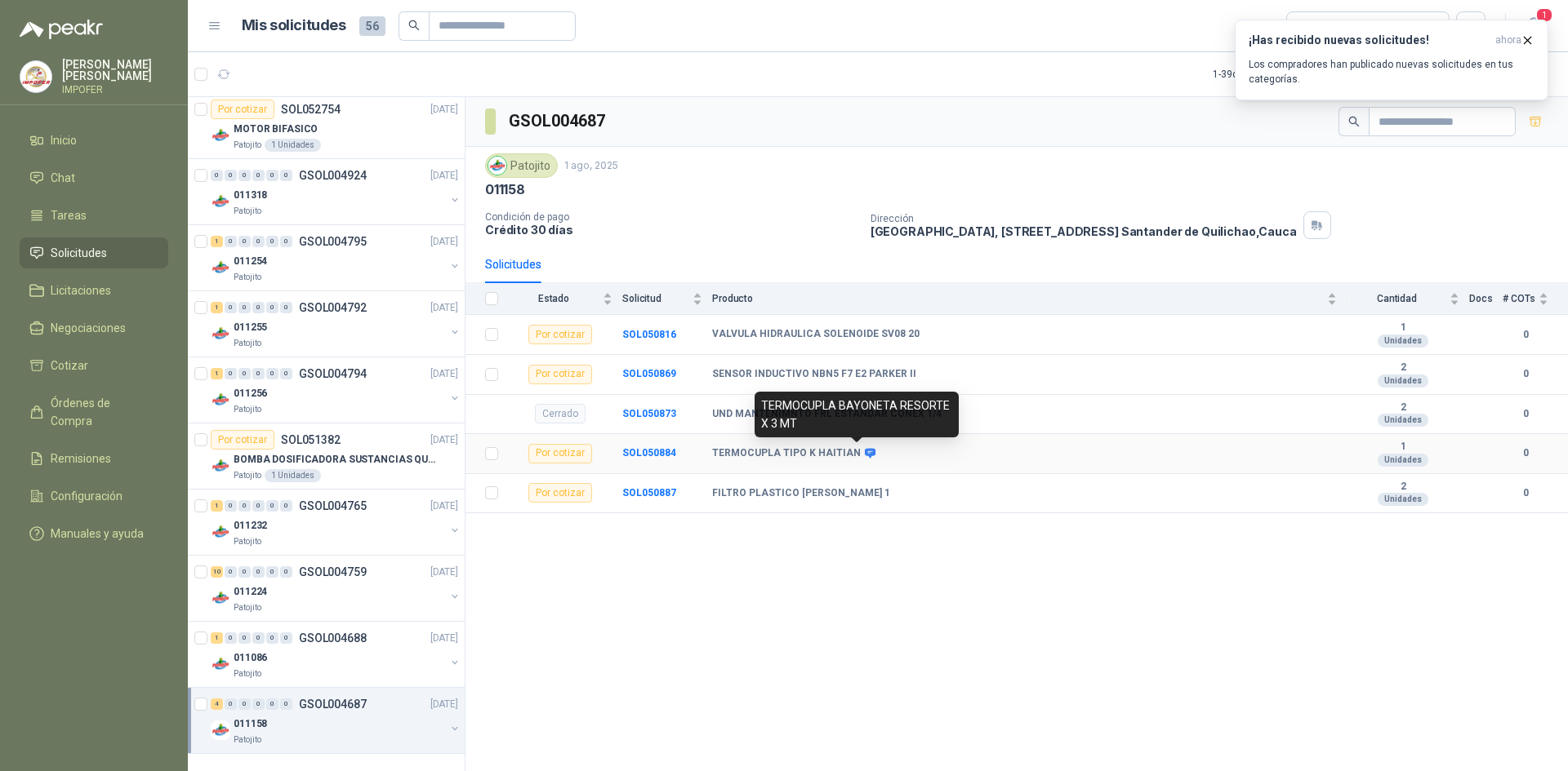
click at [865, 451] on icon at bounding box center [870, 454] width 11 height 10
click at [864, 455] on icon at bounding box center [870, 453] width 13 height 13
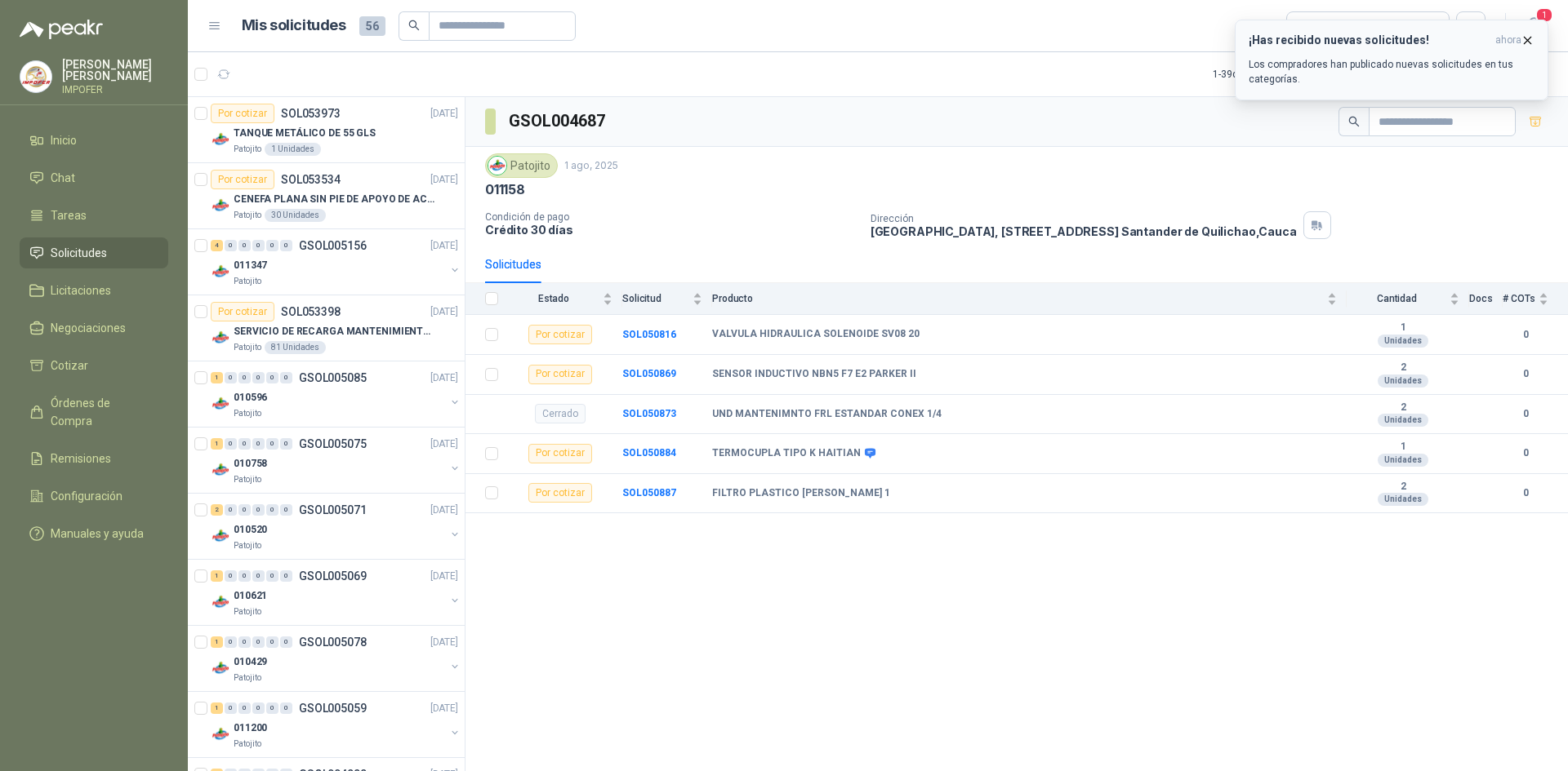
click at [1533, 40] on icon "button" at bounding box center [1528, 40] width 13 height 13
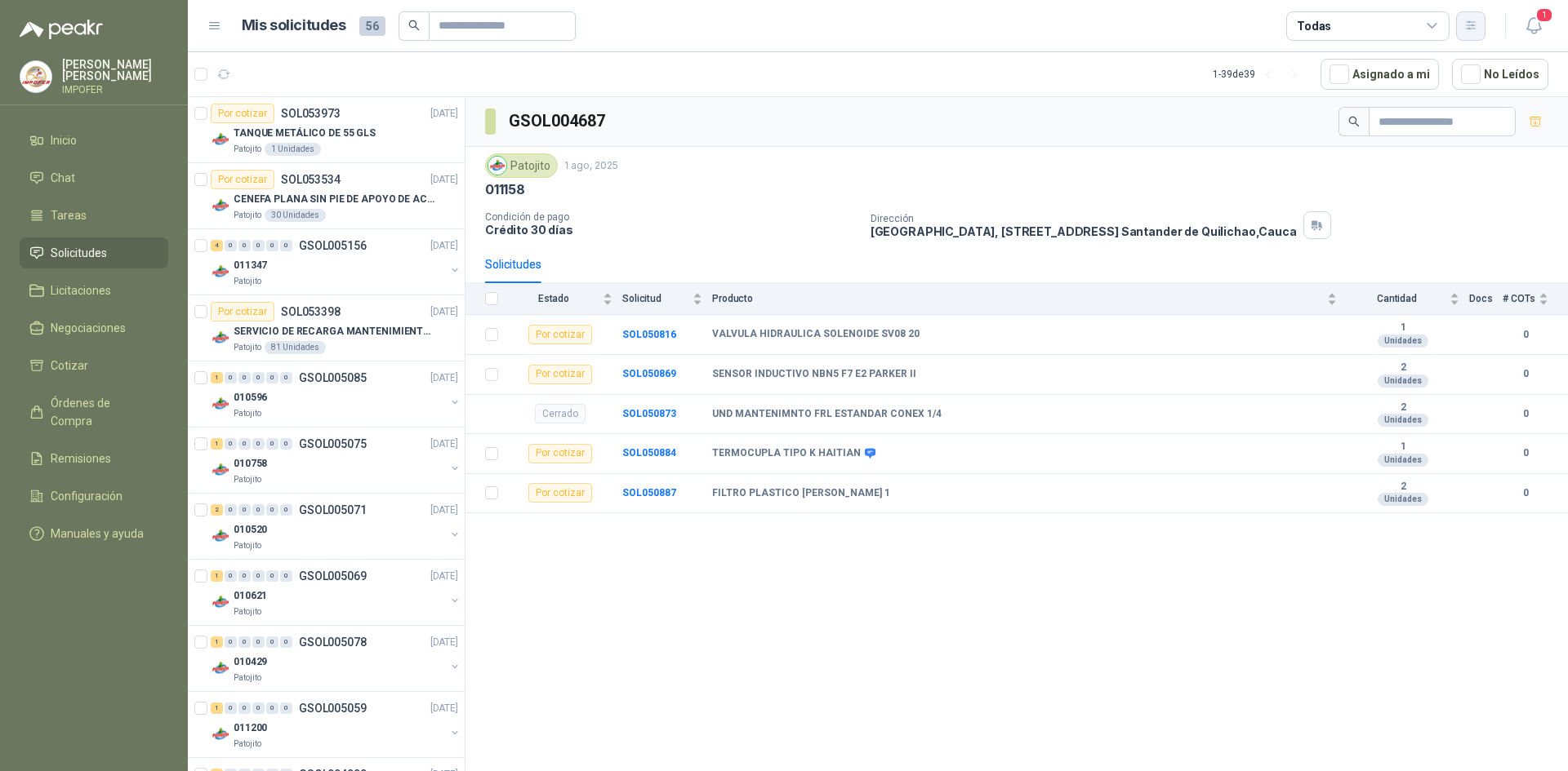
click at [1473, 26] on icon "button" at bounding box center [1470, 25] width 9 height 8
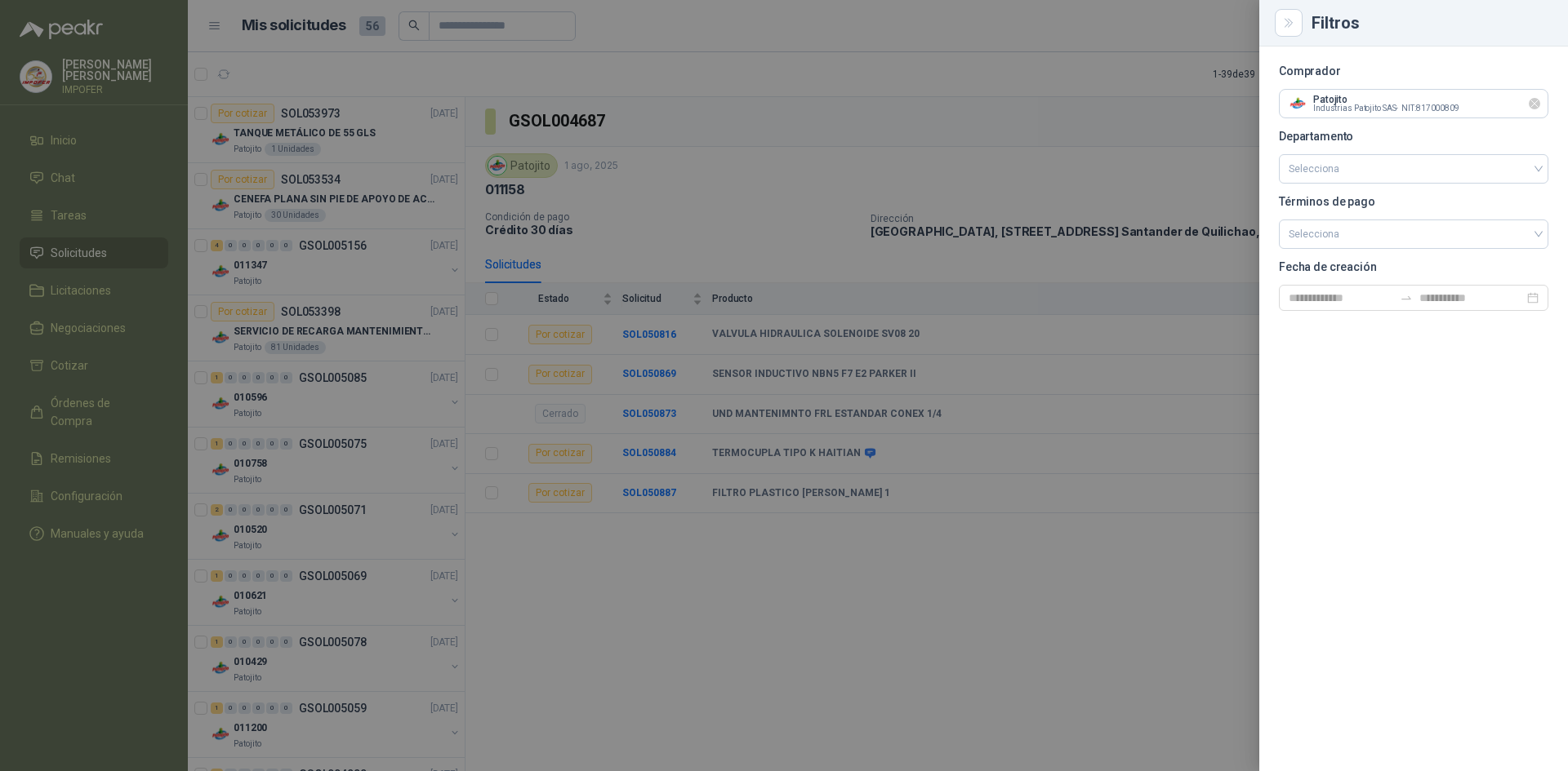
drag, startPoint x: 1537, startPoint y: 106, endPoint x: 1500, endPoint y: 104, distance: 37.1
click at [1536, 106] on icon "Limpiar" at bounding box center [1534, 104] width 13 height 13
click at [1392, 101] on input "text" at bounding box center [1414, 104] width 268 height 28
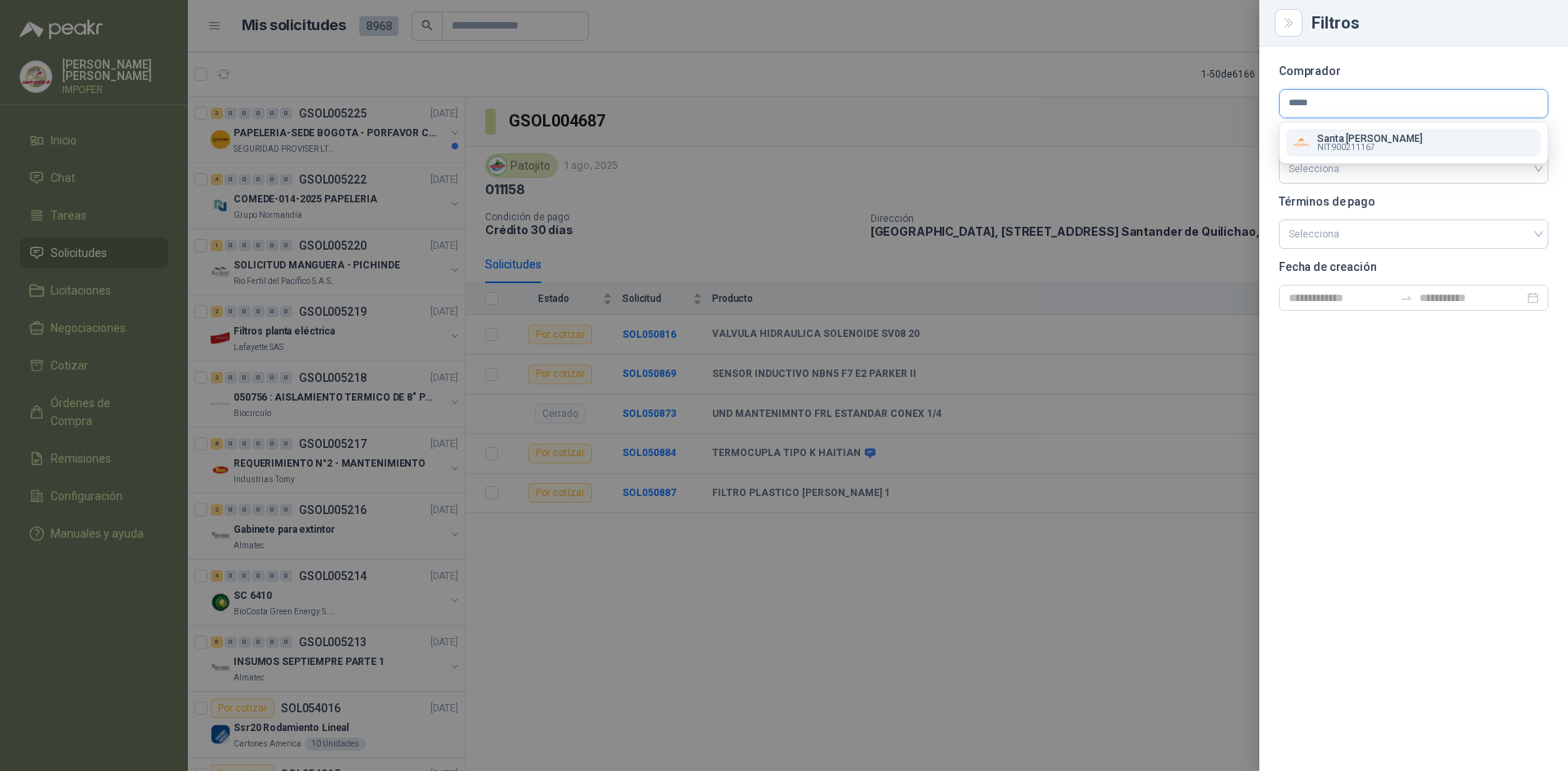
type input "*****"
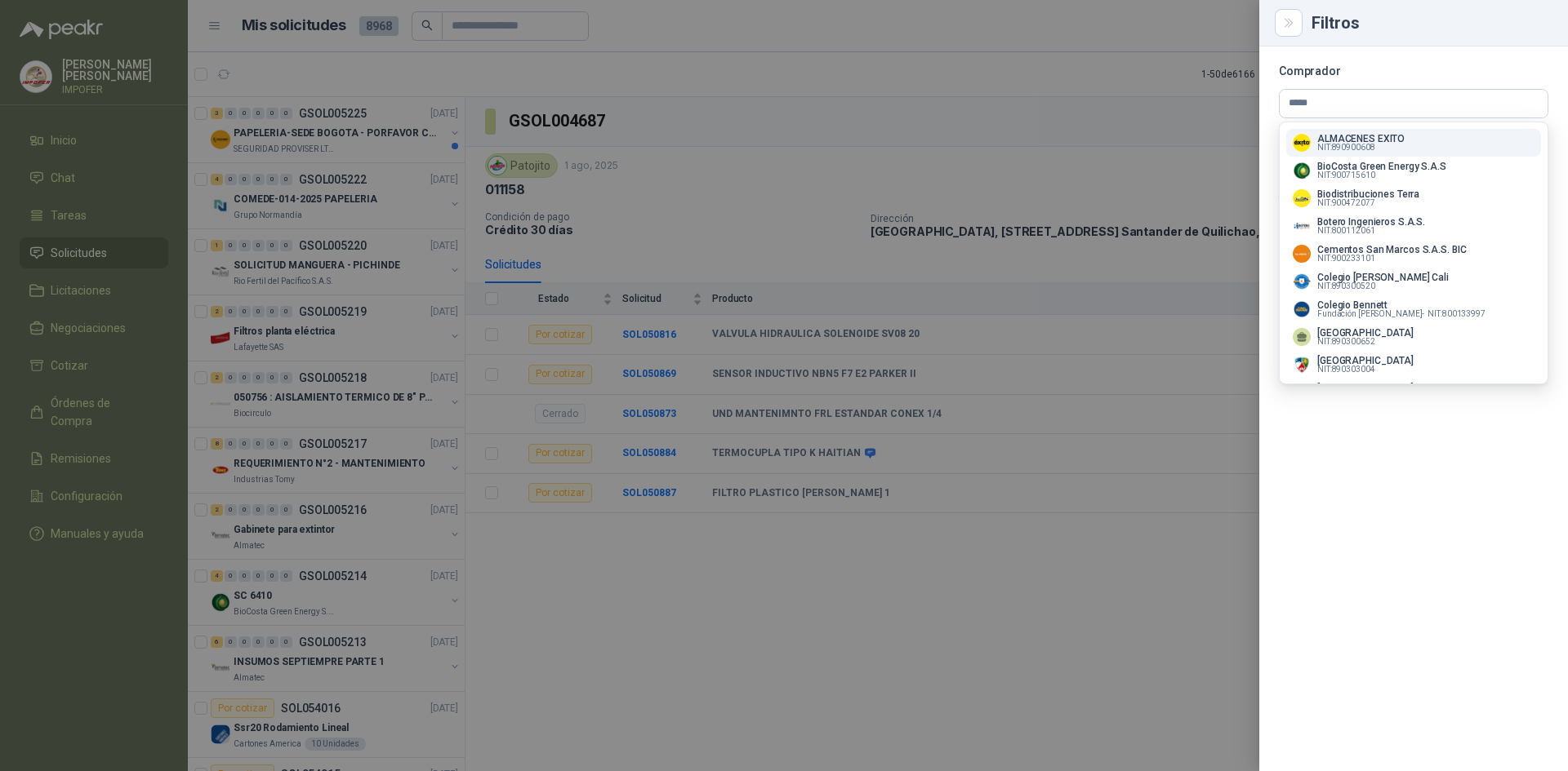
click at [1378, 151] on p "NIT : 890900608" at bounding box center [1361, 147] width 88 height 8
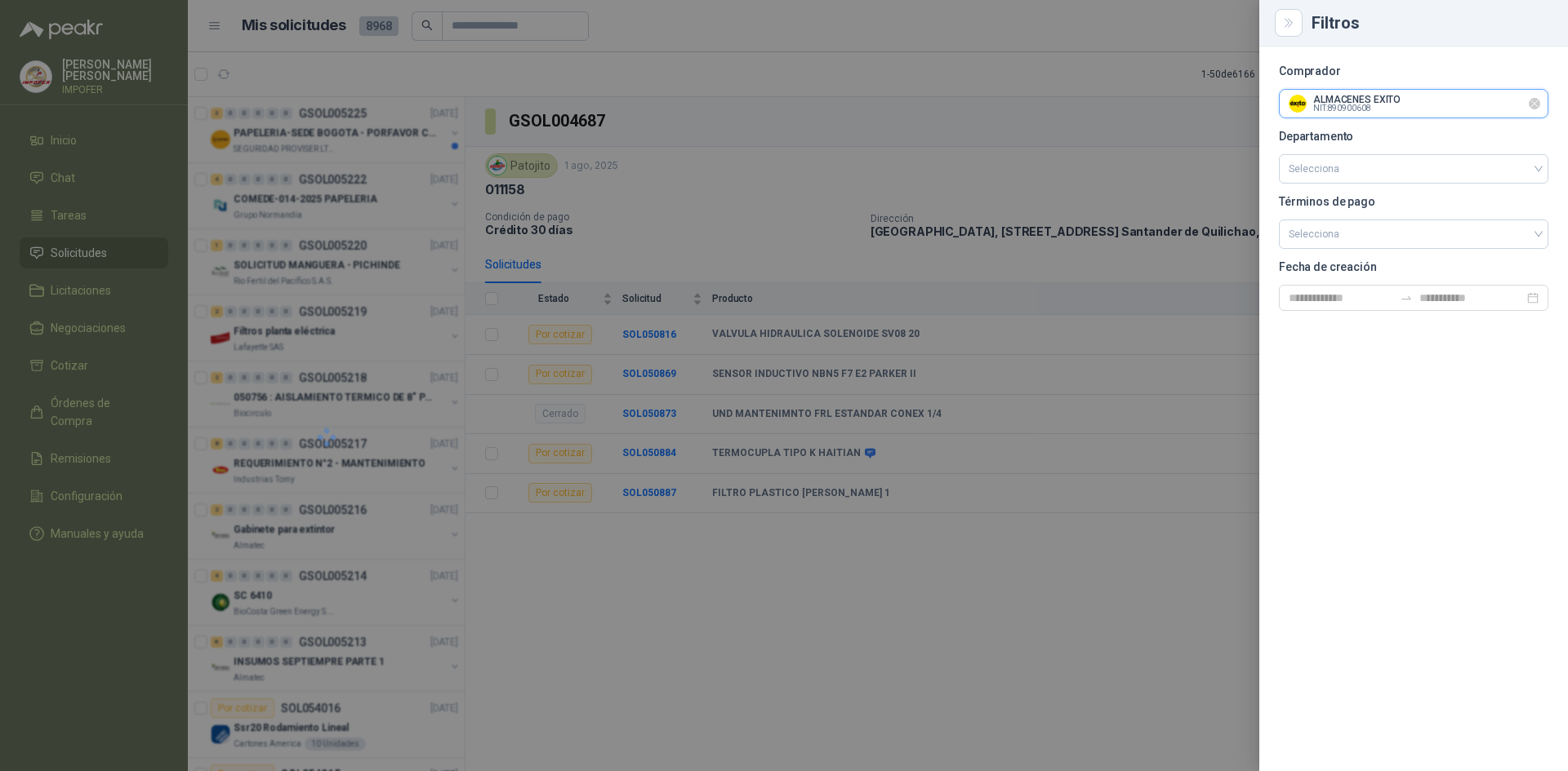
click at [1400, 103] on input "text" at bounding box center [1414, 104] width 268 height 28
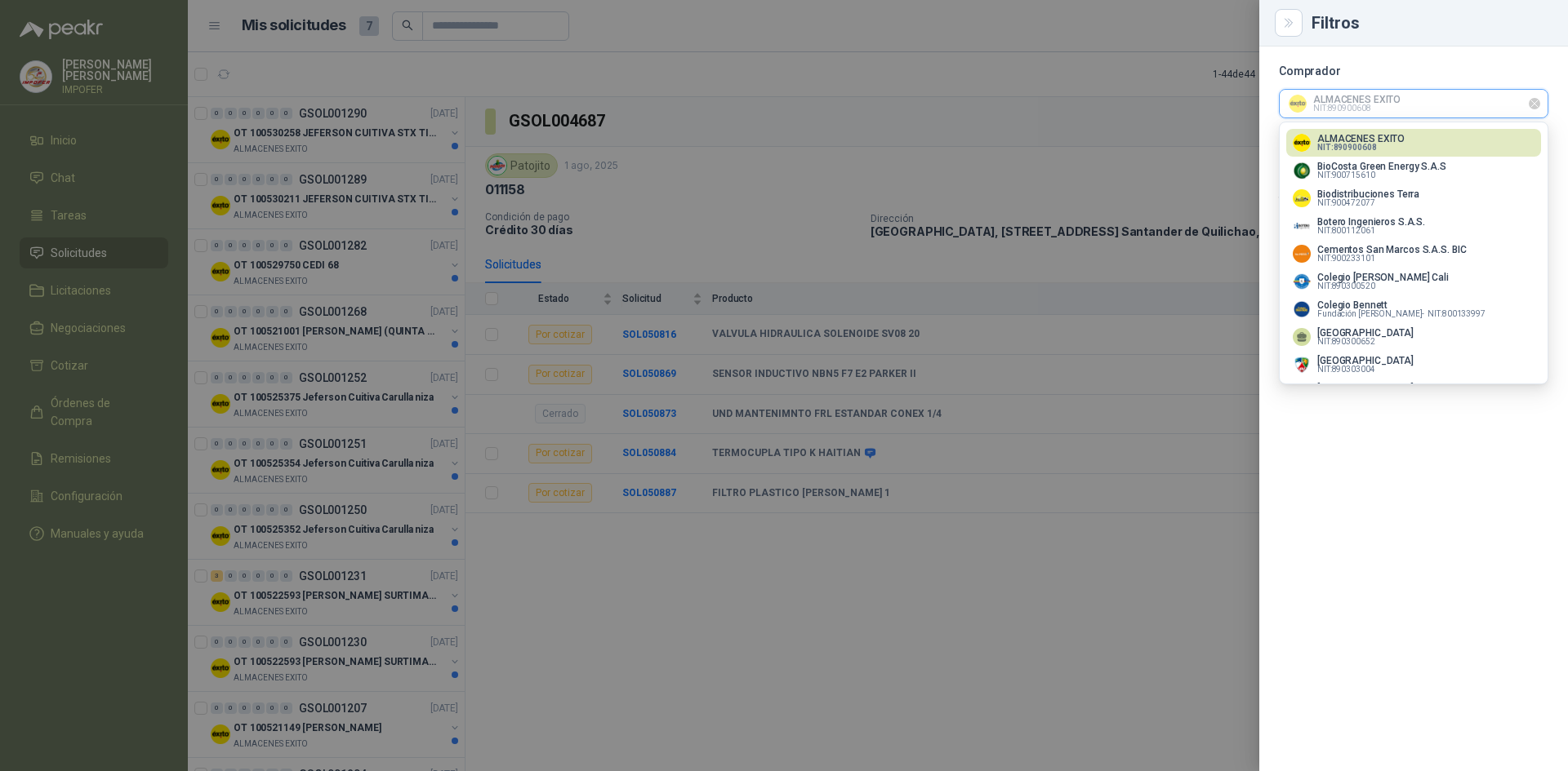
click at [1442, 104] on input "text" at bounding box center [1414, 104] width 268 height 28
click at [1533, 106] on icon "Limpiar" at bounding box center [1534, 104] width 13 height 13
click at [1488, 104] on input "text" at bounding box center [1414, 104] width 268 height 28
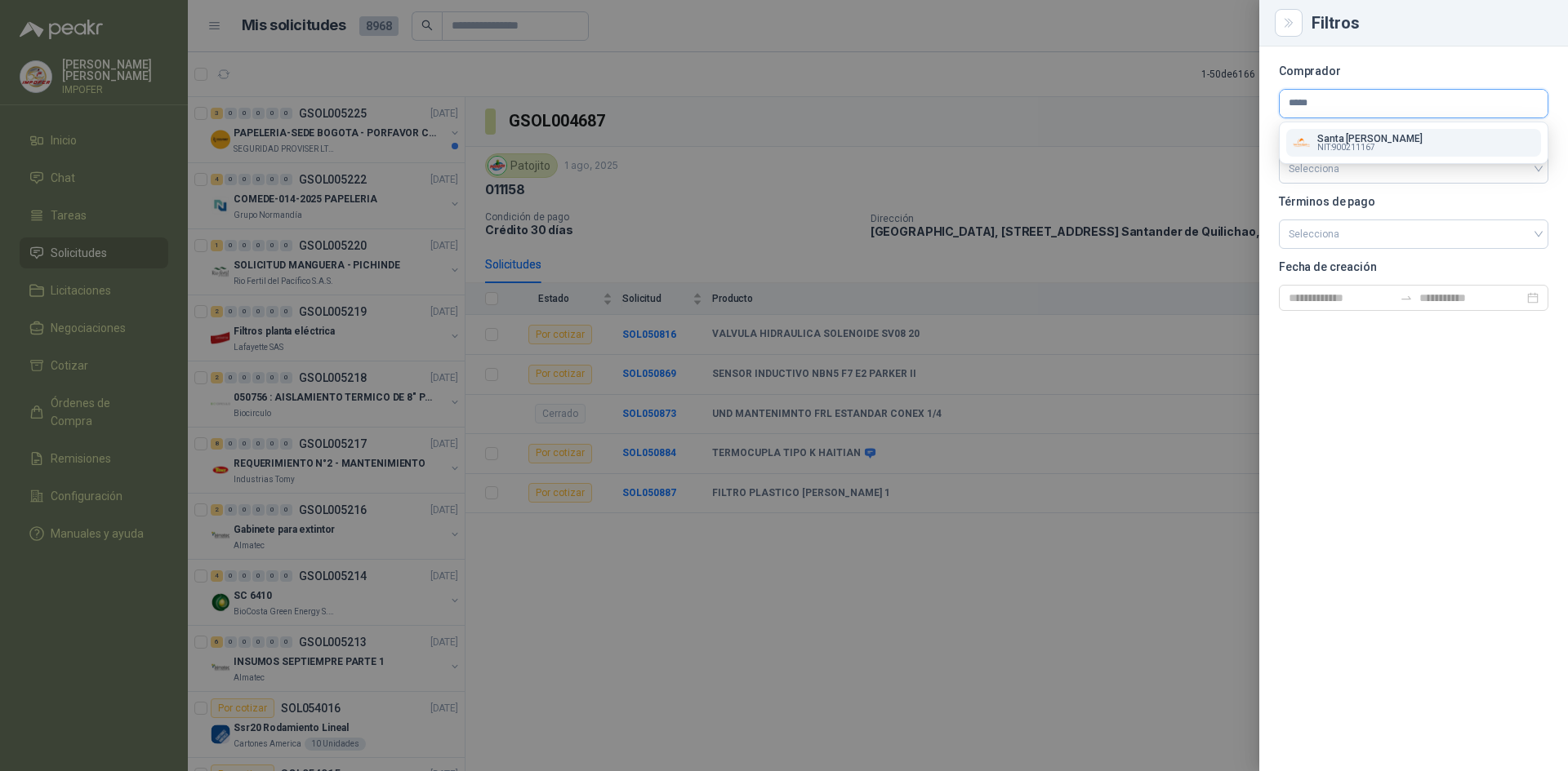
type input "*****"
click at [1425, 146] on div "Santa [PERSON_NAME] NIT : 900211167" at bounding box center [1413, 142] width 242 height 18
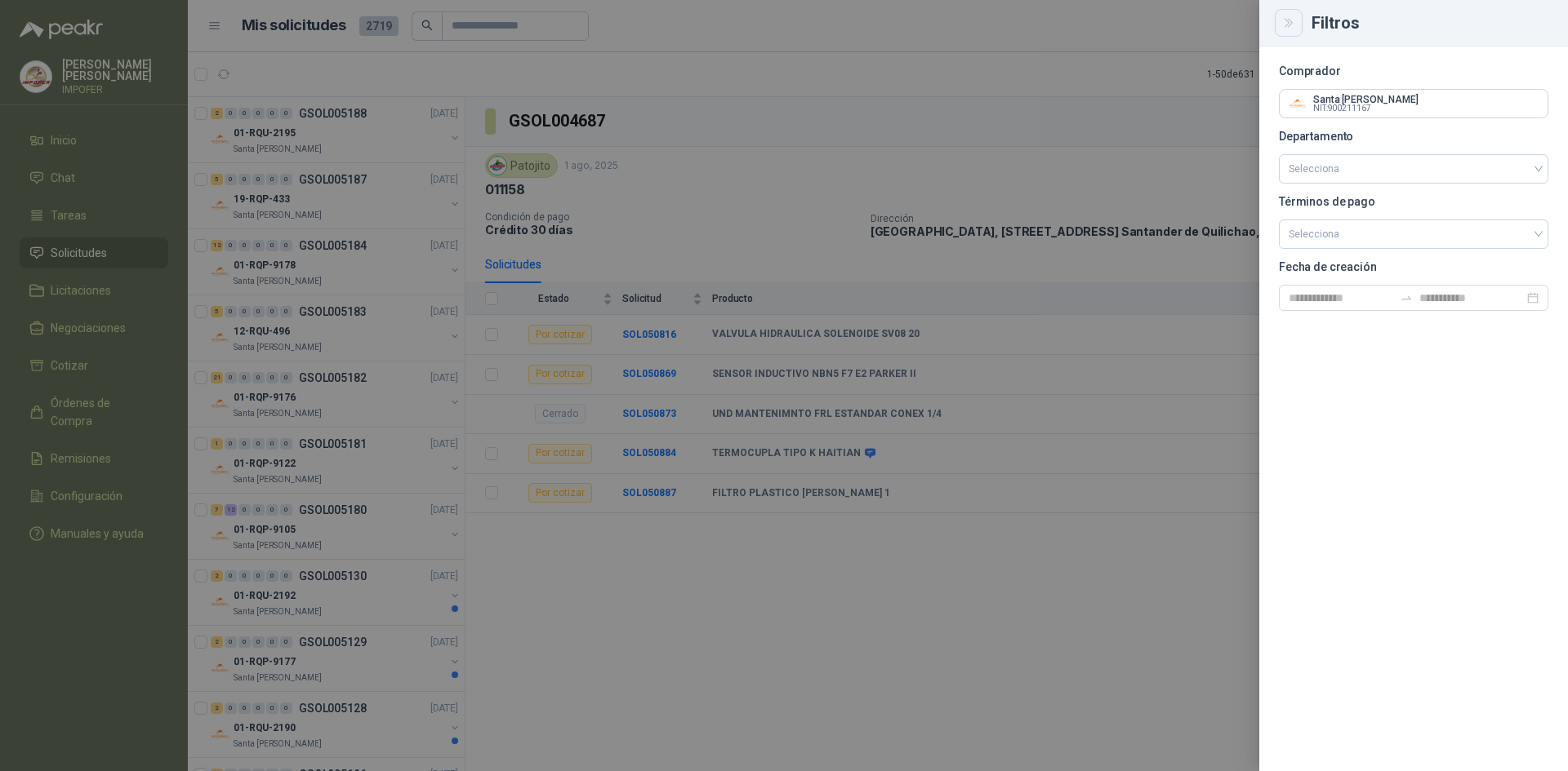
click at [1286, 22] on icon "Close" at bounding box center [1289, 23] width 13 height 13
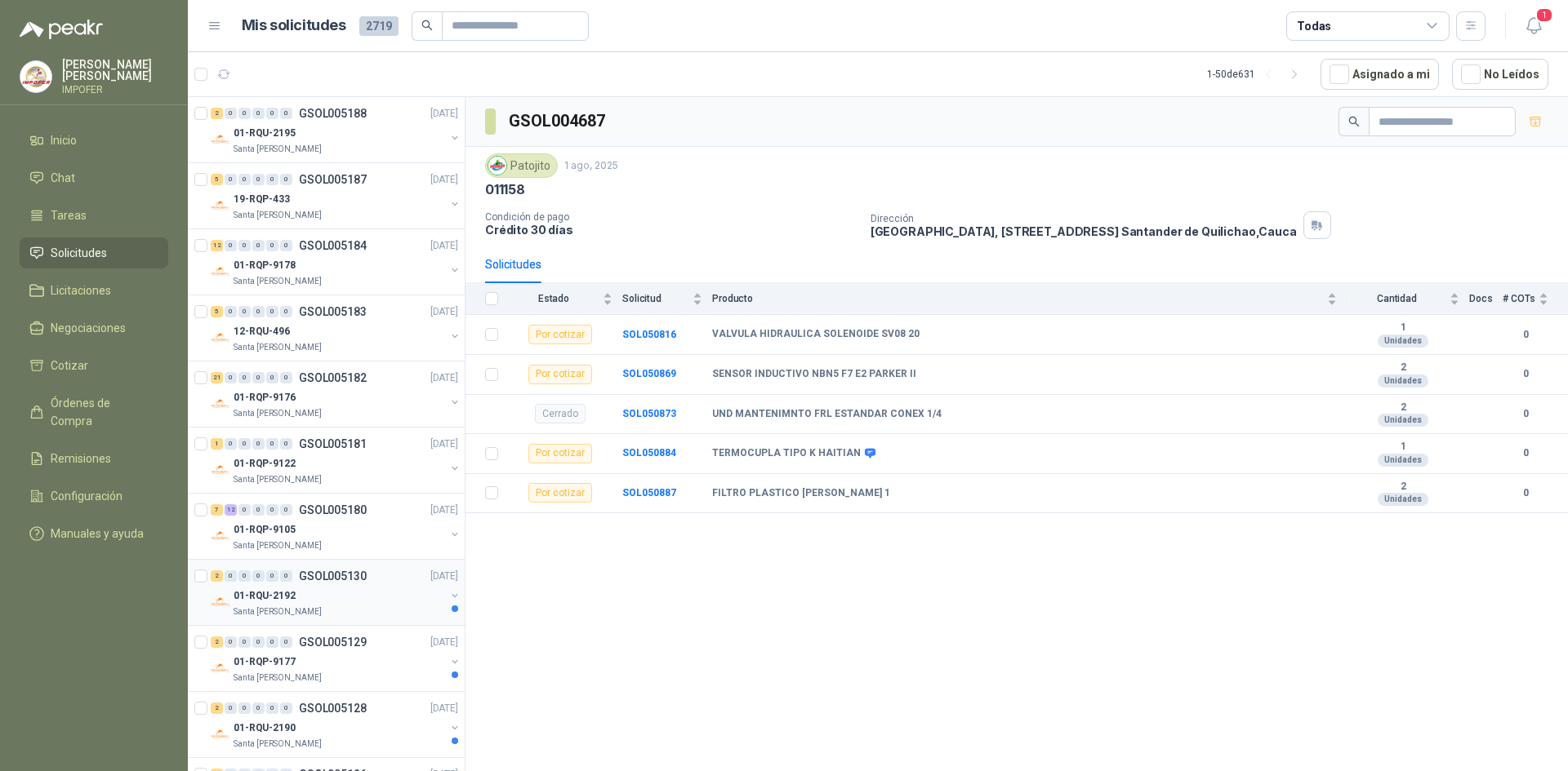
click at [370, 603] on div "01-RQU-2192" at bounding box center [339, 595] width 212 height 19
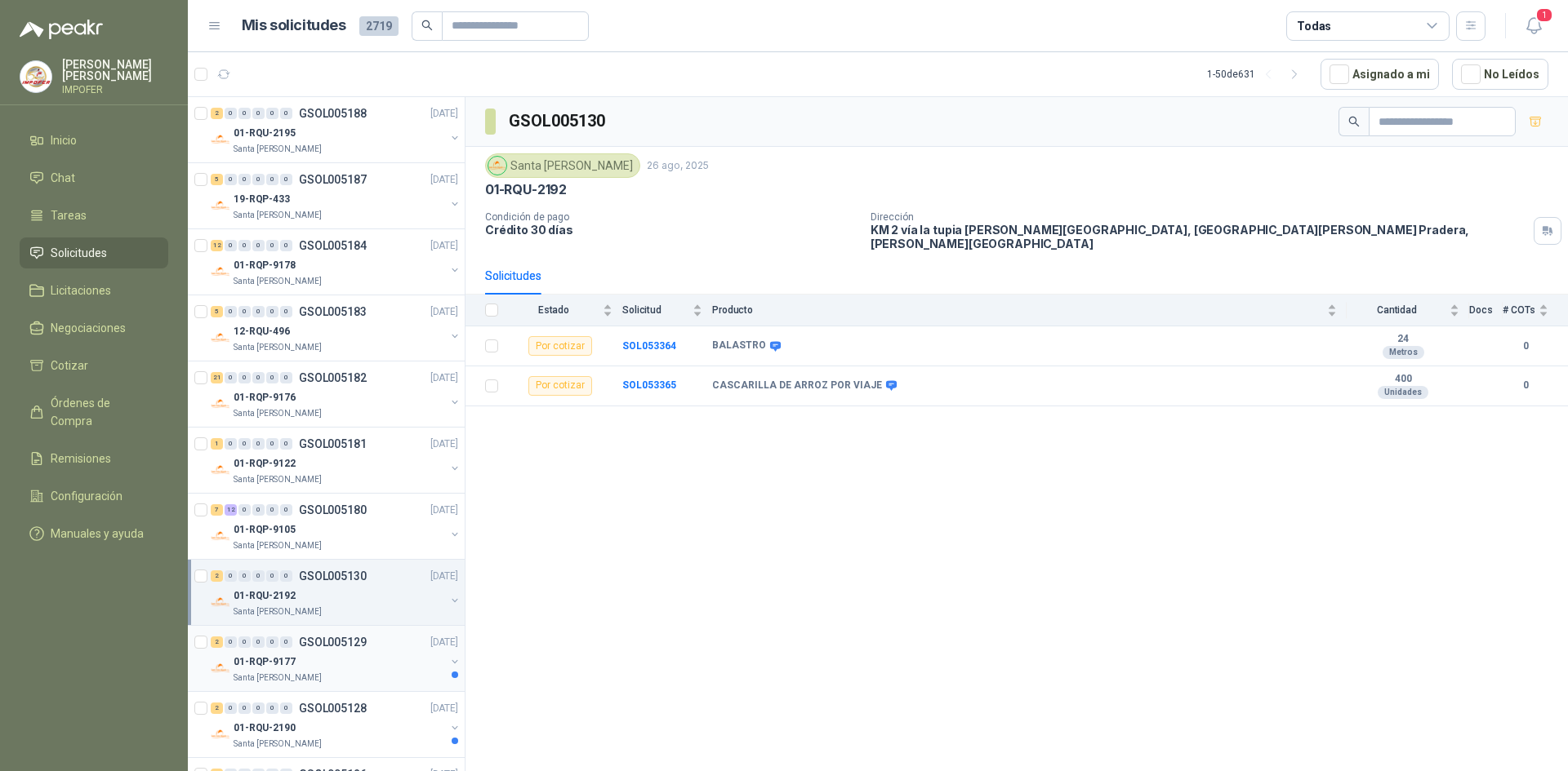
click at [370, 658] on div "01-RQP-9177" at bounding box center [339, 661] width 212 height 19
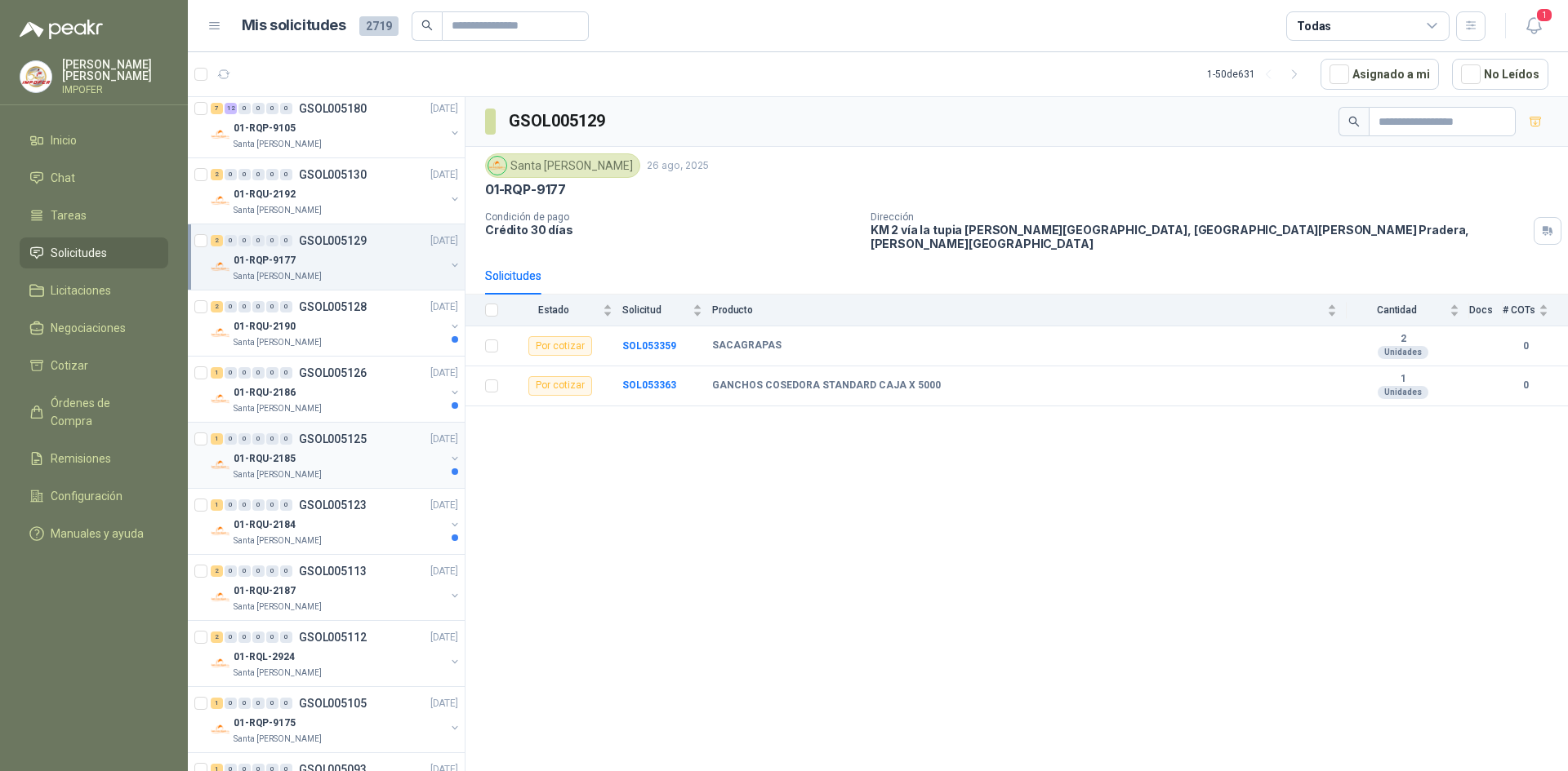
scroll to position [408, 0]
click at [409, 329] on div "01-RQU-2190" at bounding box center [339, 319] width 212 height 19
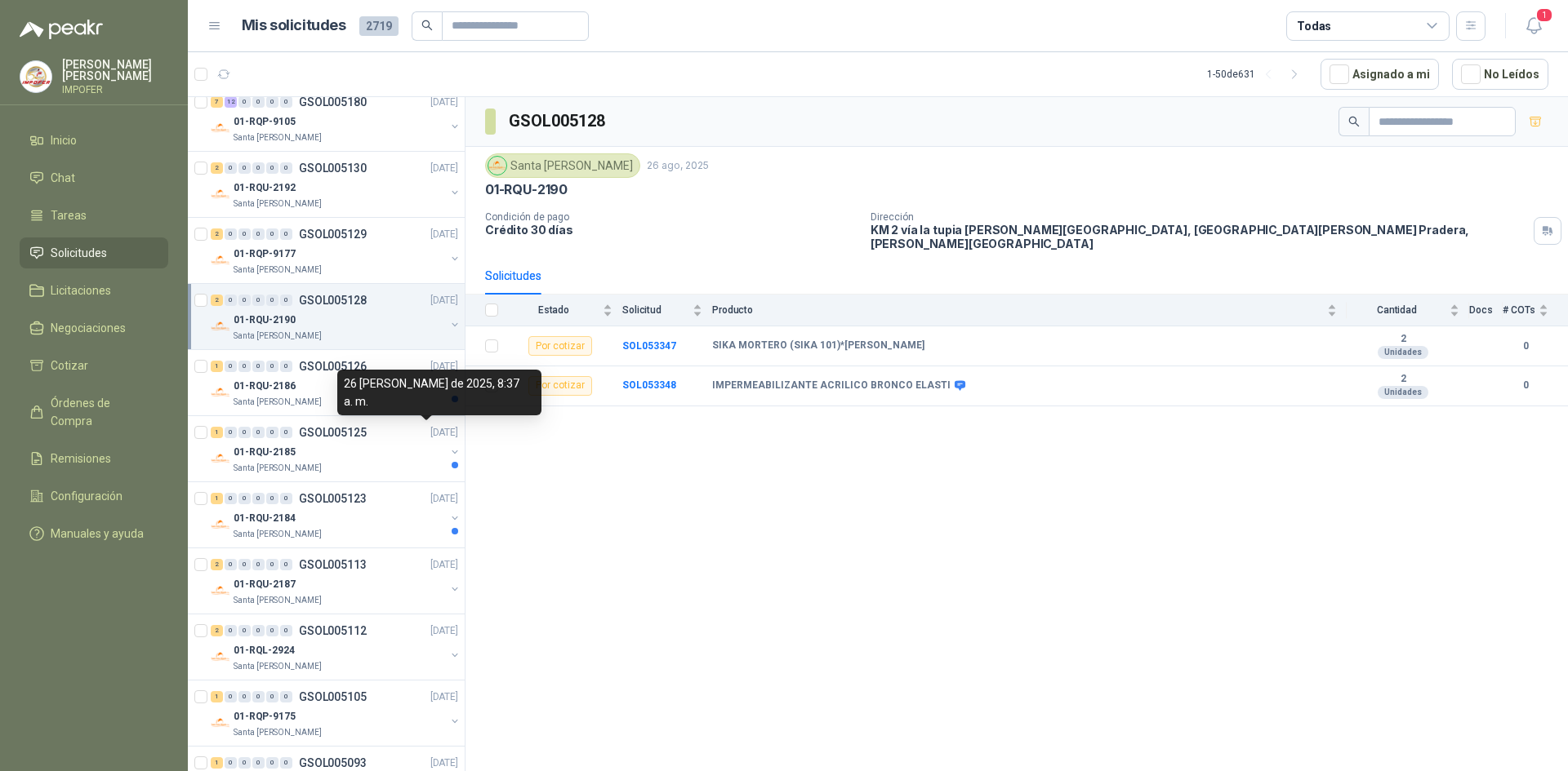
click at [411, 390] on div "26 [PERSON_NAME] de 2025, 8:37 a. m." at bounding box center [439, 393] width 204 height 46
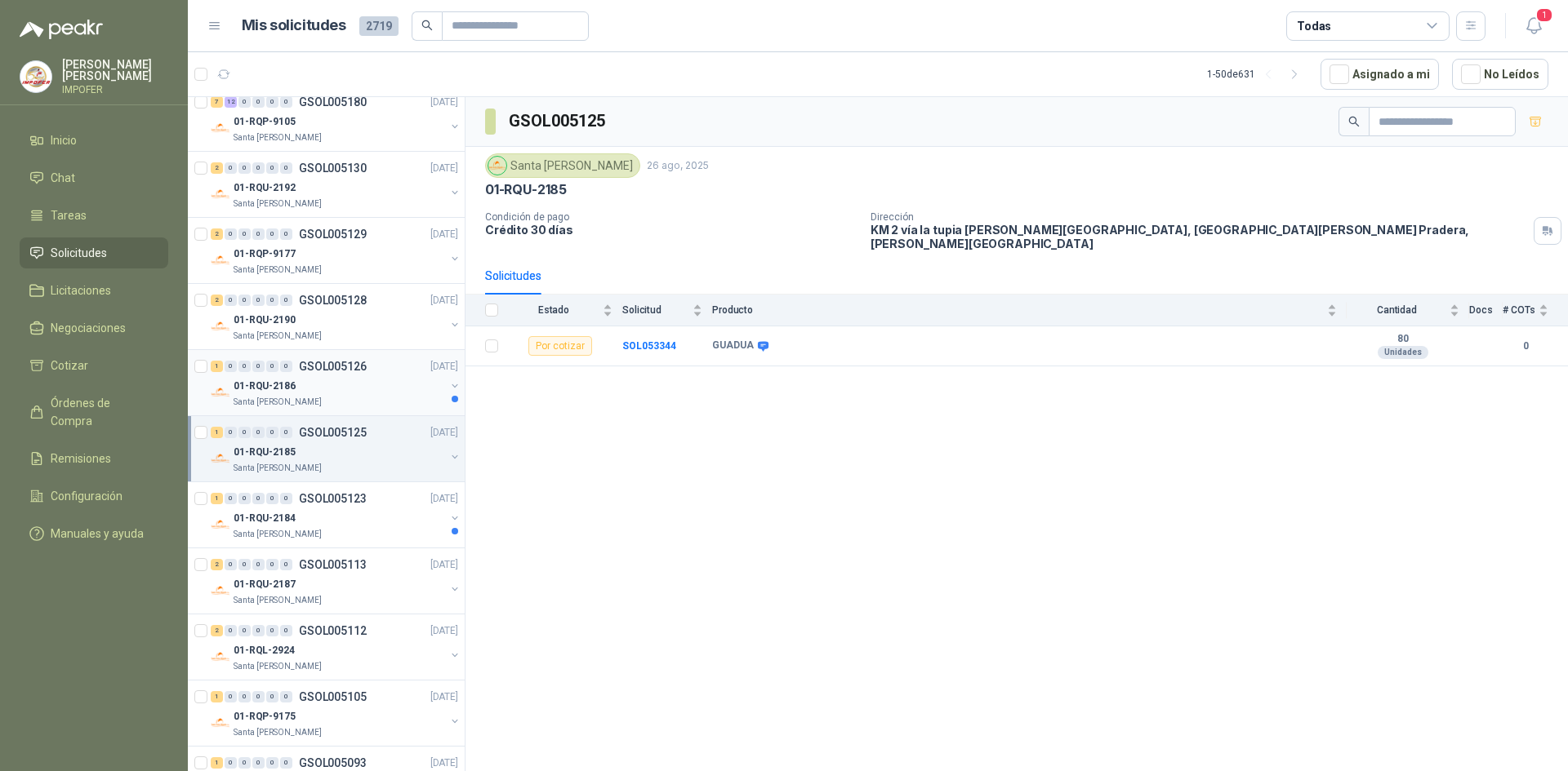
click at [370, 396] on div "Santa [PERSON_NAME]" at bounding box center [339, 402] width 212 height 13
click at [373, 502] on div "1 0 0 0 0 0 GSOL005123 [DATE]" at bounding box center [336, 498] width 250 height 19
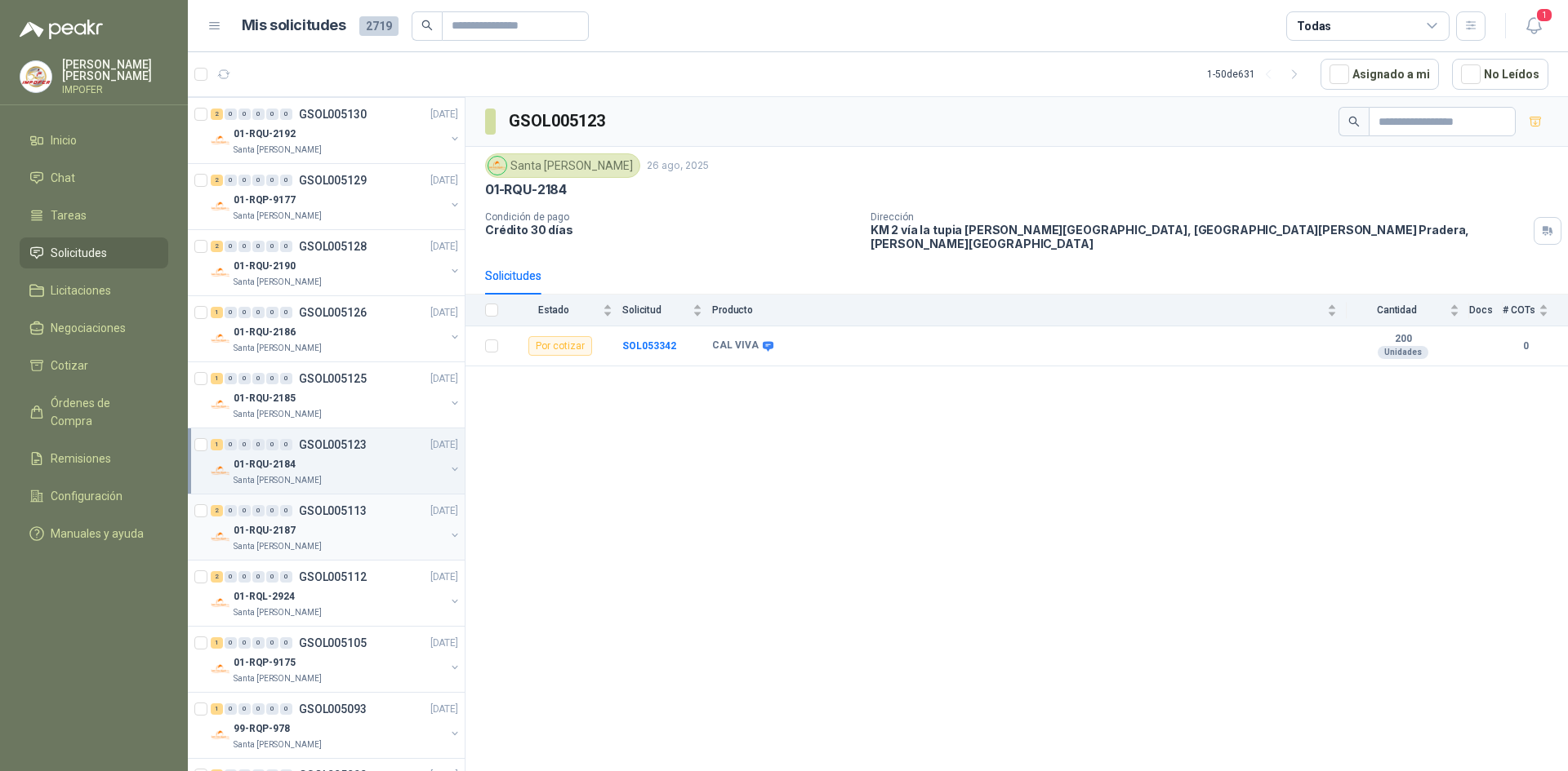
scroll to position [490, 0]
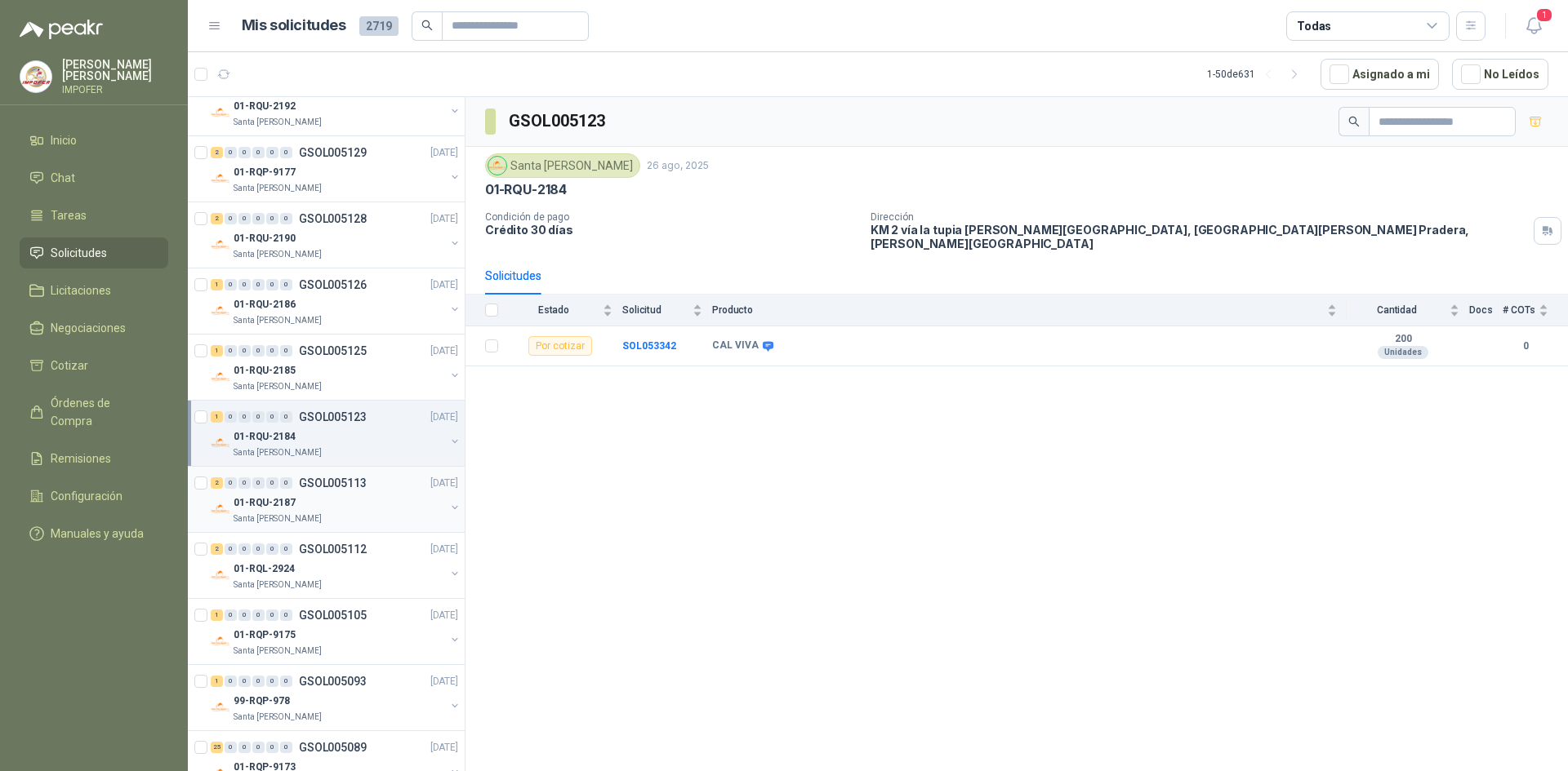
click at [372, 493] on div "01-RQU-2187" at bounding box center [339, 502] width 212 height 19
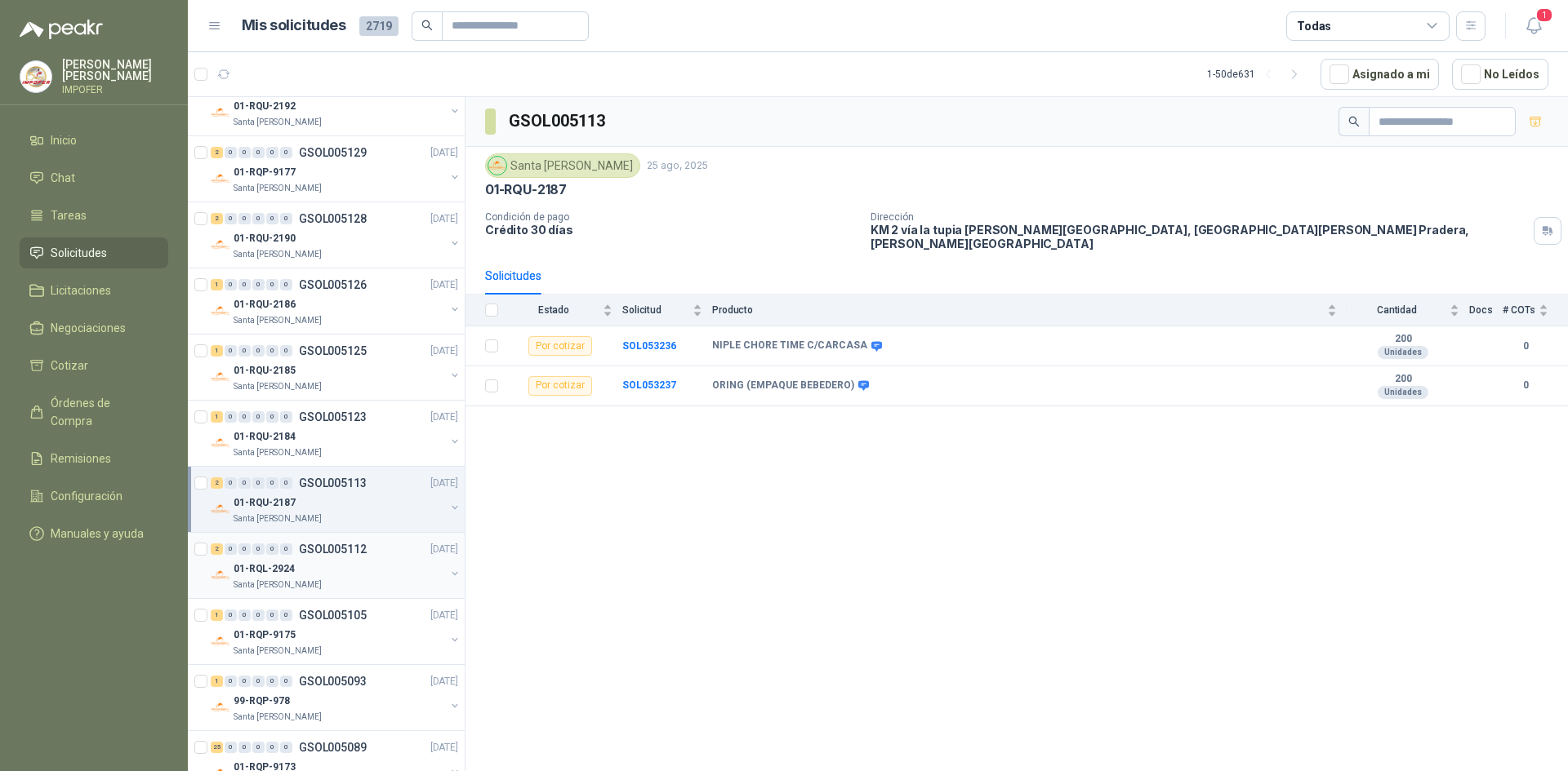
click at [389, 566] on div "01-RQL-2924" at bounding box center [339, 568] width 212 height 19
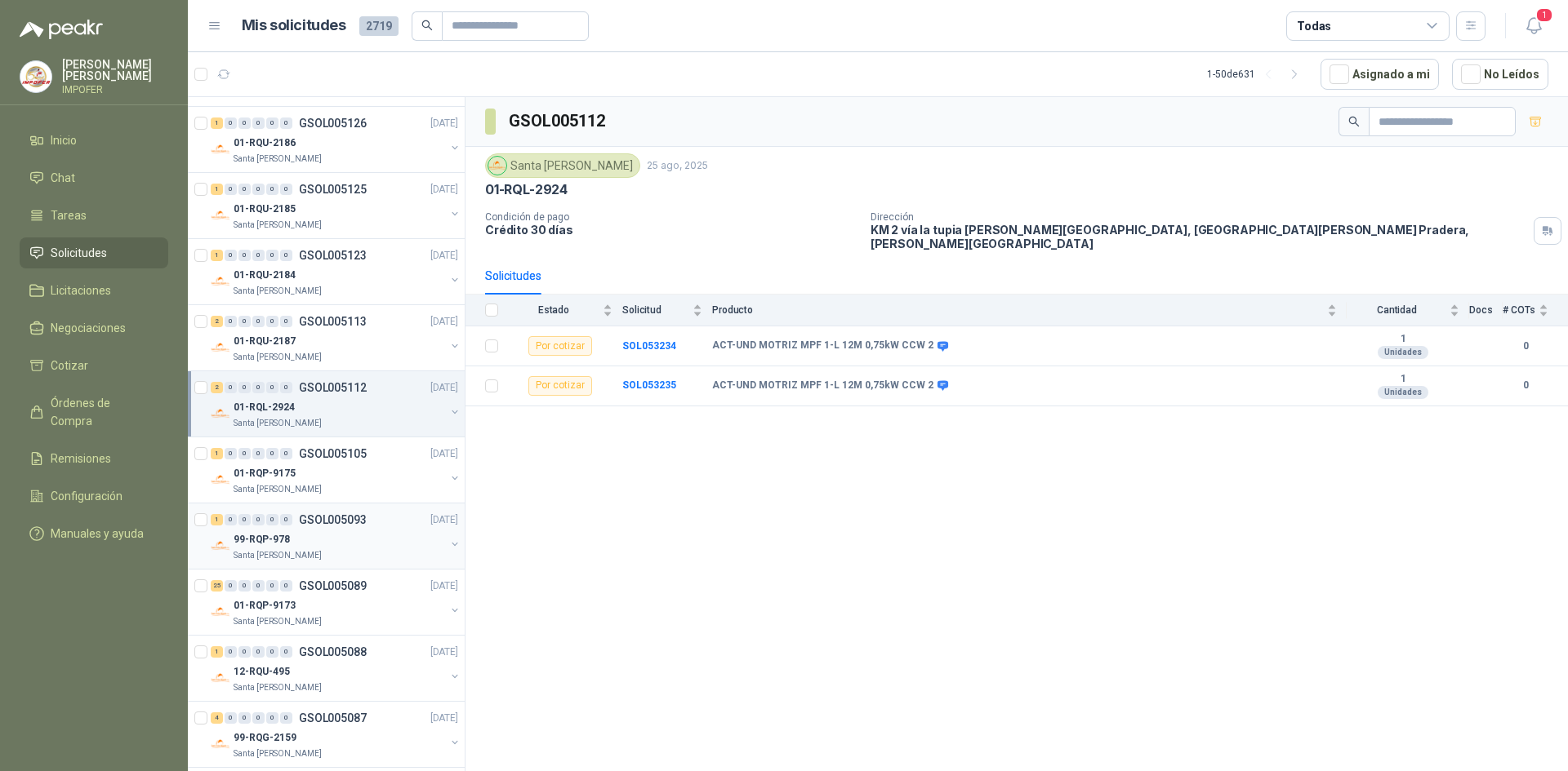
scroll to position [653, 0]
click at [393, 480] on div "01-RQP-9175" at bounding box center [339, 471] width 212 height 19
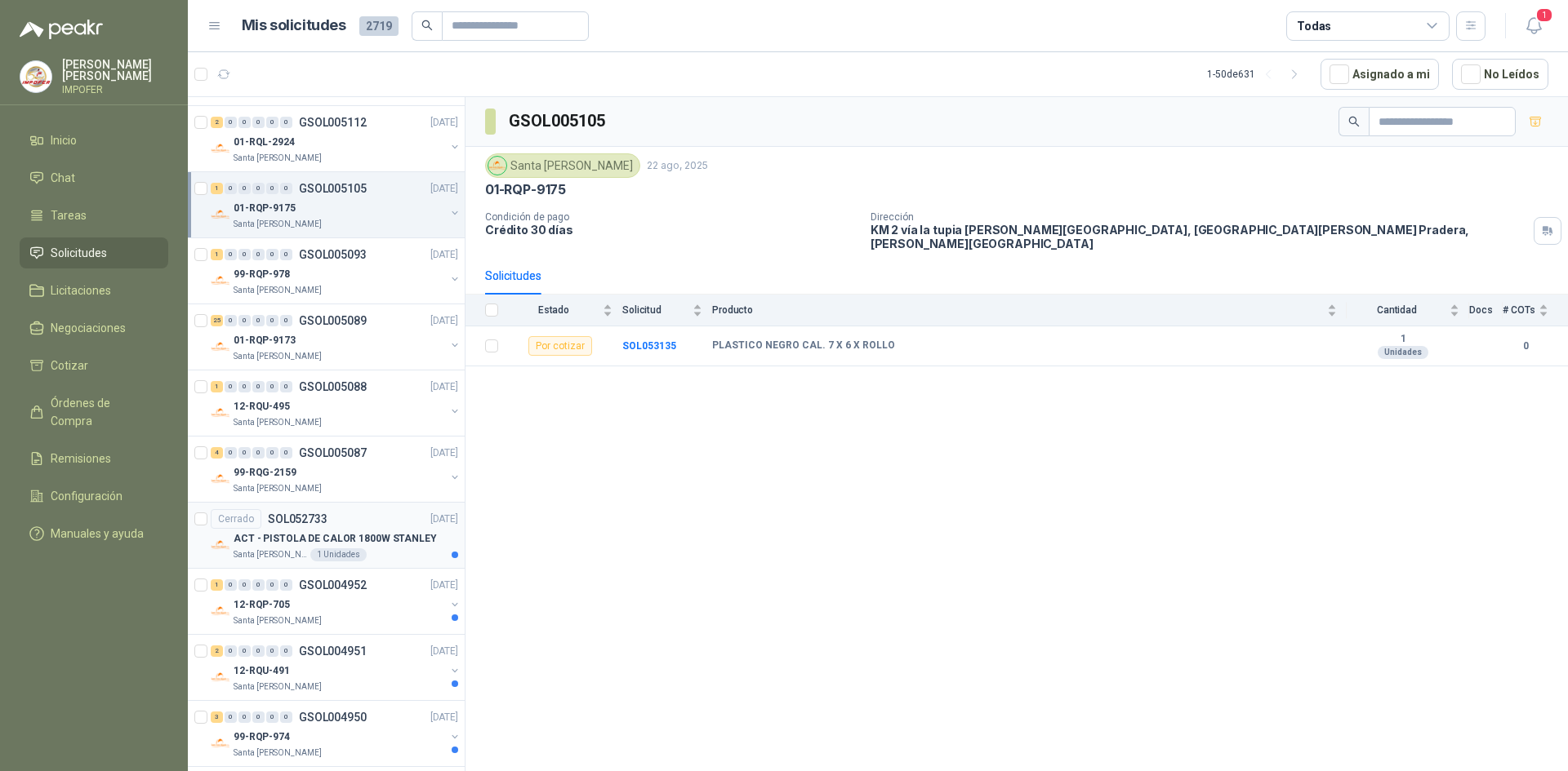
scroll to position [979, 0]
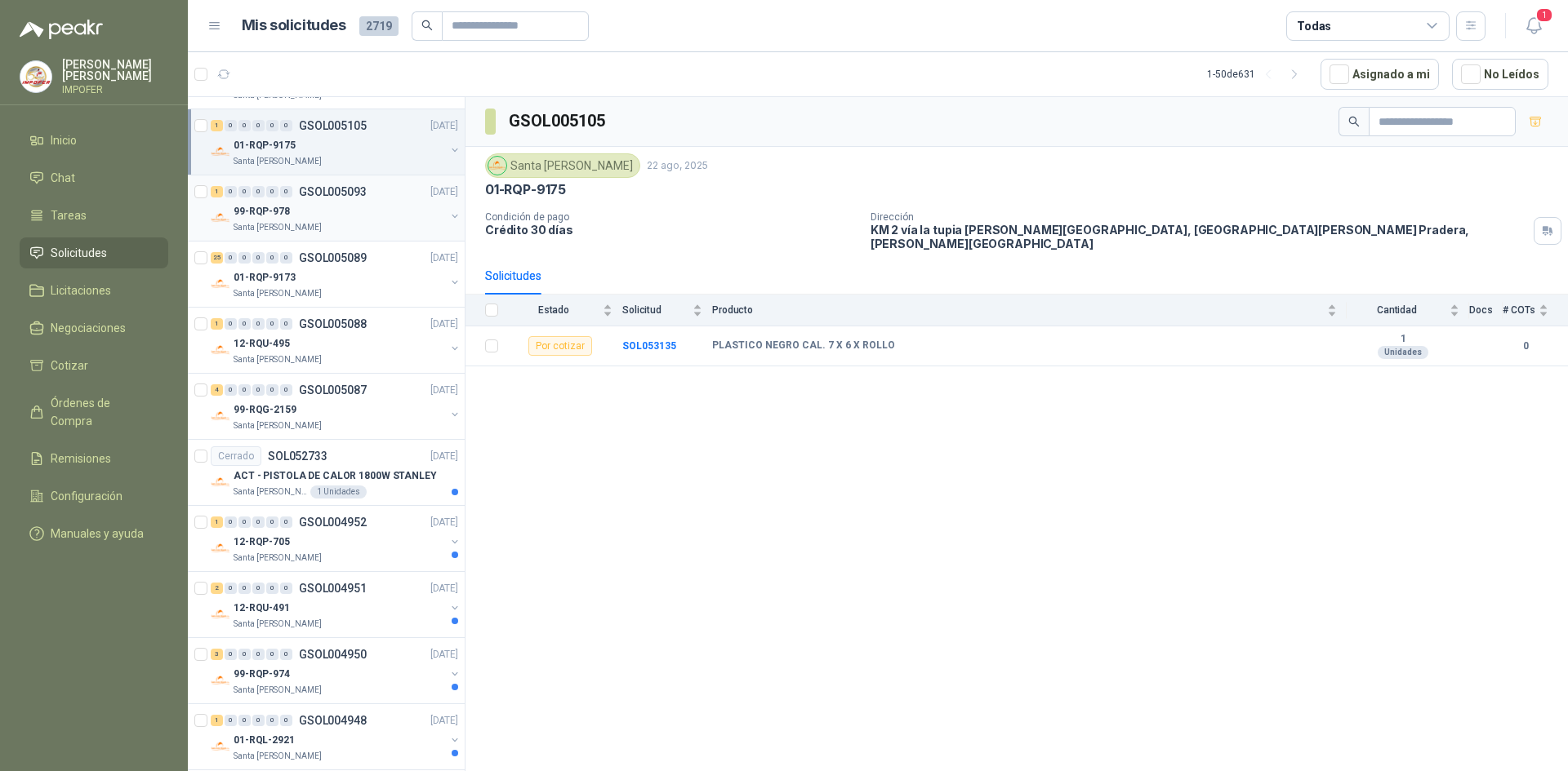
click at [354, 195] on p "GSOL005093" at bounding box center [333, 192] width 67 height 12
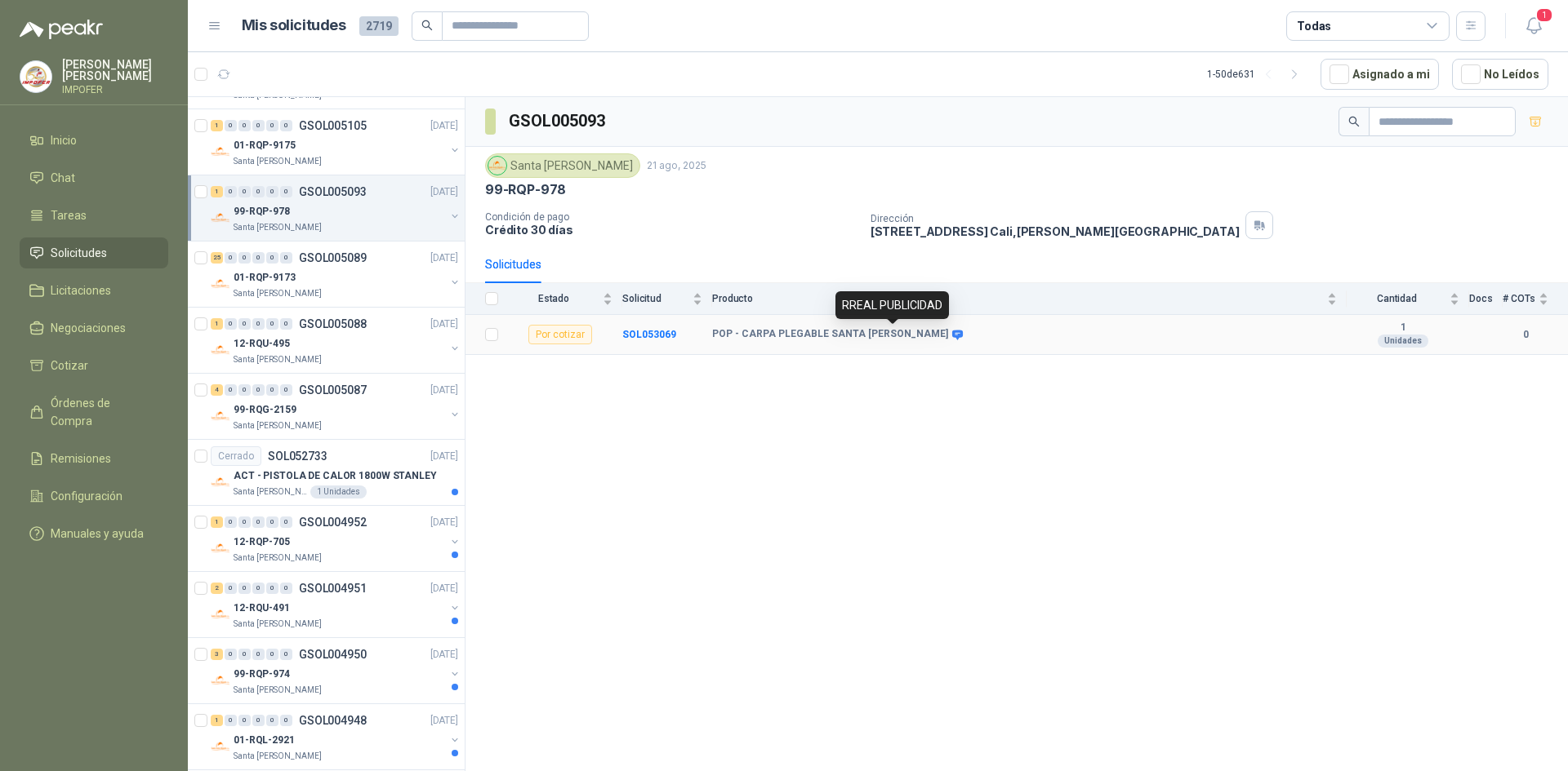
click at [951, 336] on icon at bounding box center [957, 335] width 13 height 13
click at [367, 286] on div "01-RQP-9173" at bounding box center [339, 277] width 212 height 19
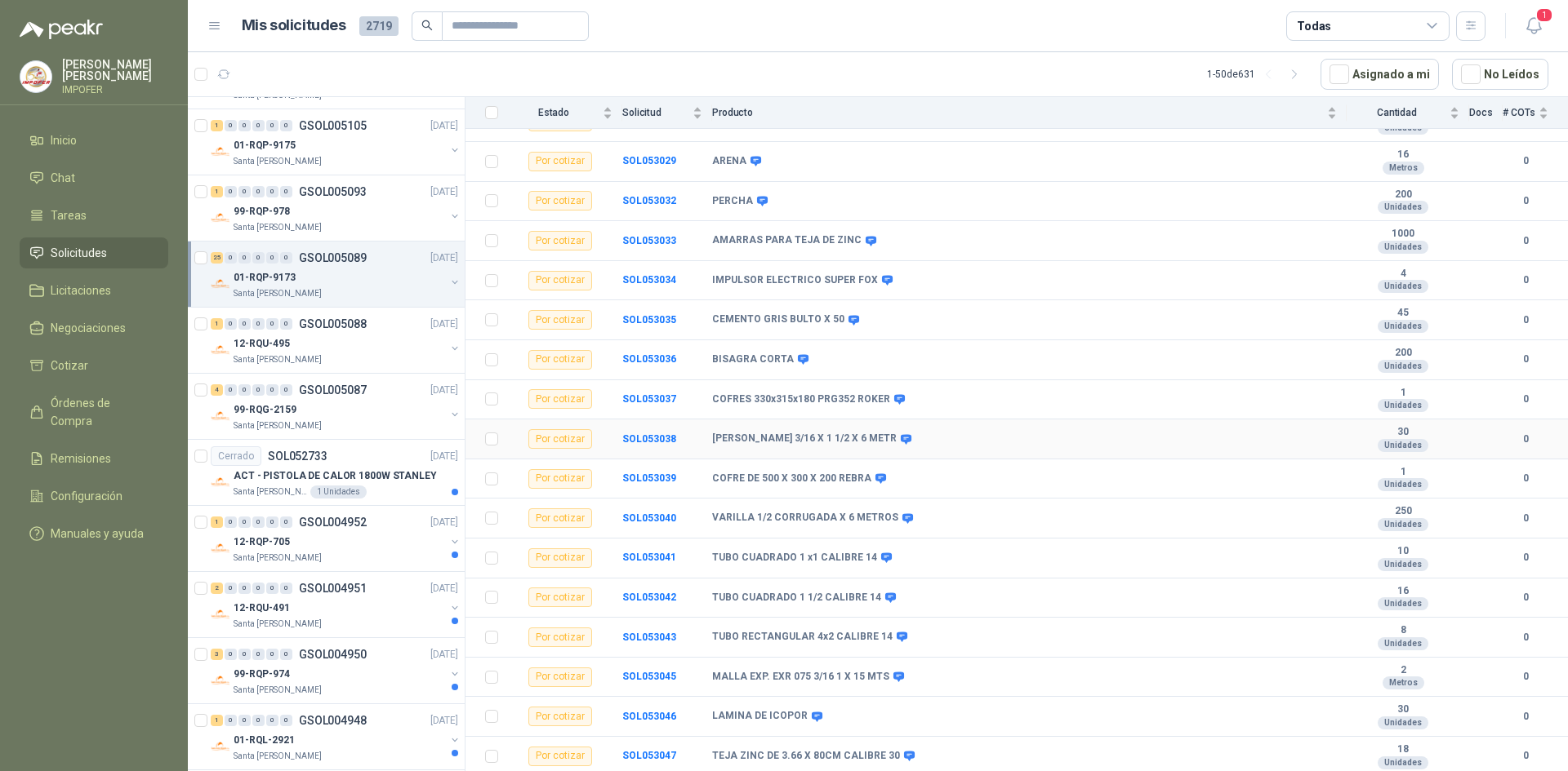
scroll to position [530, 0]
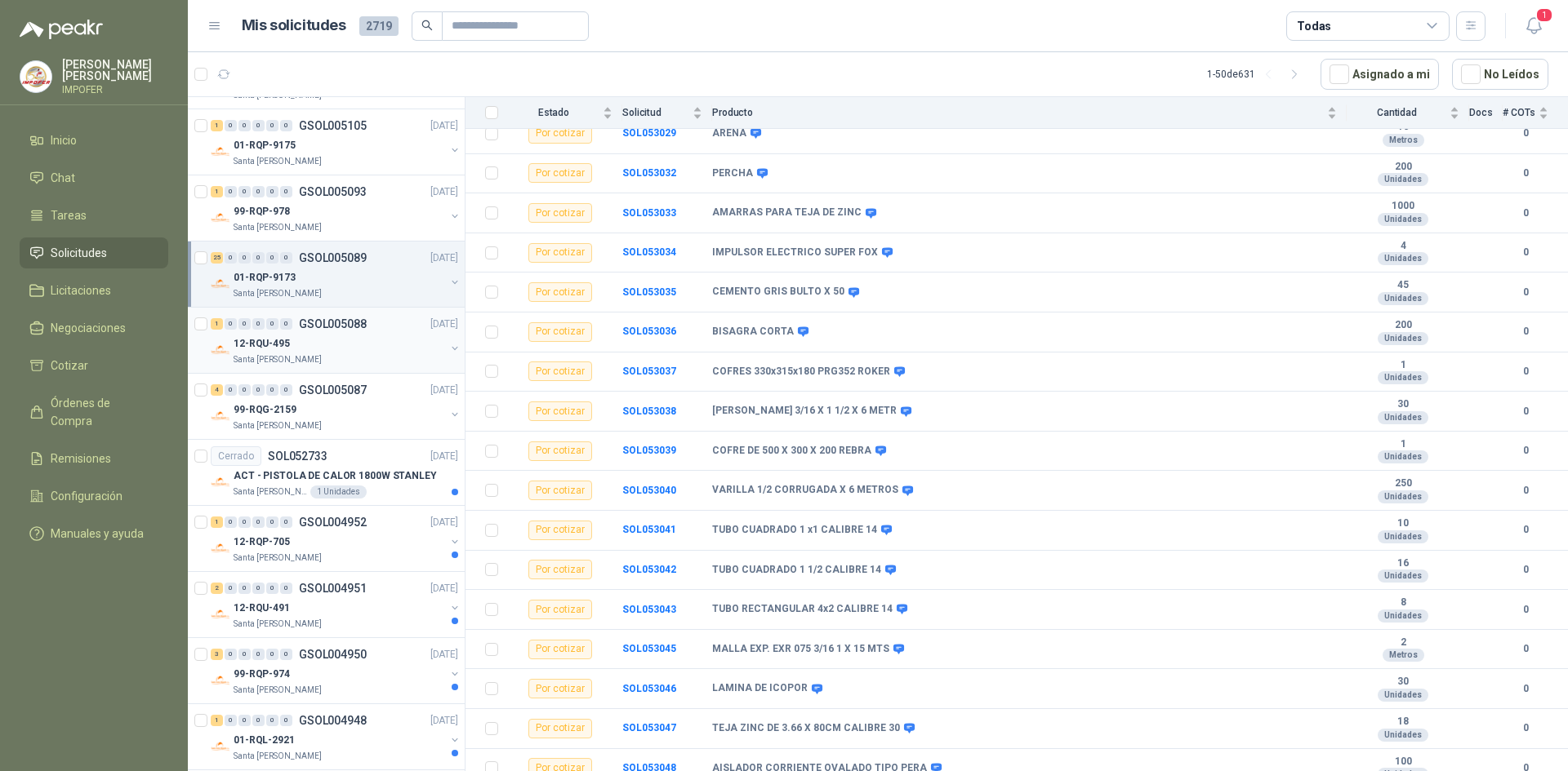
click at [310, 332] on div "1 0 0 0 0 0 GSOL005088 [DATE]" at bounding box center [336, 324] width 250 height 19
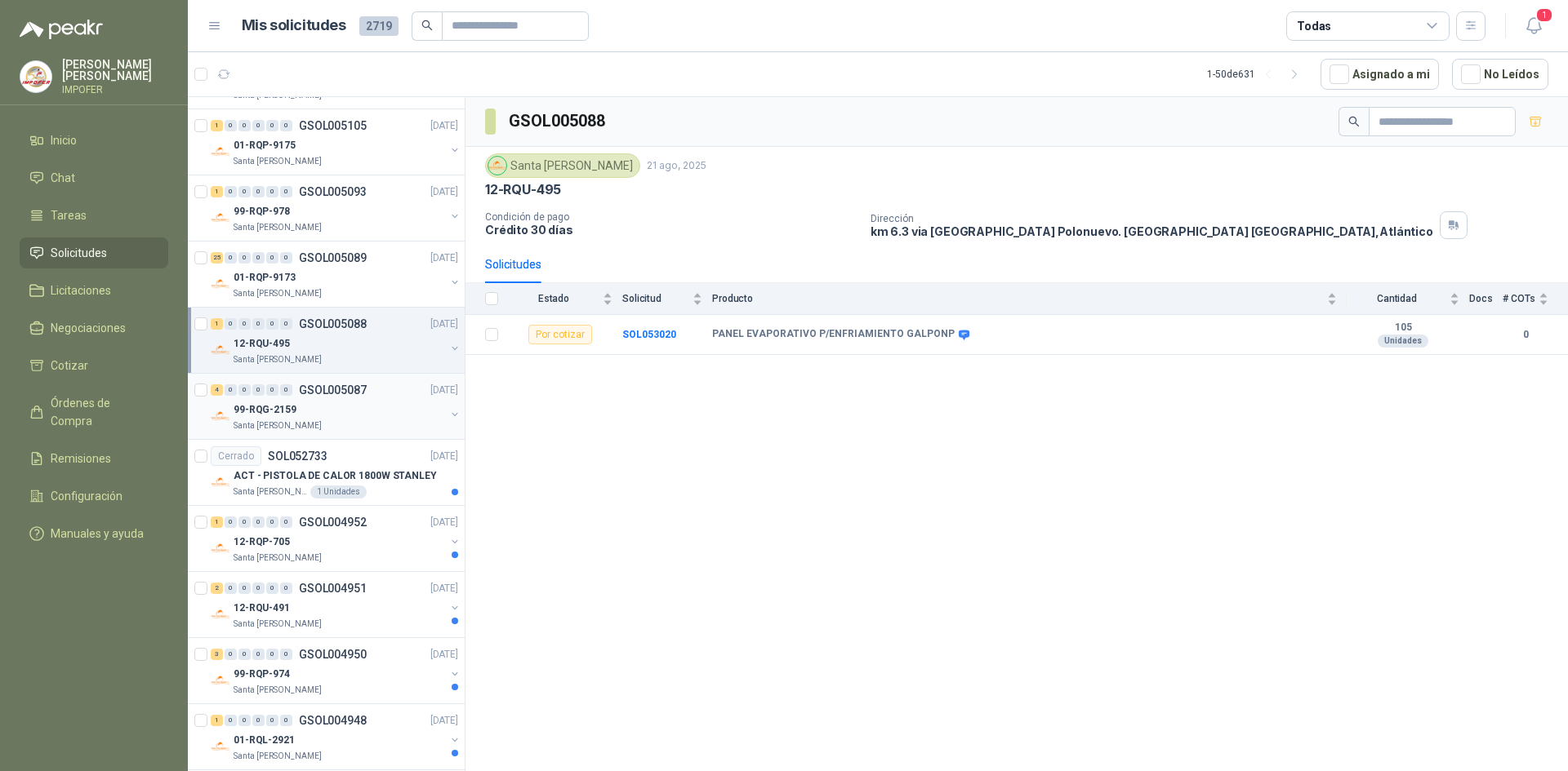
click at [290, 415] on p "99-RQG-2159" at bounding box center [265, 410] width 63 height 15
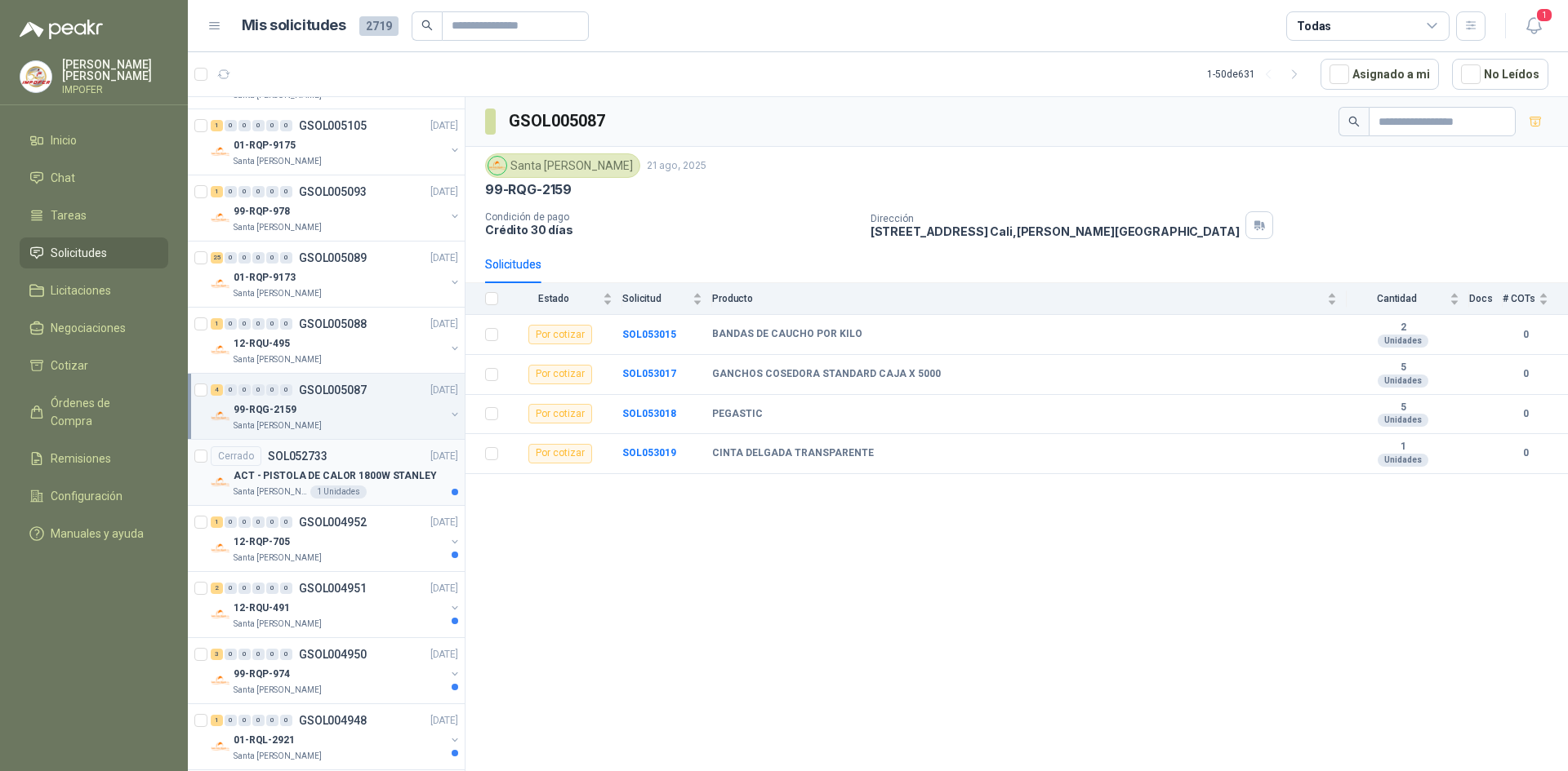
click at [344, 479] on p "ACT - PISTOLA DE CALOR 1800W STANLEY" at bounding box center [335, 476] width 203 height 15
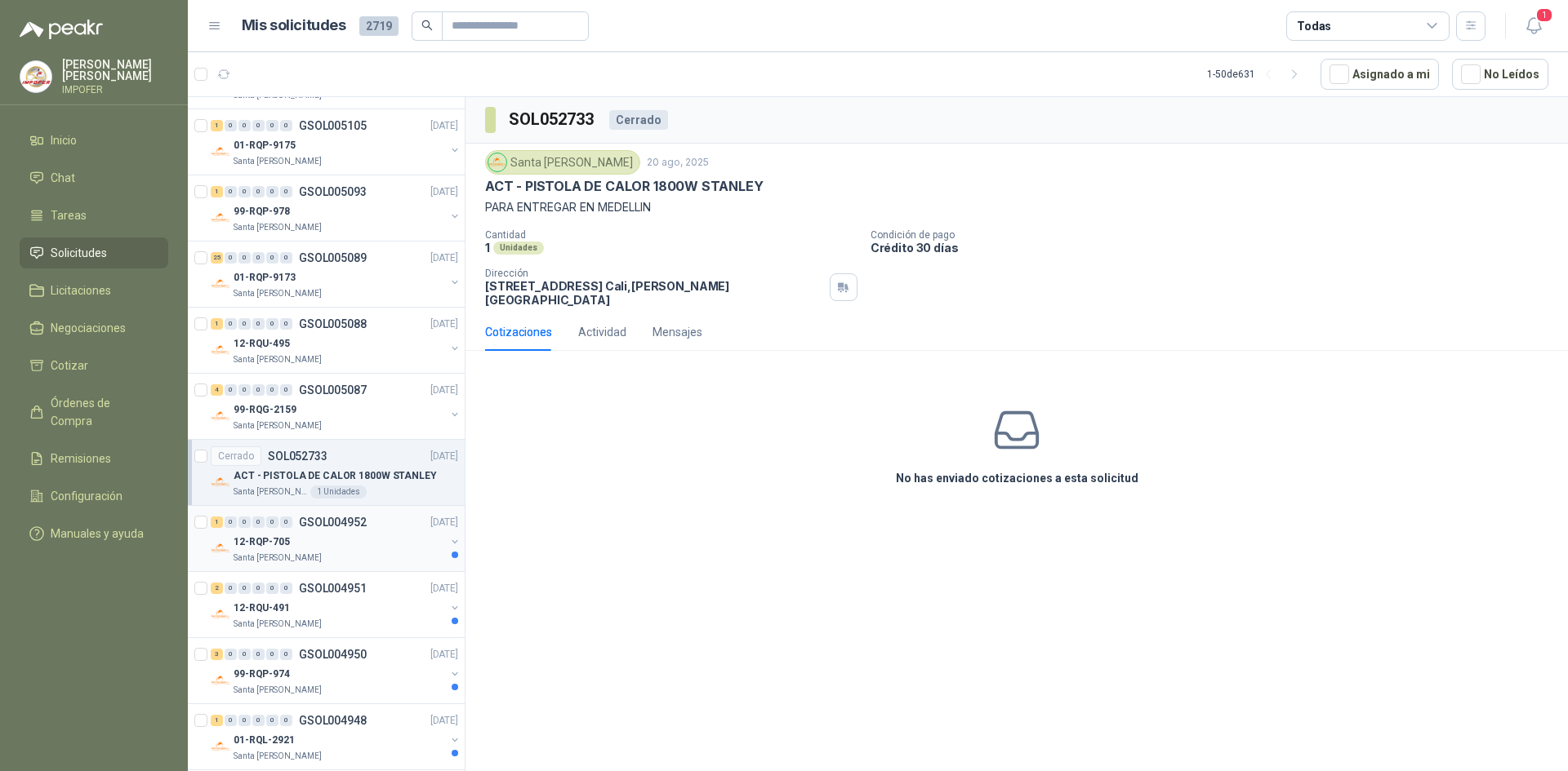
click at [362, 533] on div "12-RQP-705" at bounding box center [339, 542] width 212 height 19
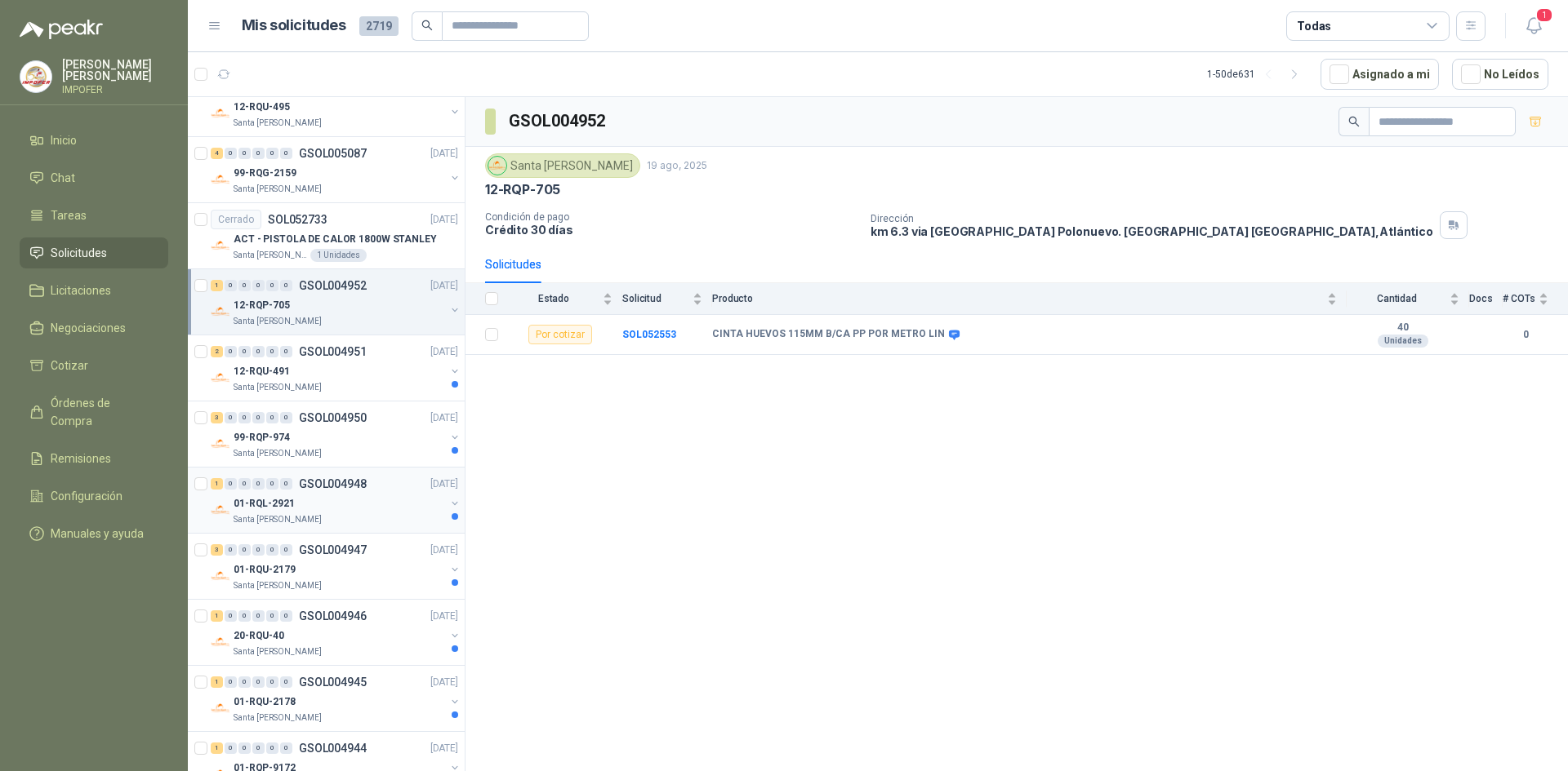
scroll to position [1224, 0]
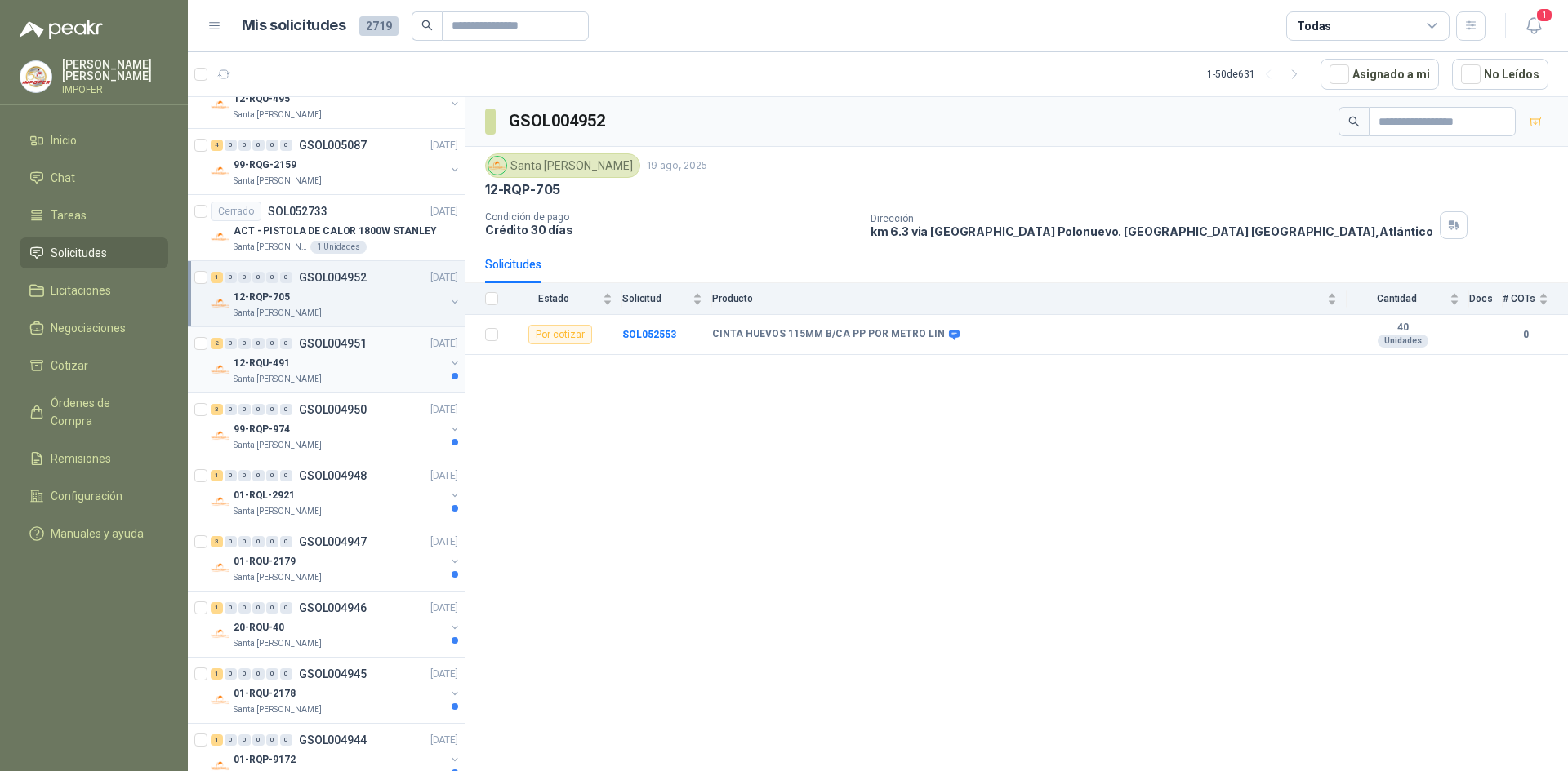
click at [395, 393] on div "2 0 0 0 0 0 GSOL004951 [DATE] 12-RQU-491 Santa [PERSON_NAME]" at bounding box center [326, 360] width 277 height 66
click at [401, 378] on div "Santa [PERSON_NAME]" at bounding box center [339, 379] width 212 height 13
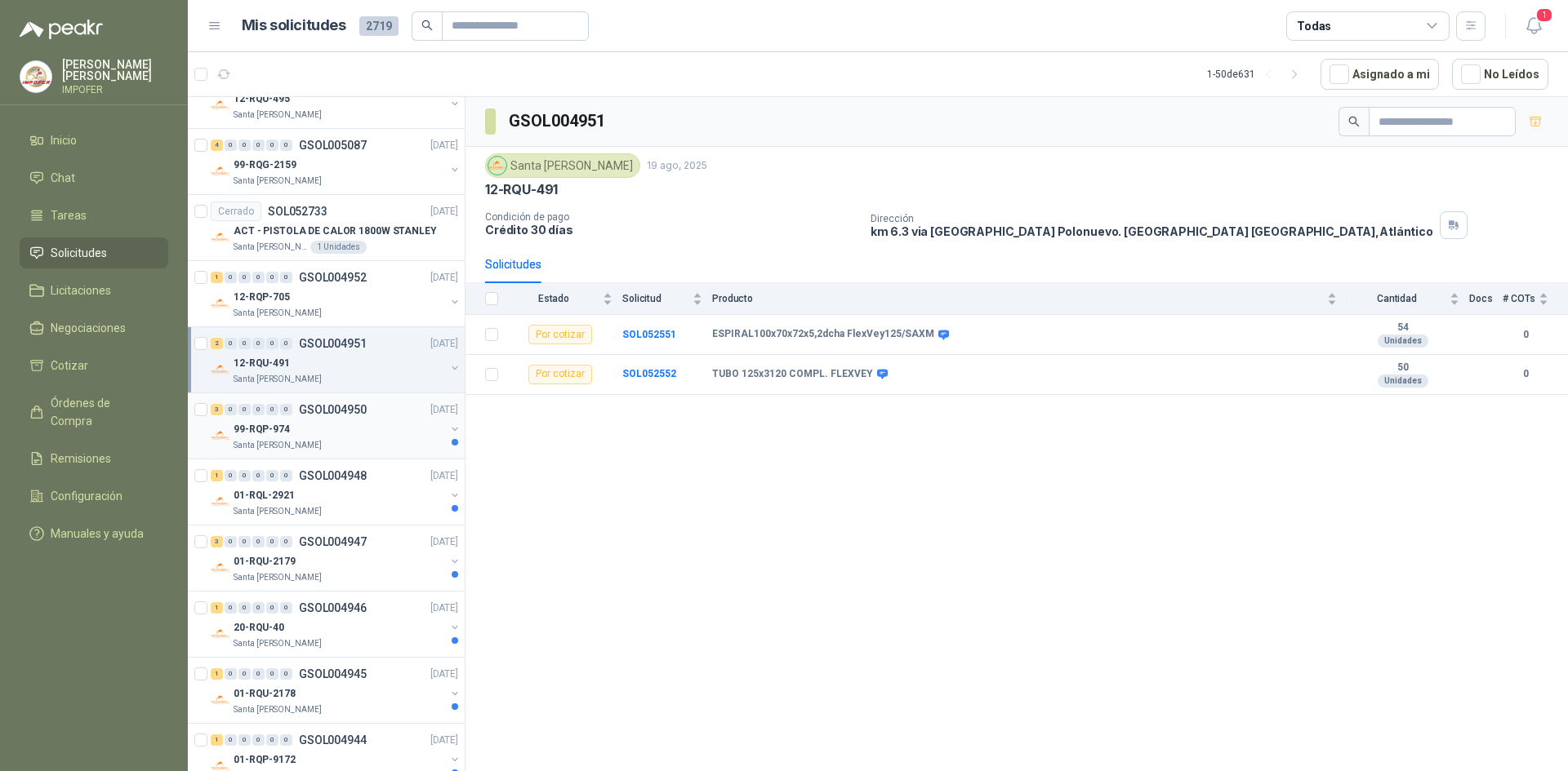
click at [405, 431] on div "99-RQP-974" at bounding box center [339, 429] width 212 height 19
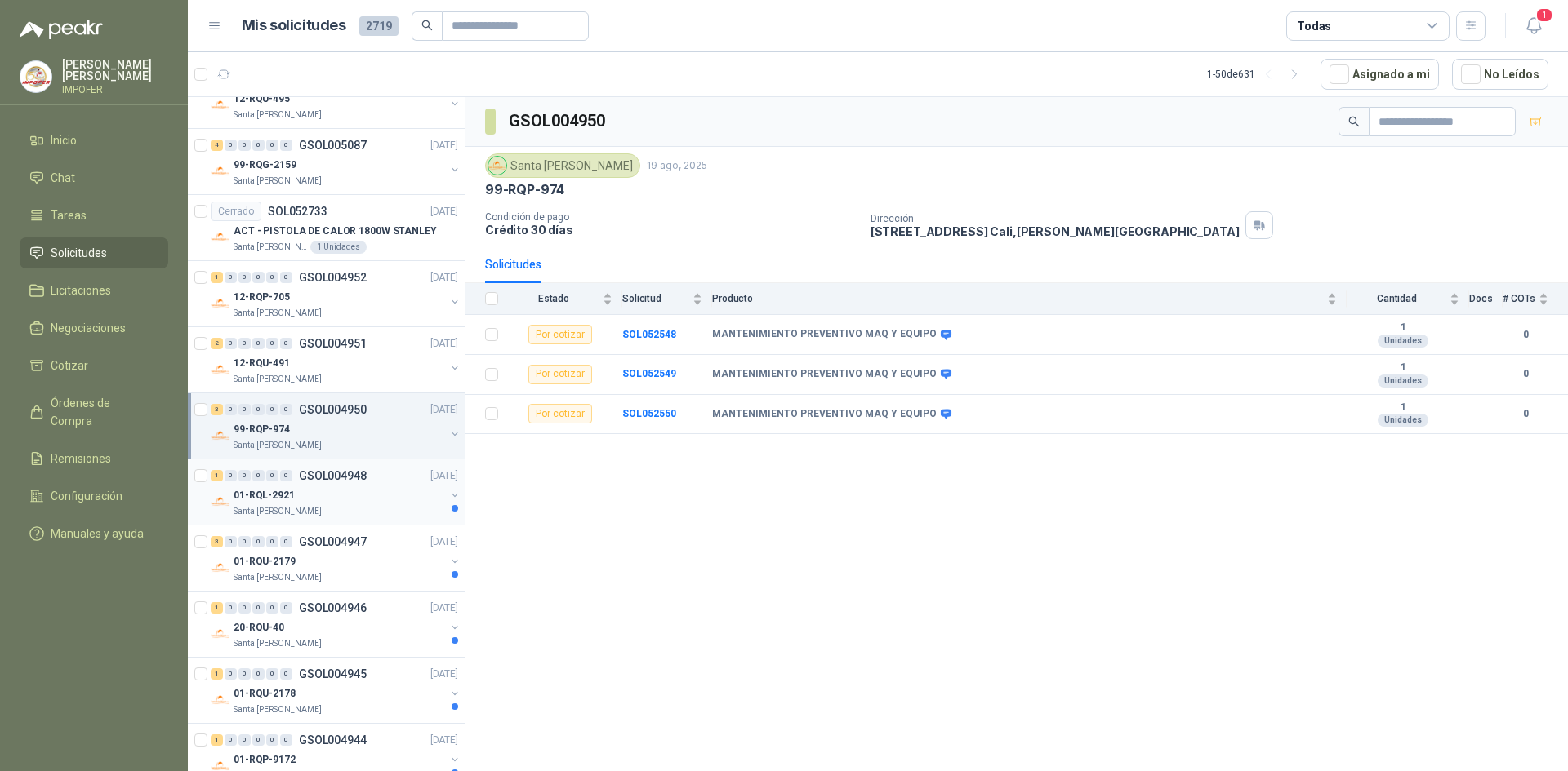
click at [389, 476] on div "1 0 0 0 0 0 GSOL004948 [DATE]" at bounding box center [336, 475] width 250 height 19
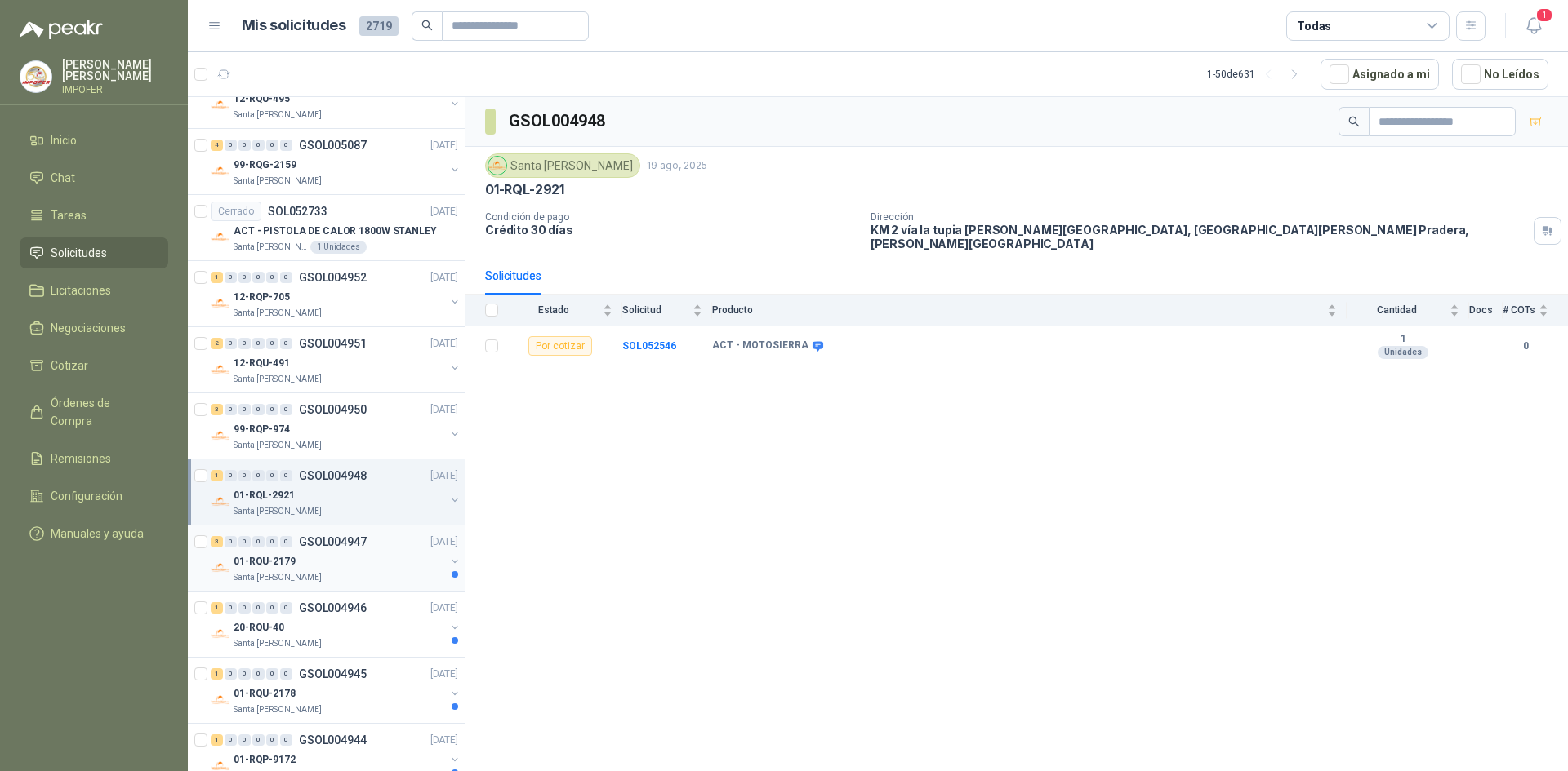
click at [269, 551] on div "3 0 0 0 0 0 GSOL004947 [DATE]" at bounding box center [336, 542] width 250 height 19
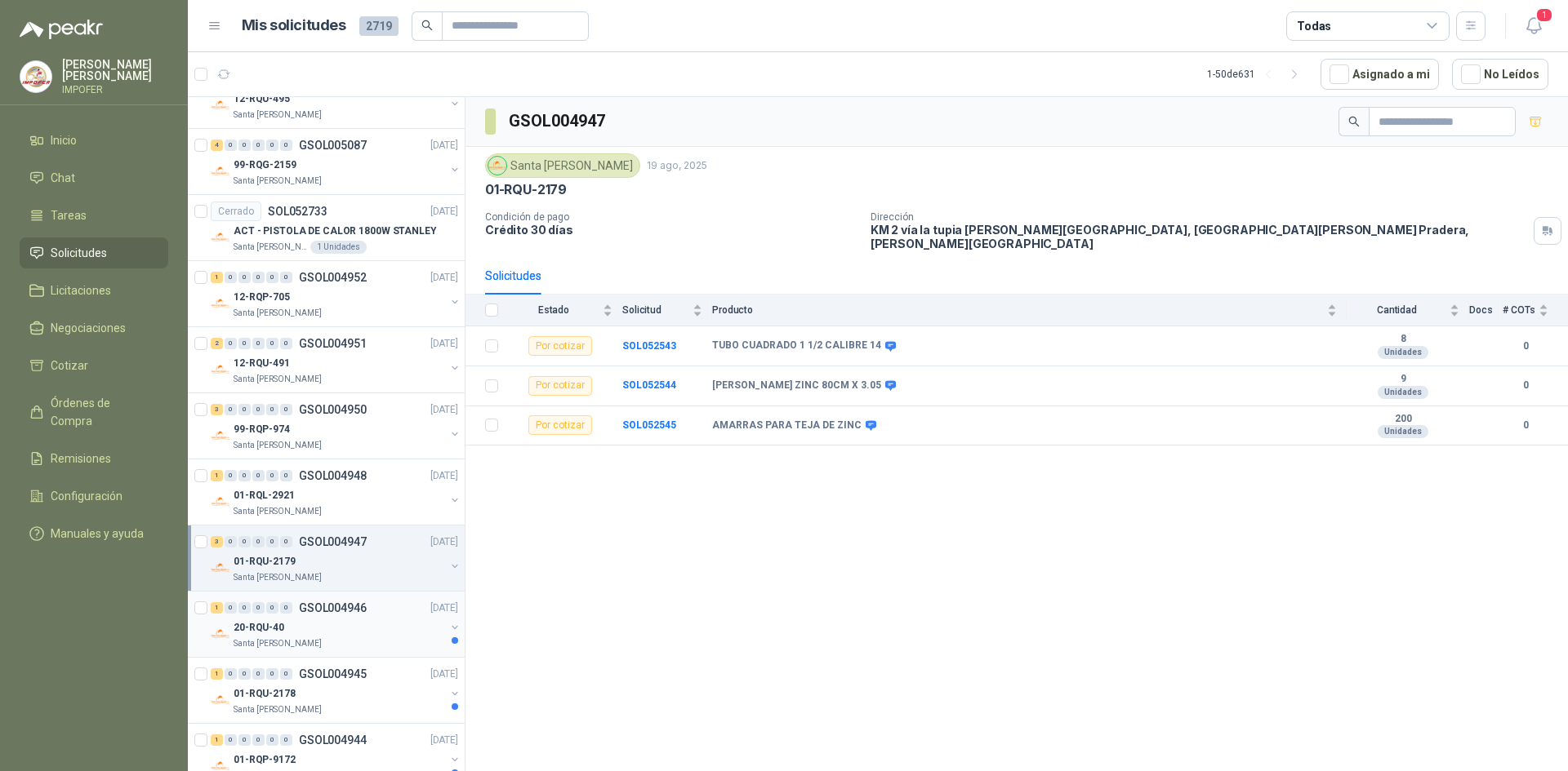
click at [343, 636] on div "20-RQU-40" at bounding box center [339, 627] width 212 height 19
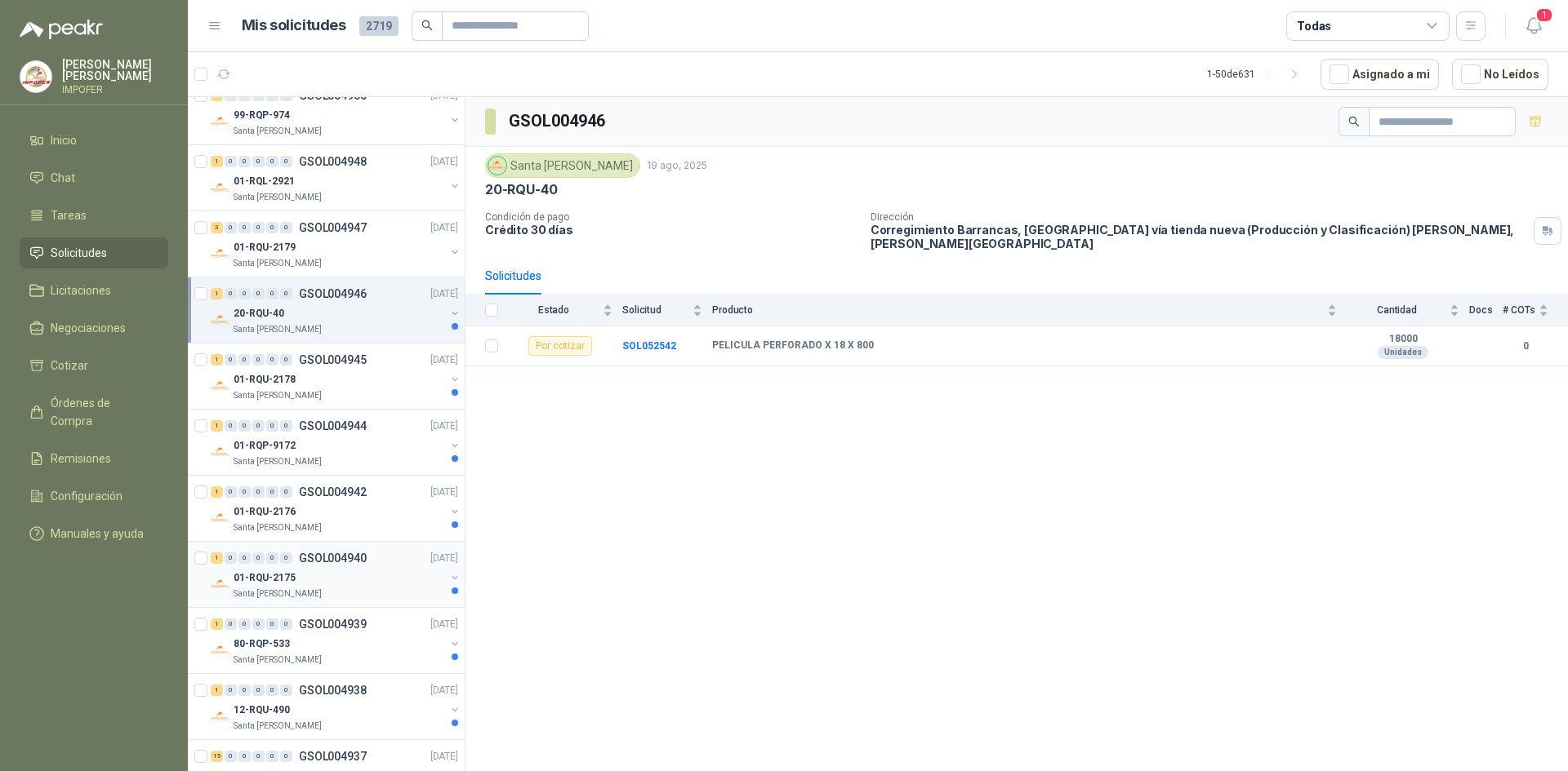
scroll to position [1550, 0]
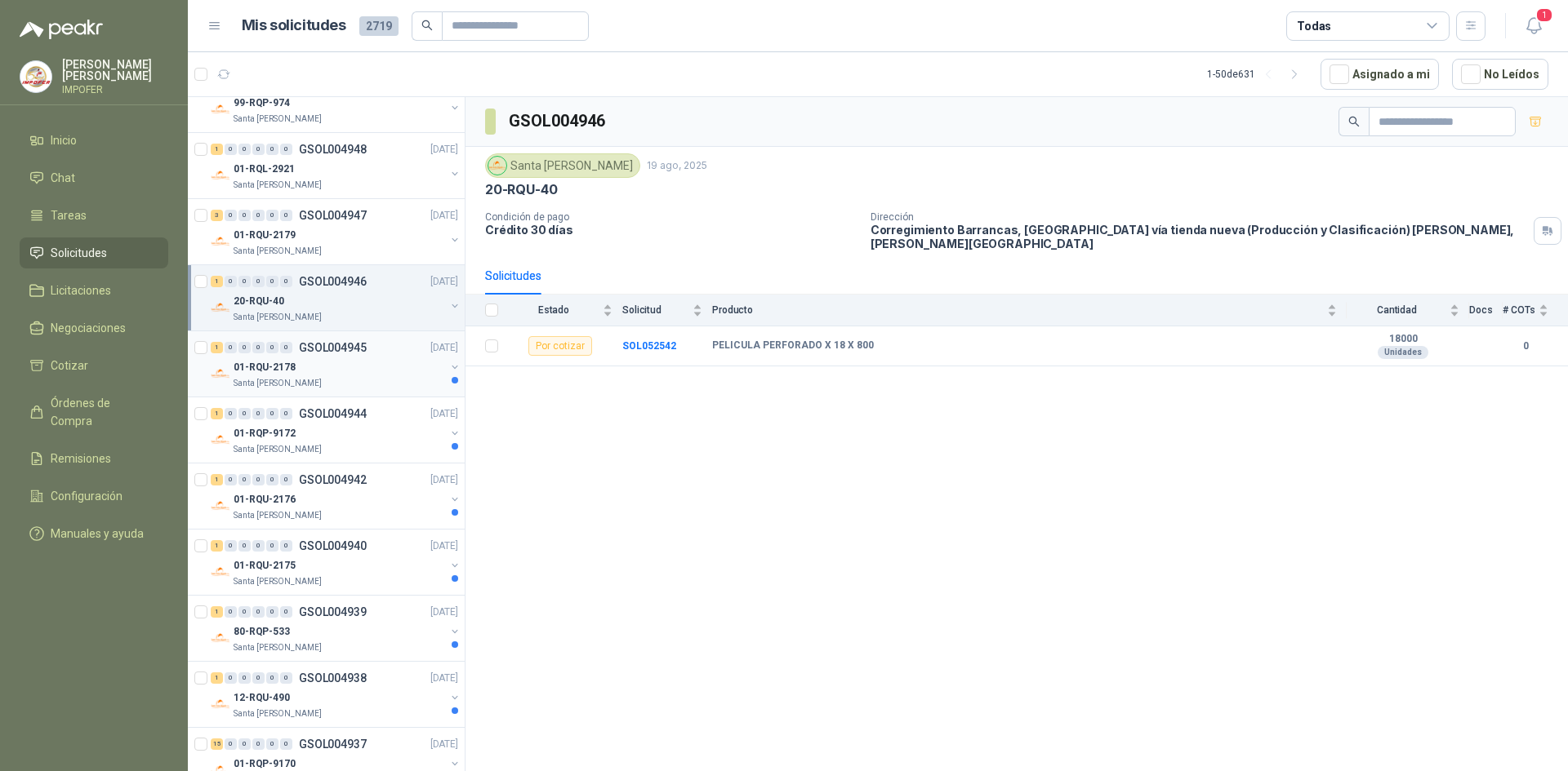
click at [361, 370] on div "01-RQU-2178" at bounding box center [339, 367] width 212 height 19
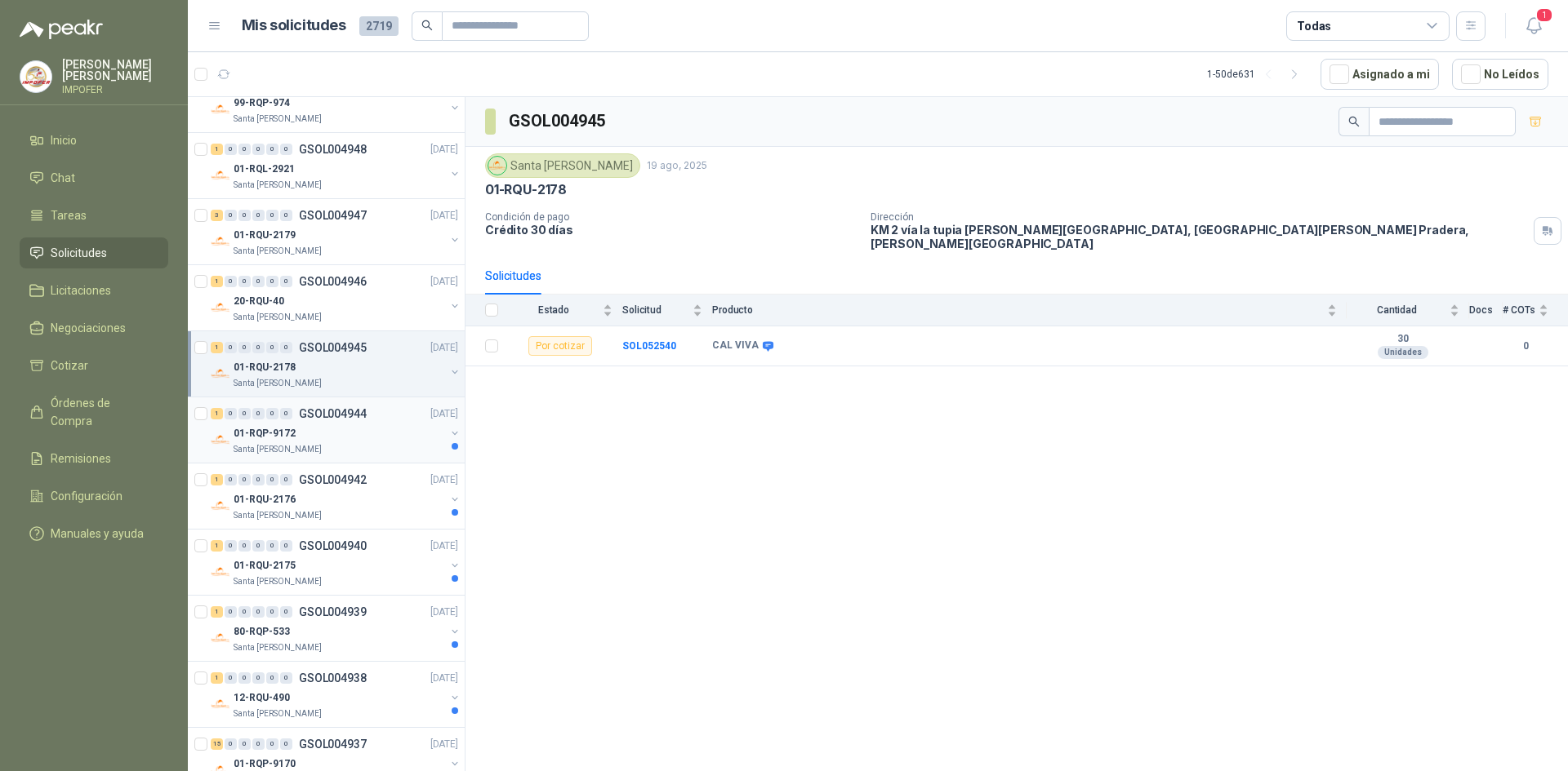
click at [380, 442] on div "01-RQP-9172" at bounding box center [339, 433] width 212 height 19
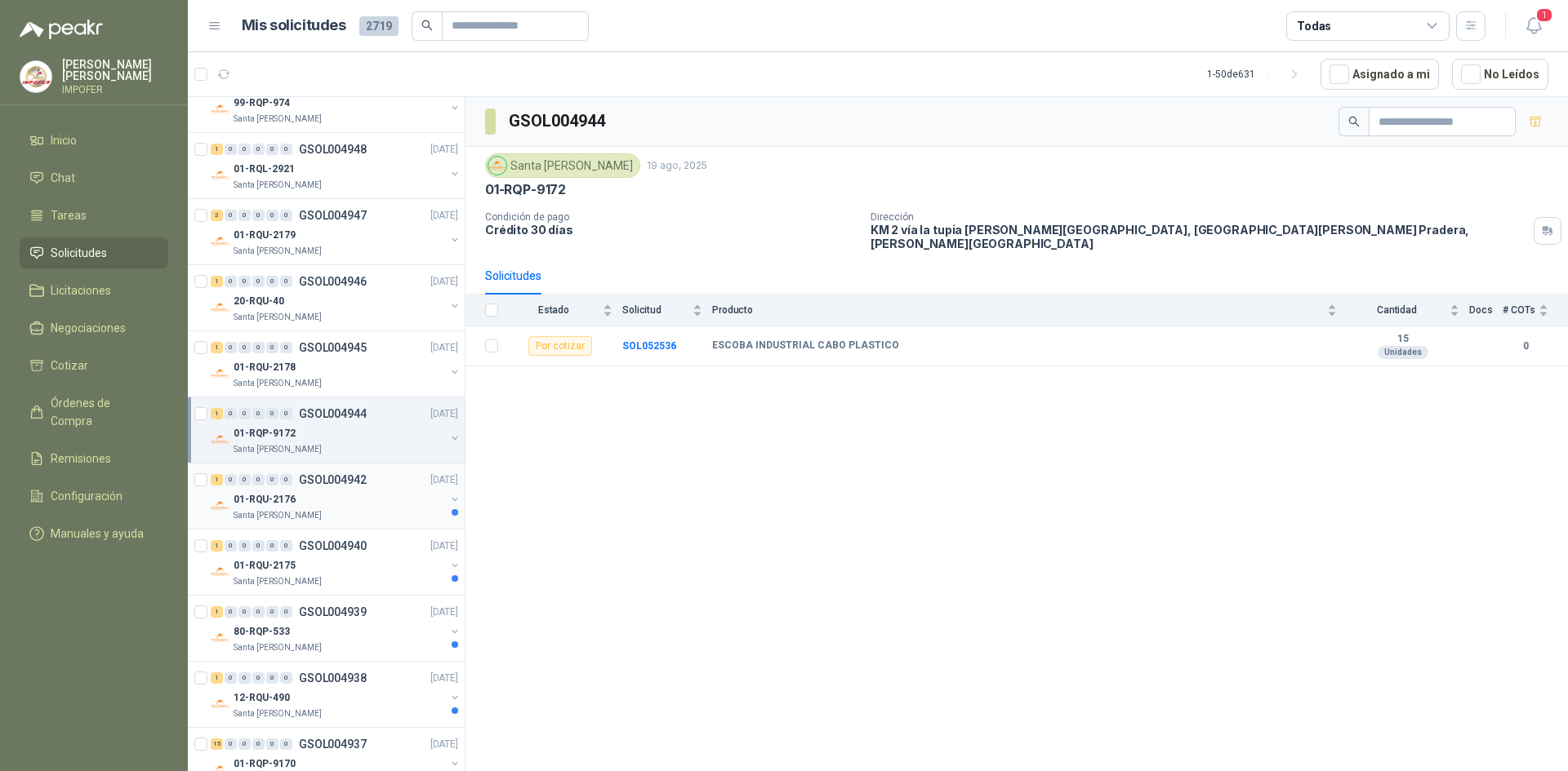
click at [352, 514] on div "Santa [PERSON_NAME]" at bounding box center [339, 515] width 212 height 13
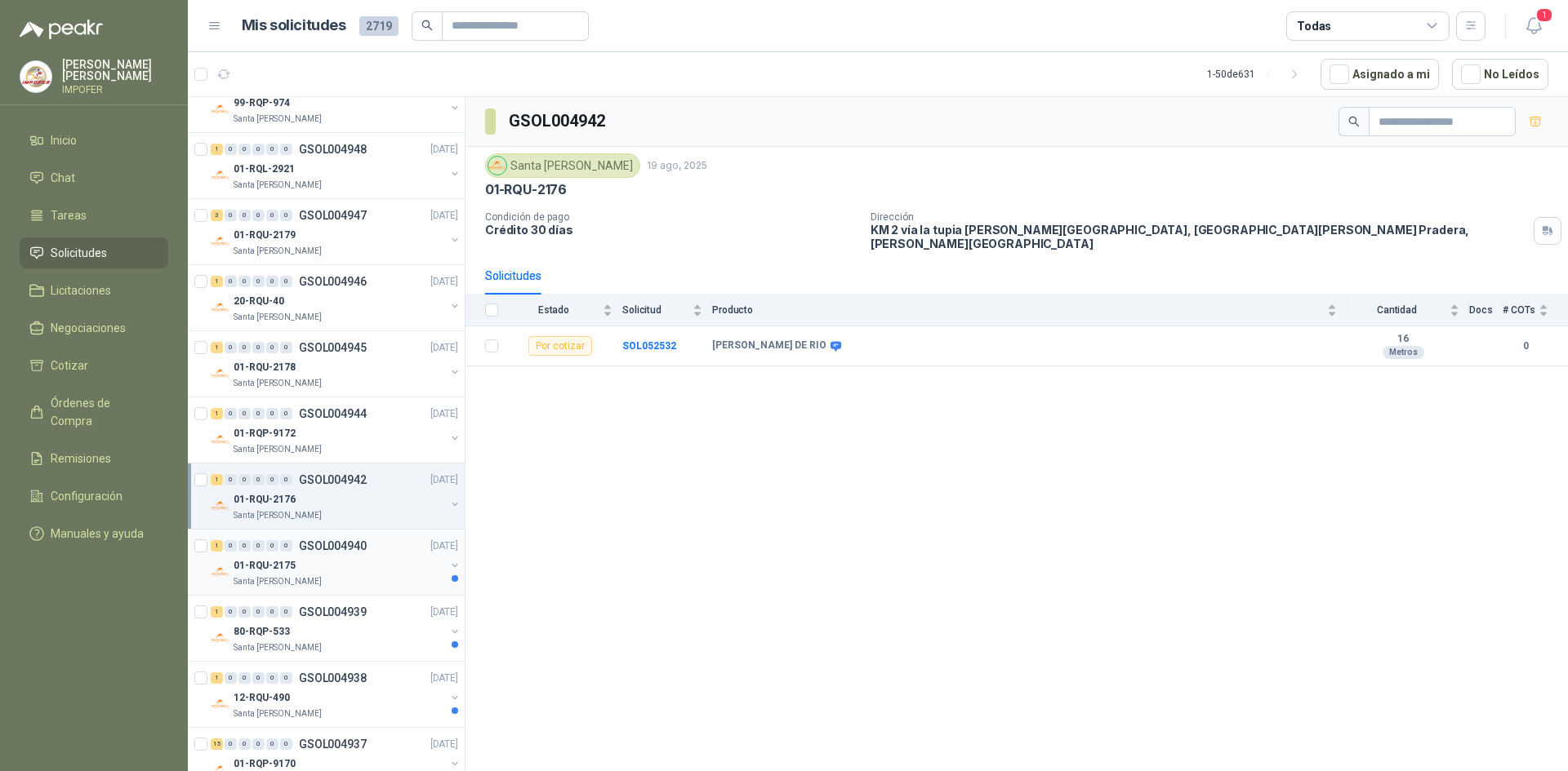
click at [360, 559] on div "01-RQU-2175" at bounding box center [339, 565] width 212 height 19
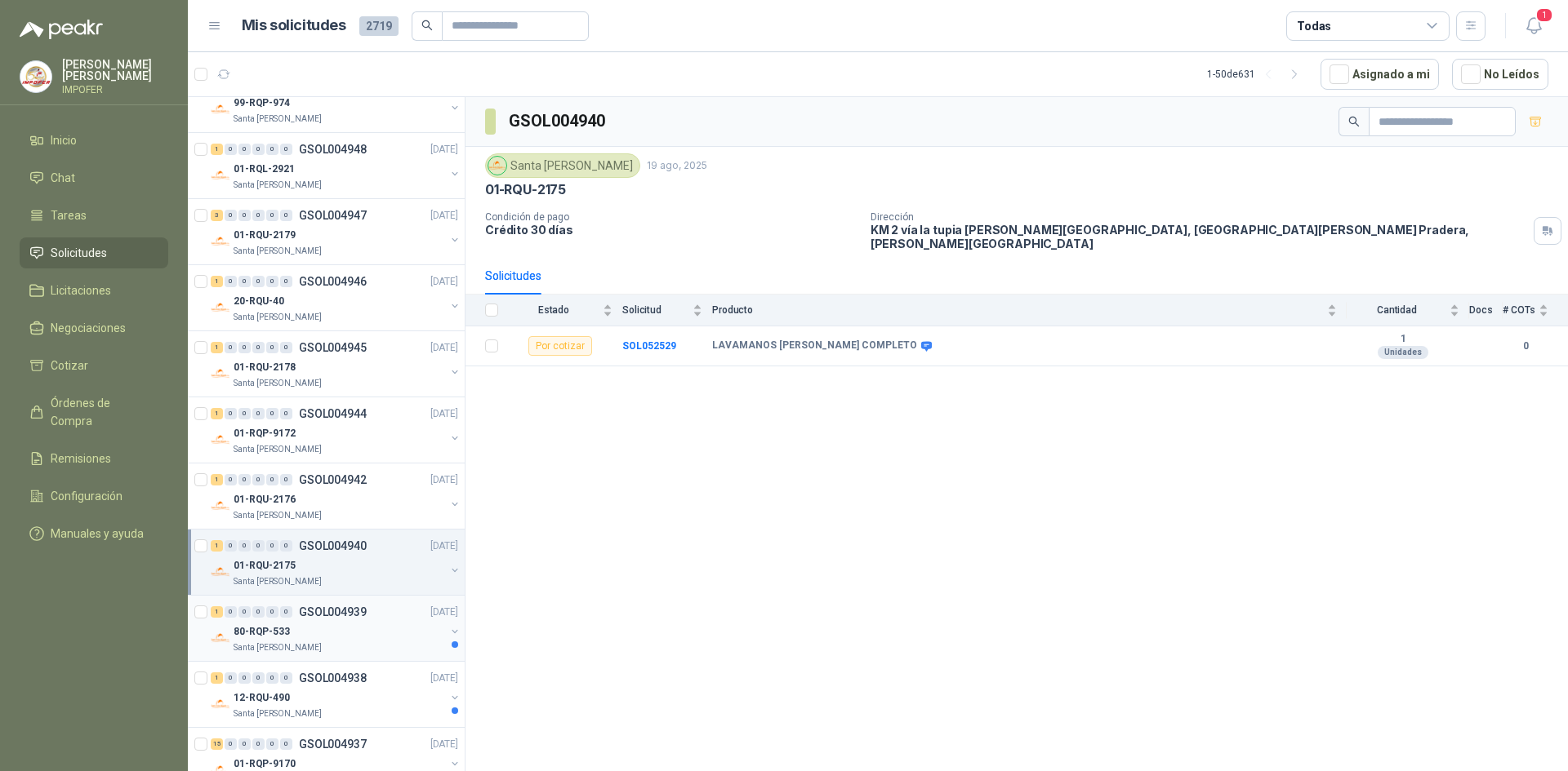
click at [341, 628] on div "80-RQP-533" at bounding box center [339, 631] width 212 height 19
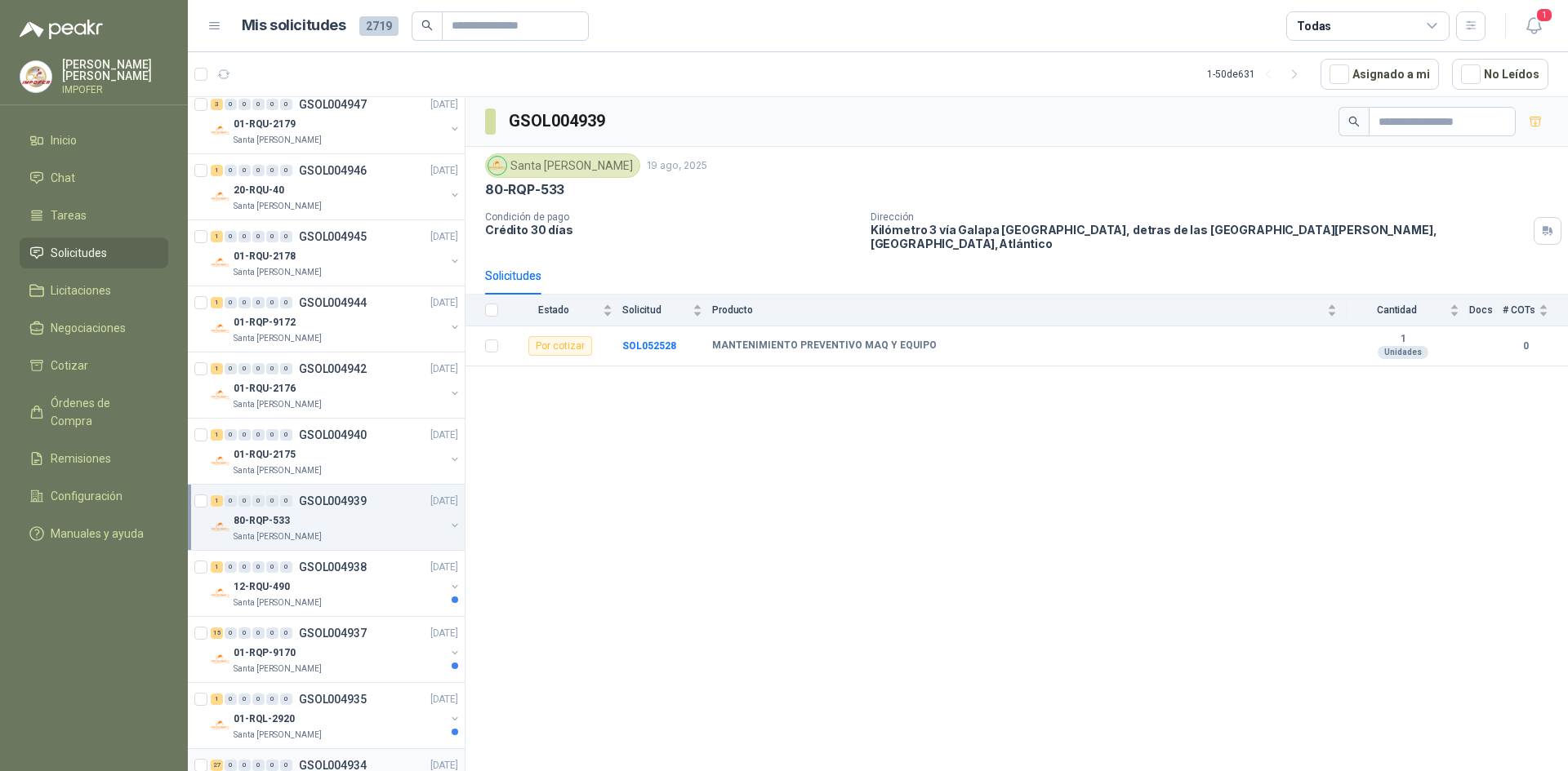
scroll to position [1877, 0]
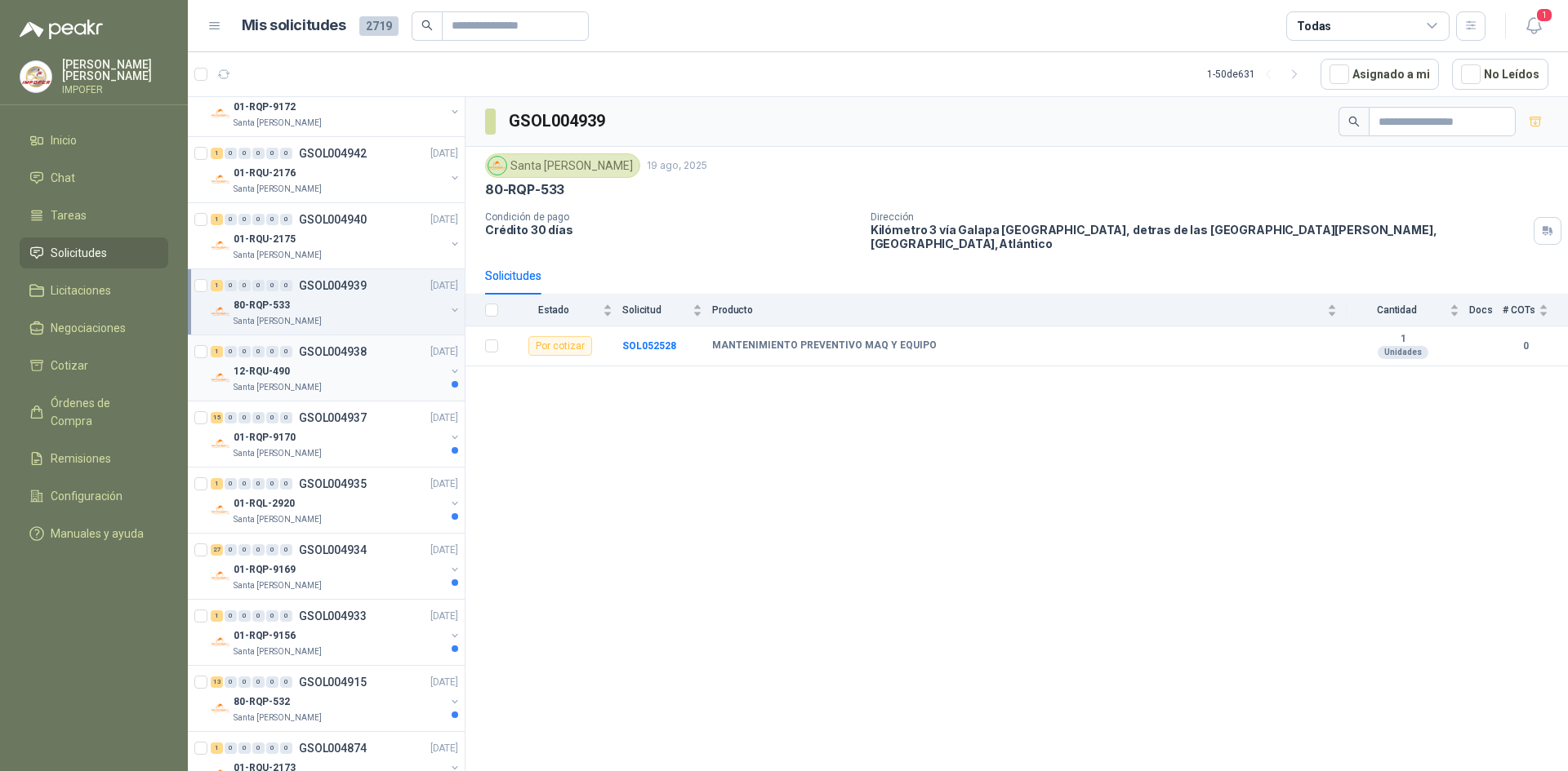
click at [366, 372] on div "12-RQU-490" at bounding box center [339, 371] width 212 height 19
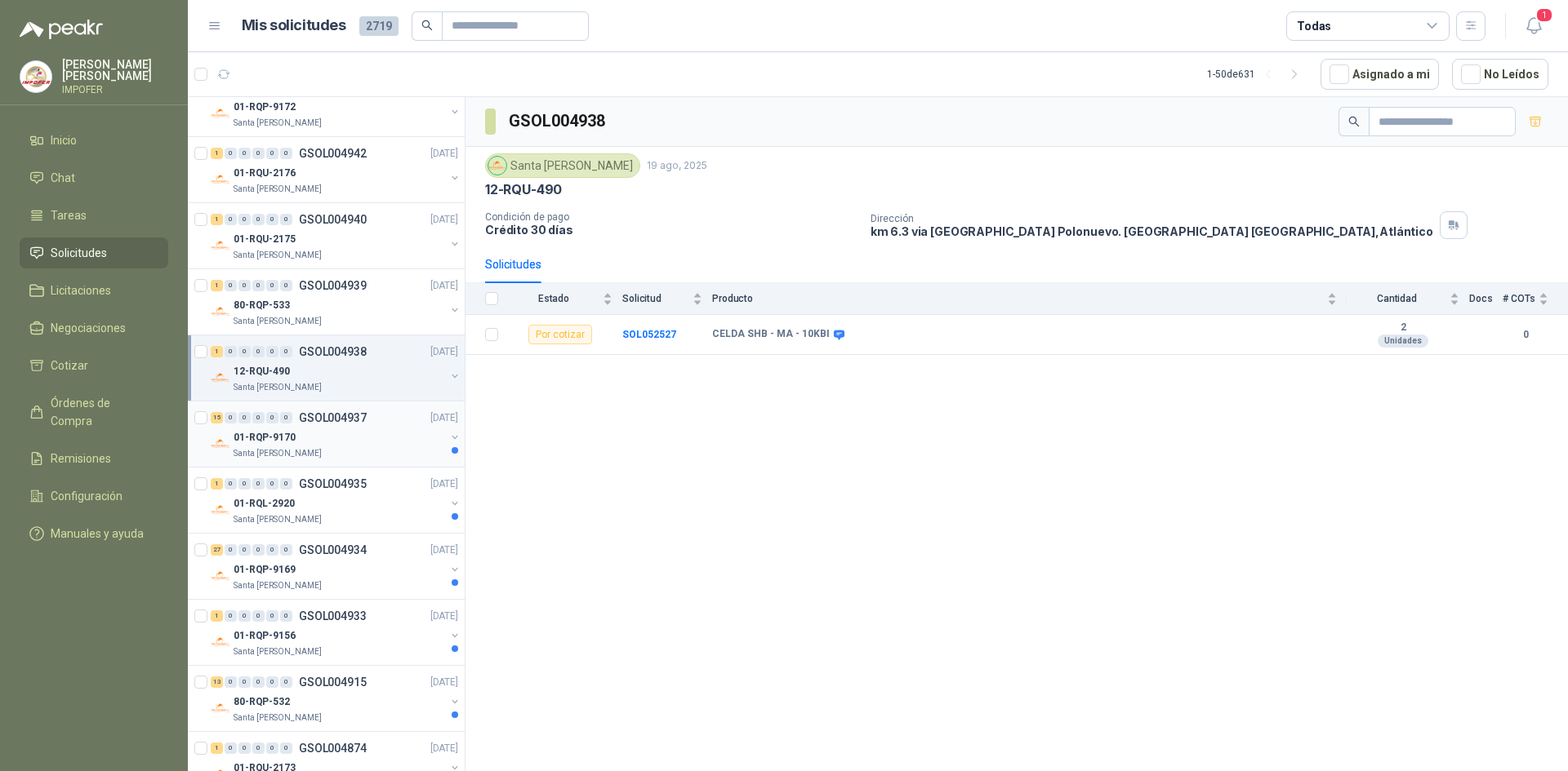
click at [395, 431] on div "01-RQP-9170" at bounding box center [339, 437] width 212 height 19
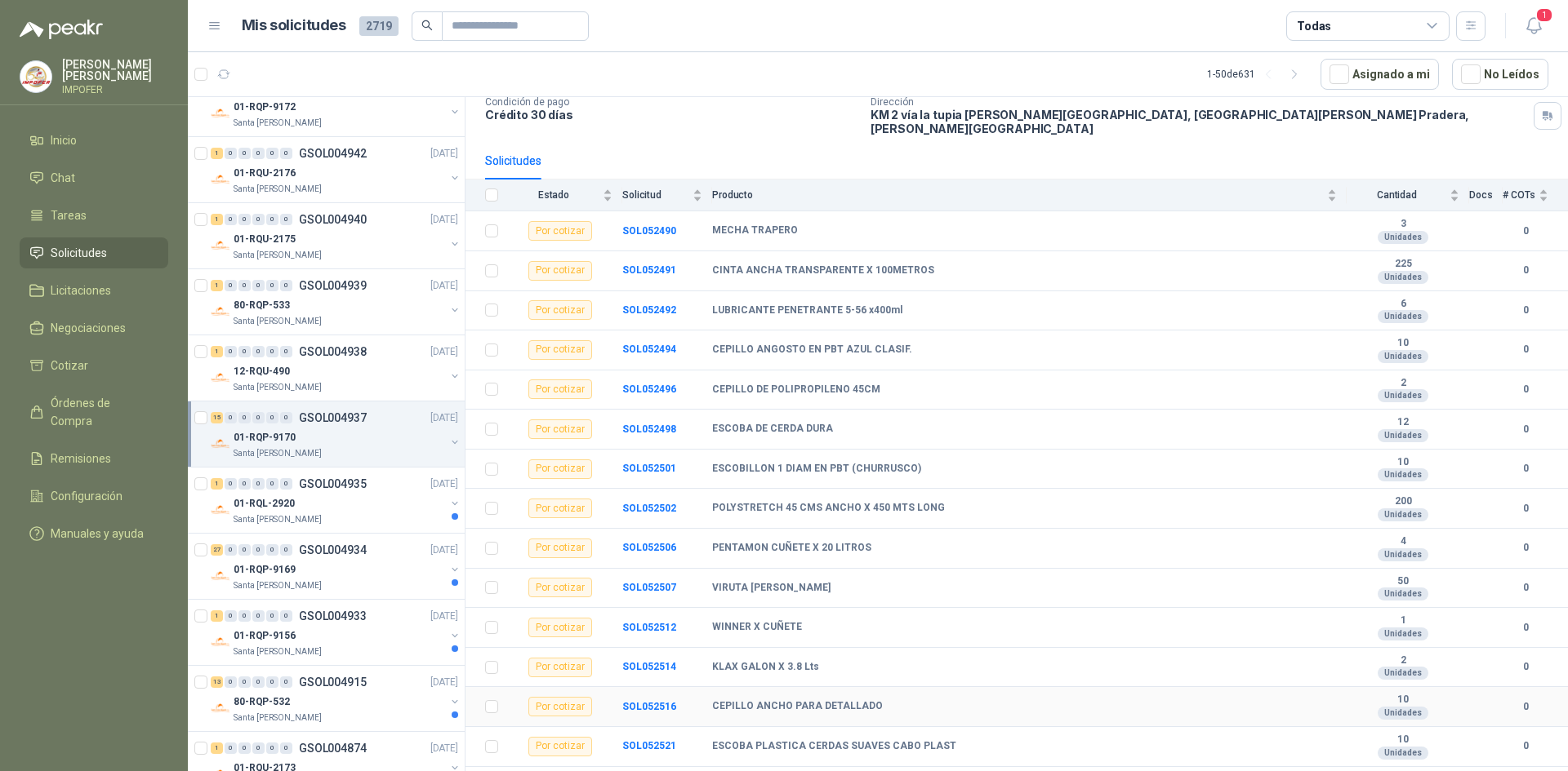
scroll to position [133, 0]
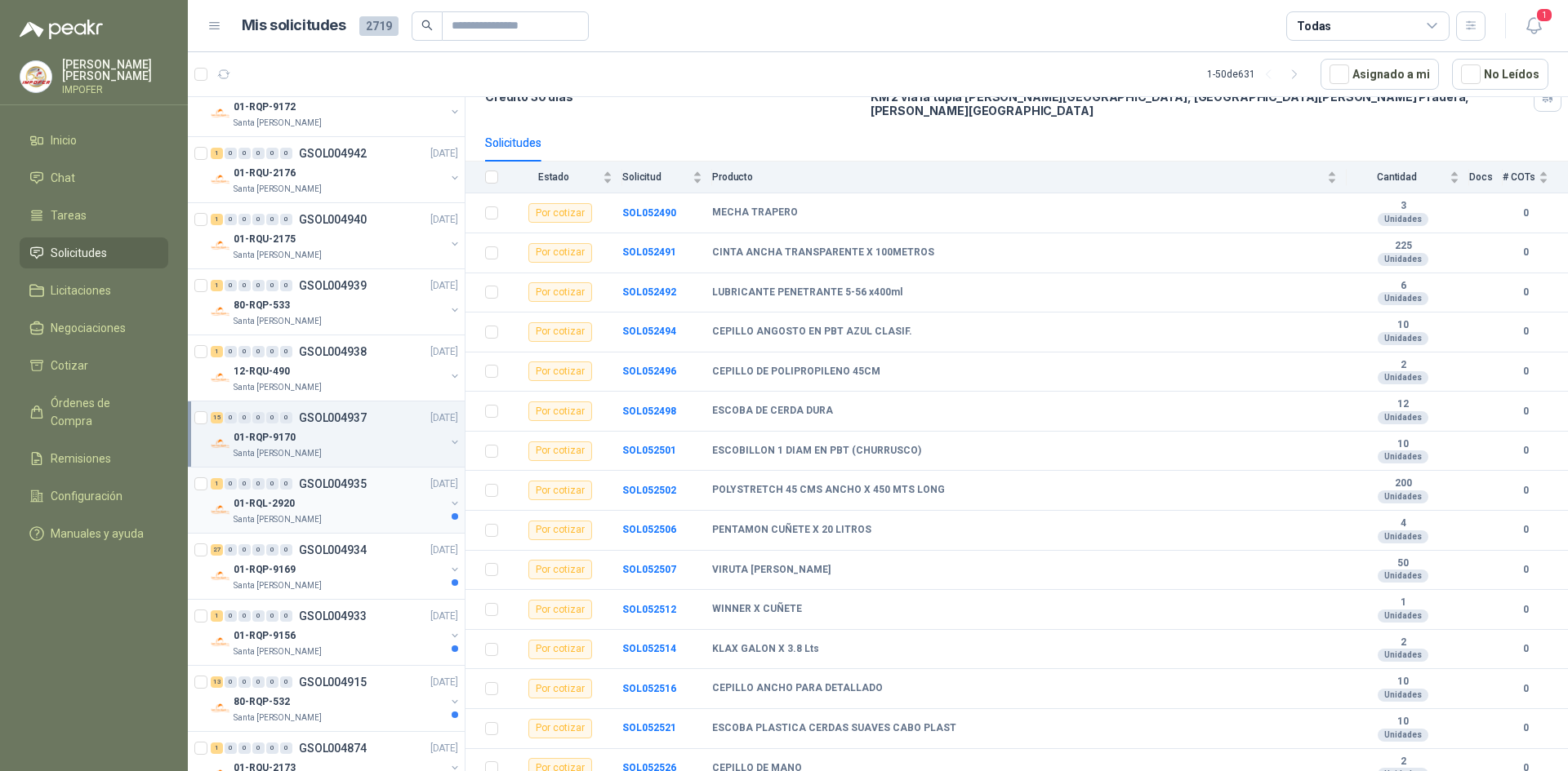
click at [374, 490] on div "1 0 0 0 0 0 GSOL004935 [DATE]" at bounding box center [336, 484] width 250 height 19
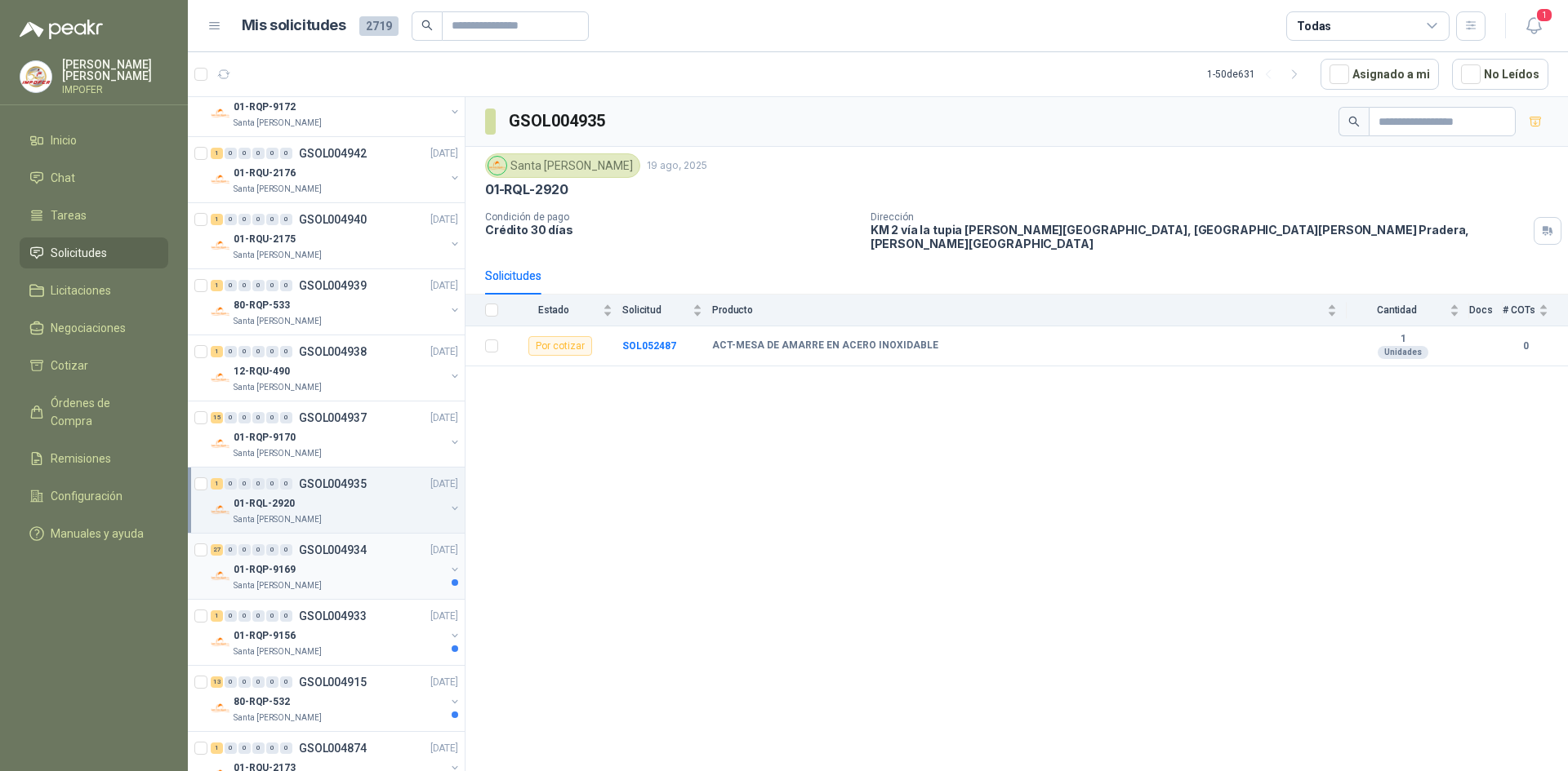
click at [377, 570] on div "01-RQP-9169" at bounding box center [339, 569] width 212 height 19
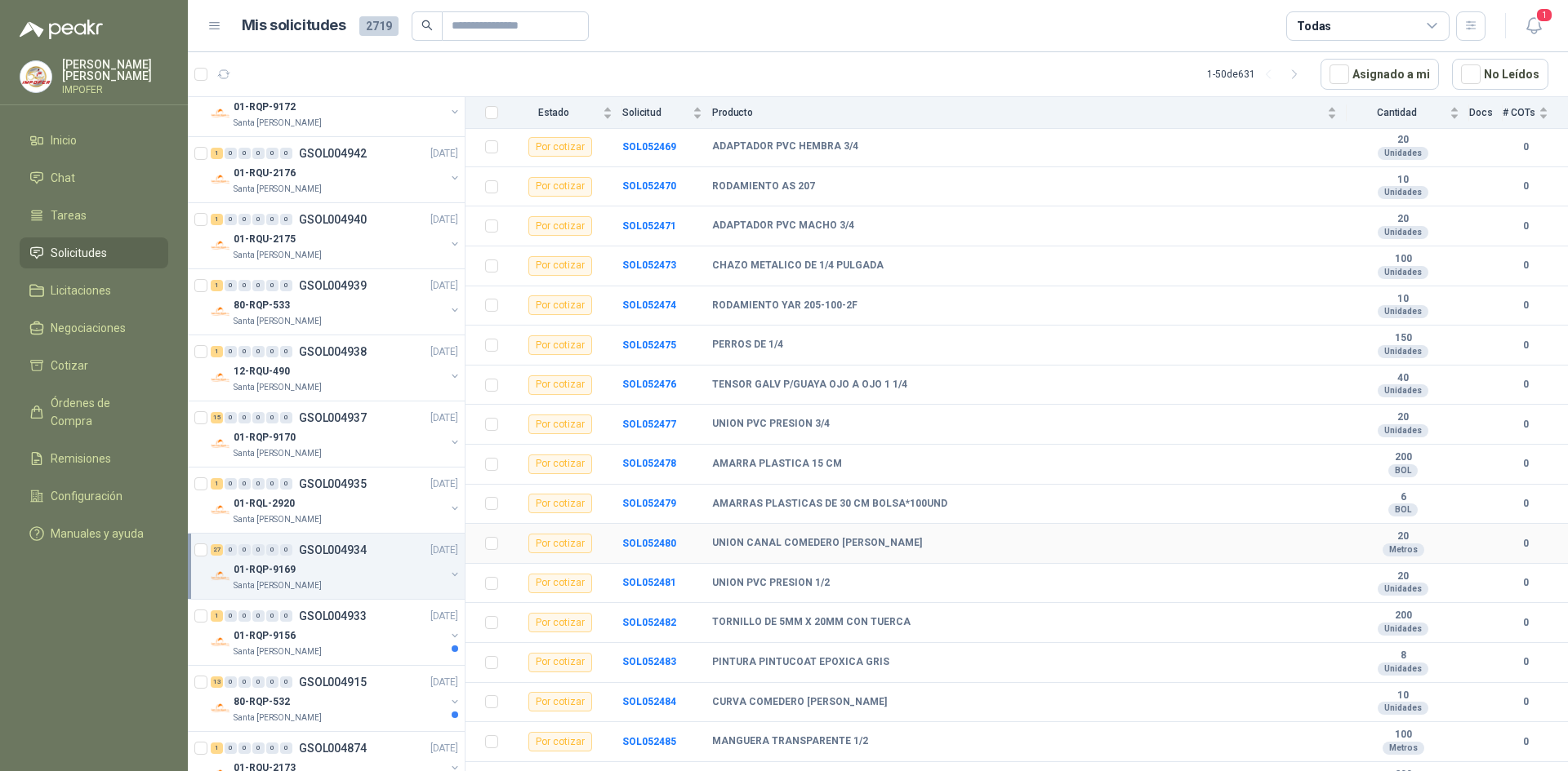
scroll to position [609, 0]
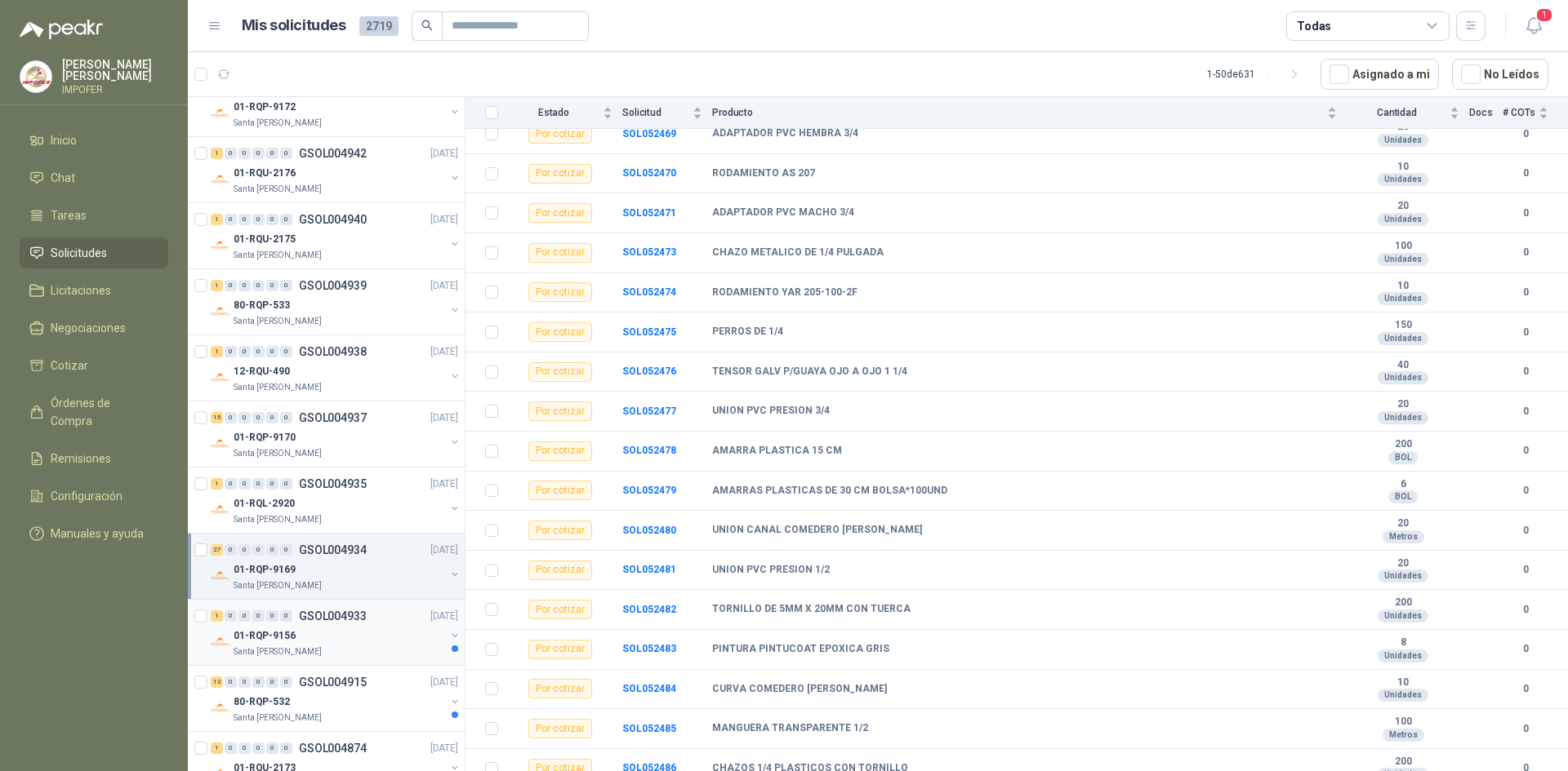
click at [404, 643] on div "01-RQP-9156" at bounding box center [339, 635] width 212 height 19
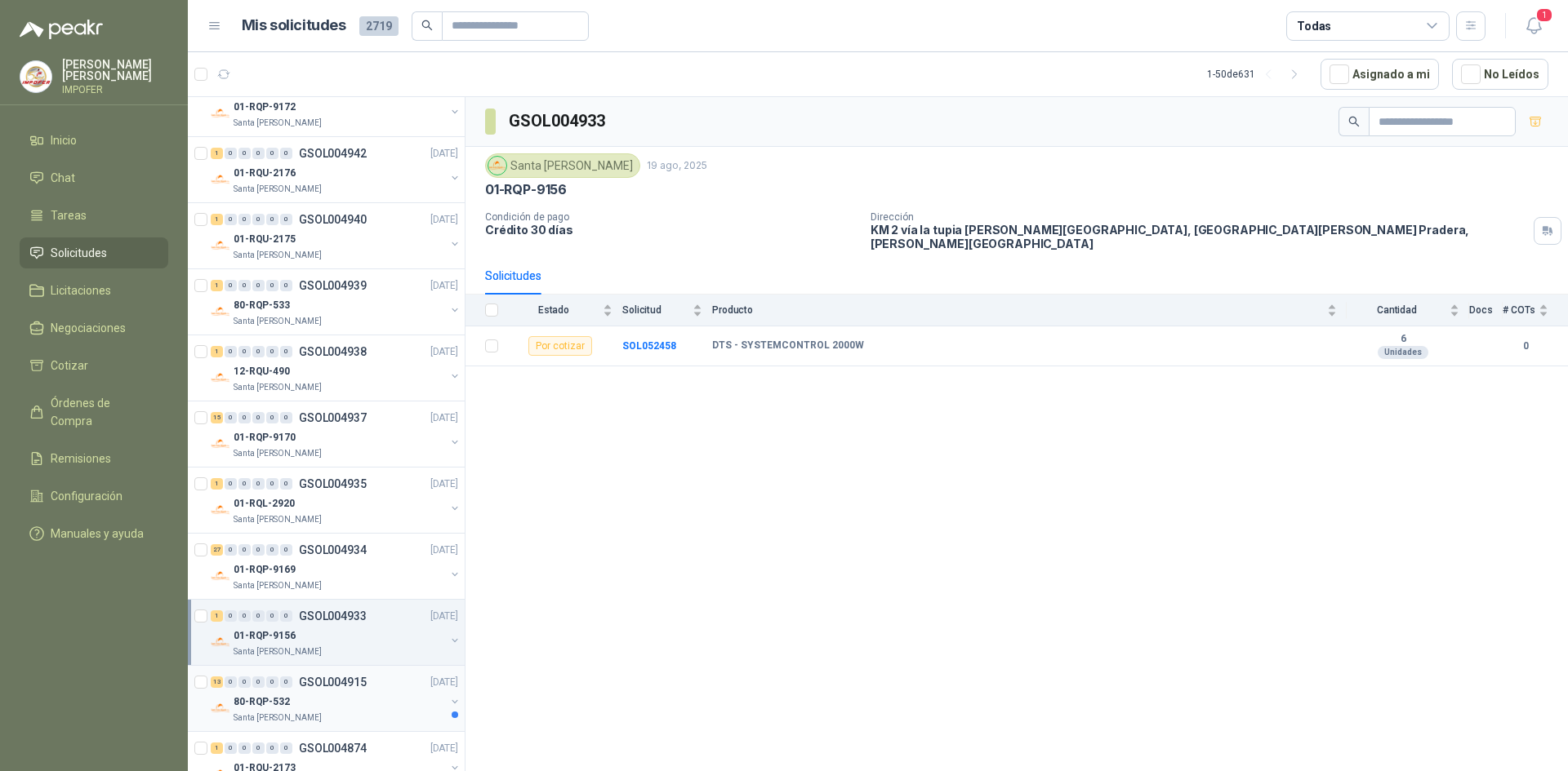
click at [333, 692] on div "80-RQP-532" at bounding box center [339, 701] width 212 height 19
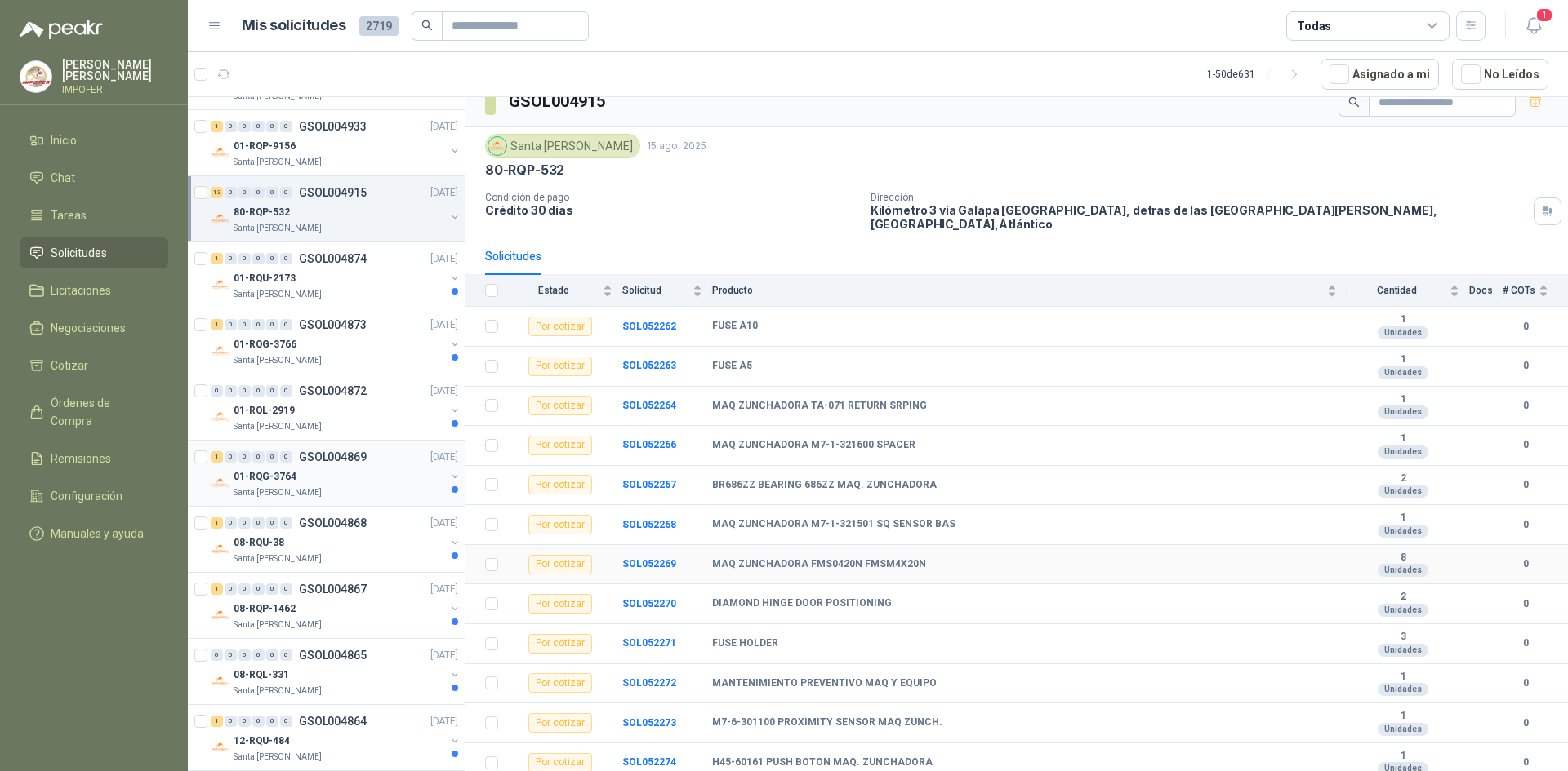
scroll to position [54, 0]
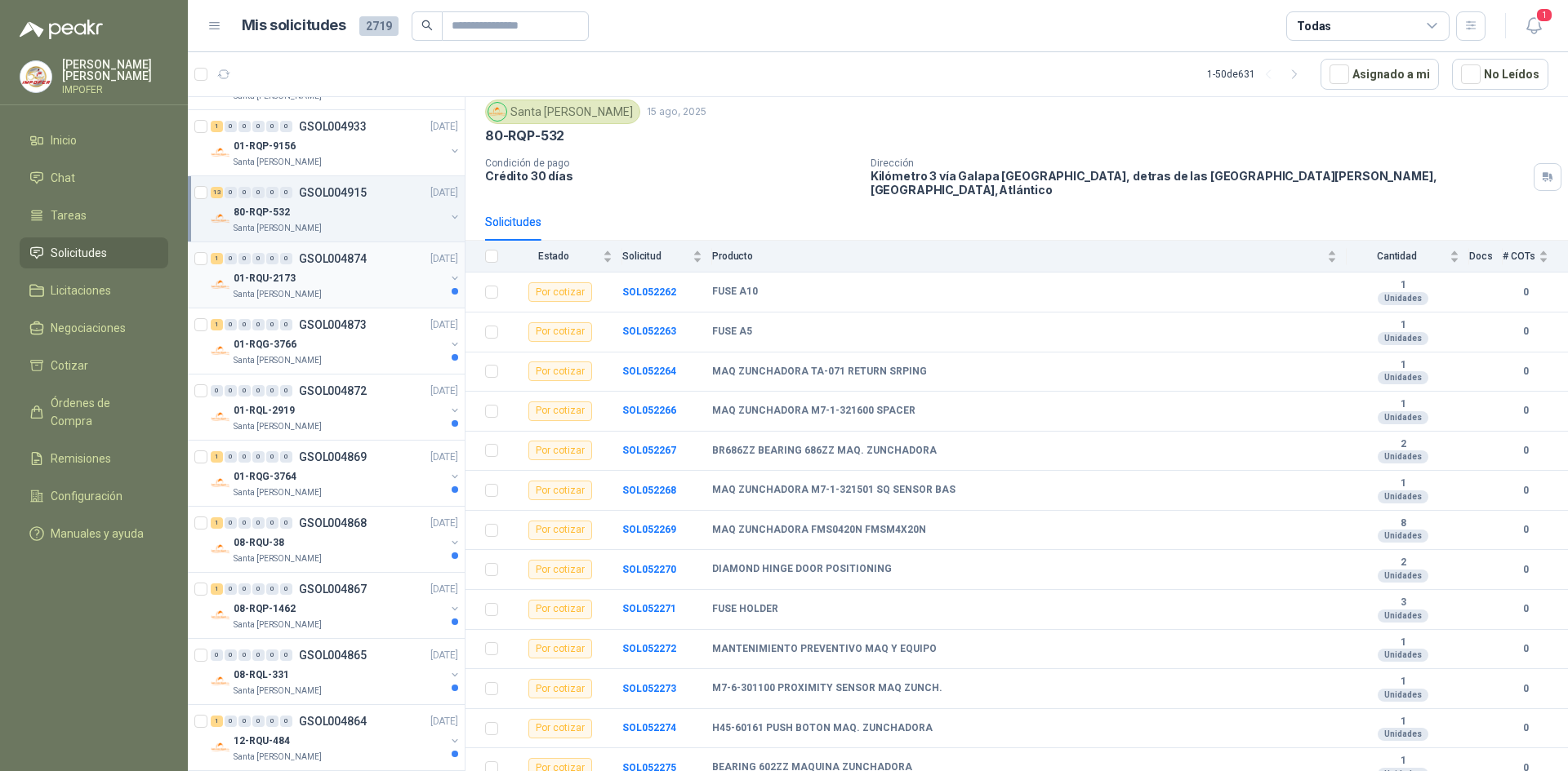
click at [366, 297] on div "Santa [PERSON_NAME]" at bounding box center [339, 294] width 212 height 13
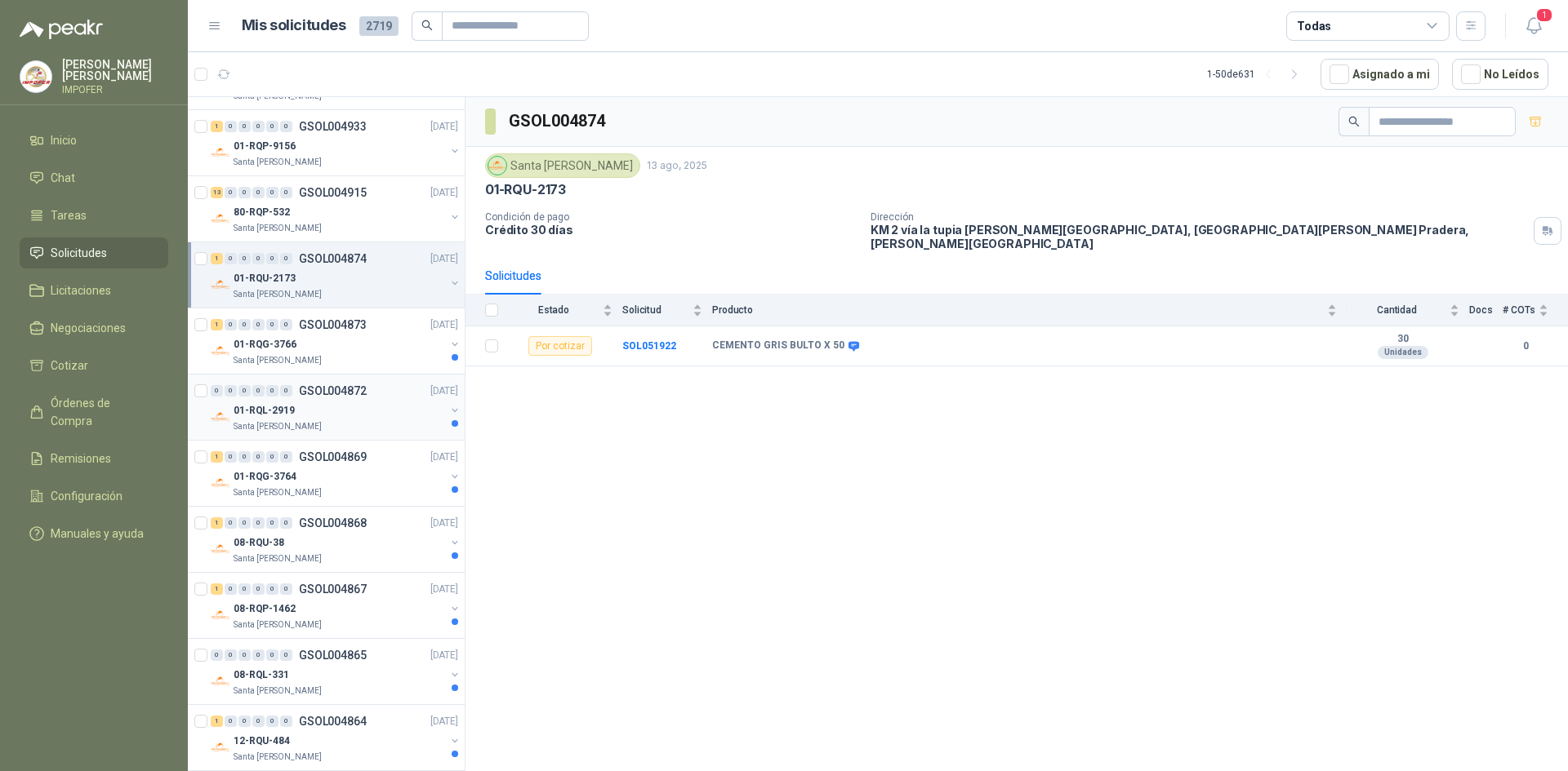
click at [294, 375] on div "0 0 0 0 0 0 GSOL004872 [DATE] 01-RQL-2919 [GEOGRAPHIC_DATA][PERSON_NAME]" at bounding box center [326, 408] width 277 height 66
click at [345, 352] on div "01-RQG-3766" at bounding box center [339, 344] width 212 height 19
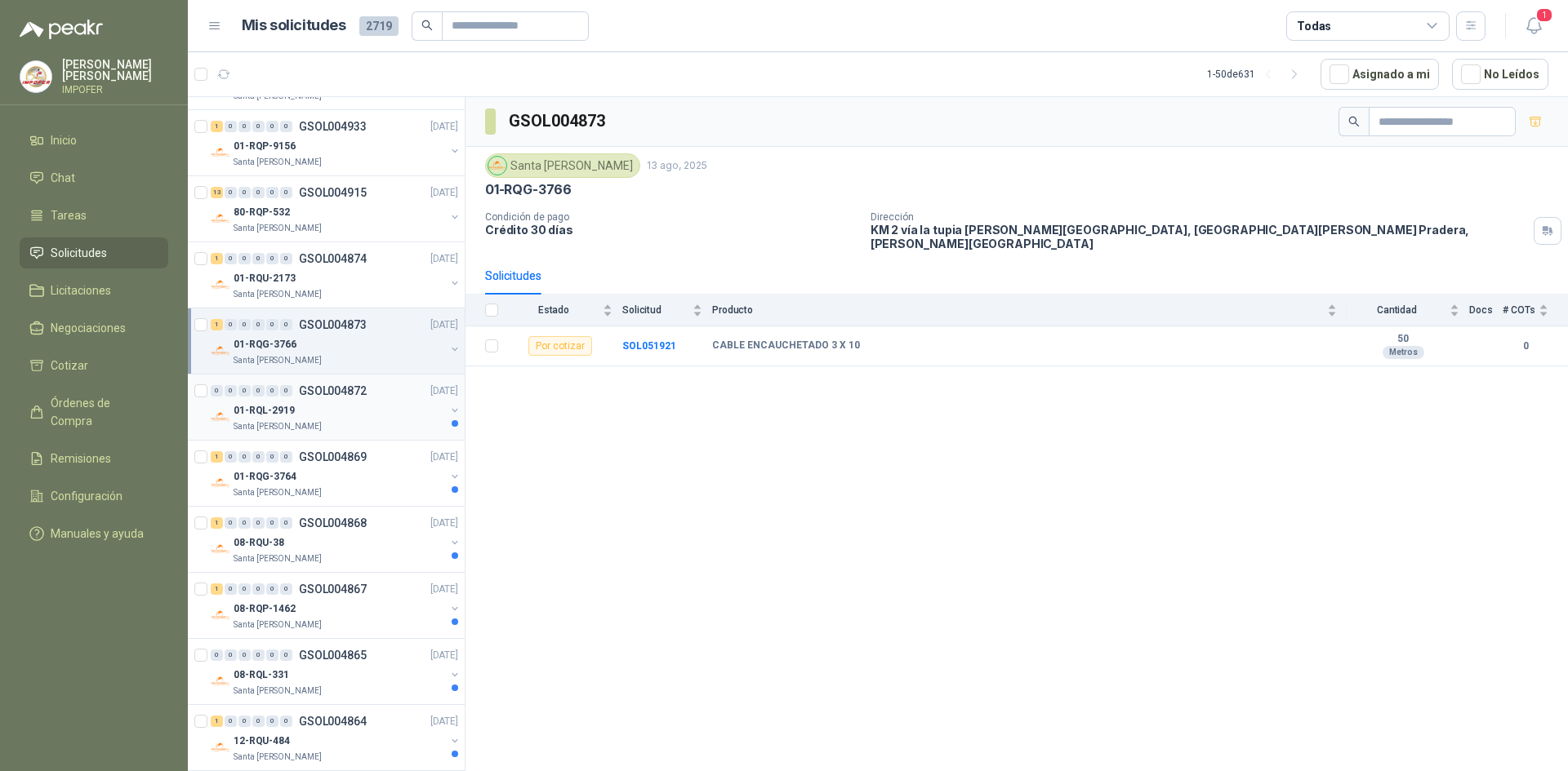
click at [340, 415] on div "01-RQL-2919" at bounding box center [339, 410] width 212 height 19
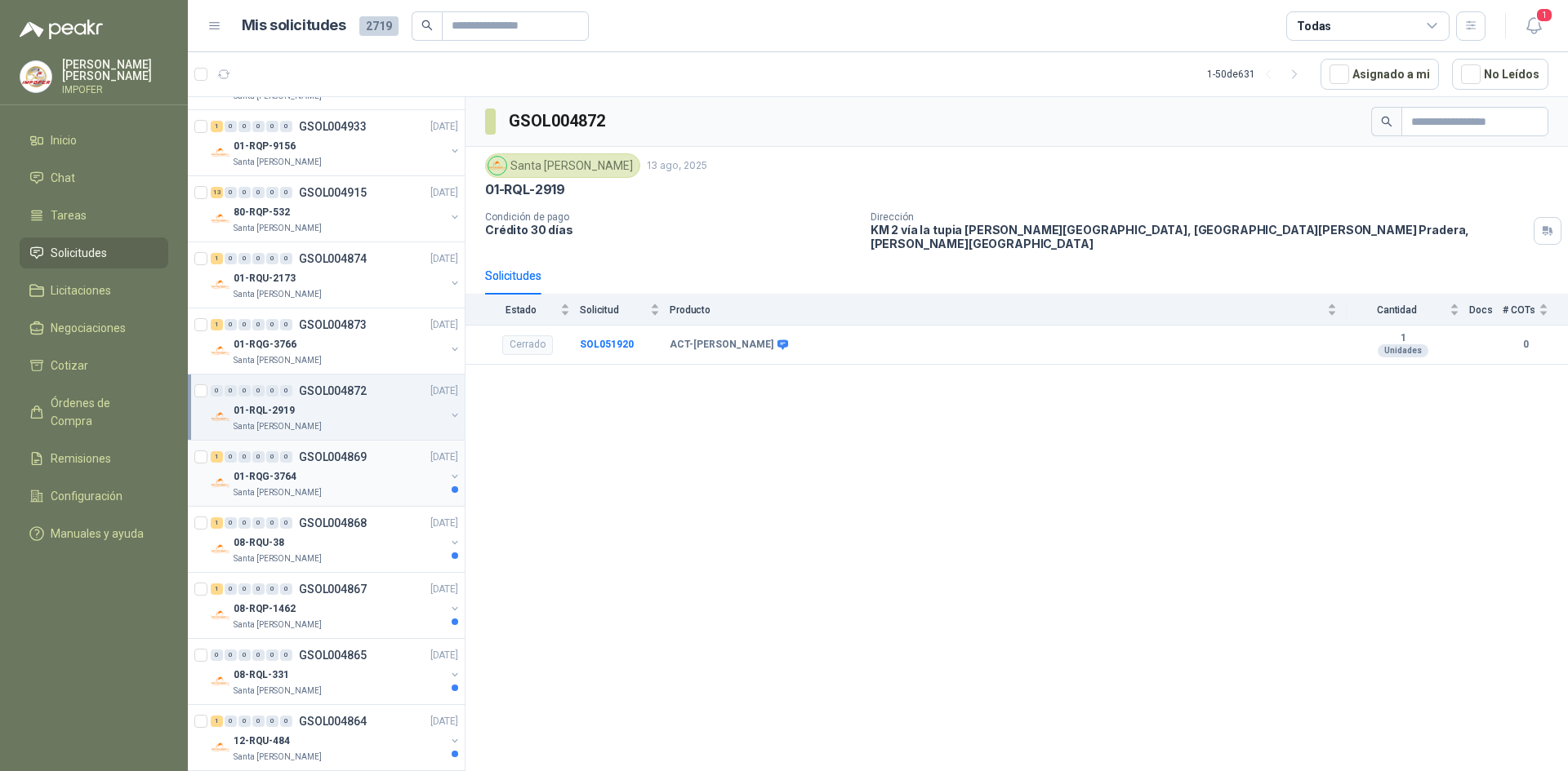
click at [377, 479] on div "01-RQG-3764" at bounding box center [339, 476] width 212 height 19
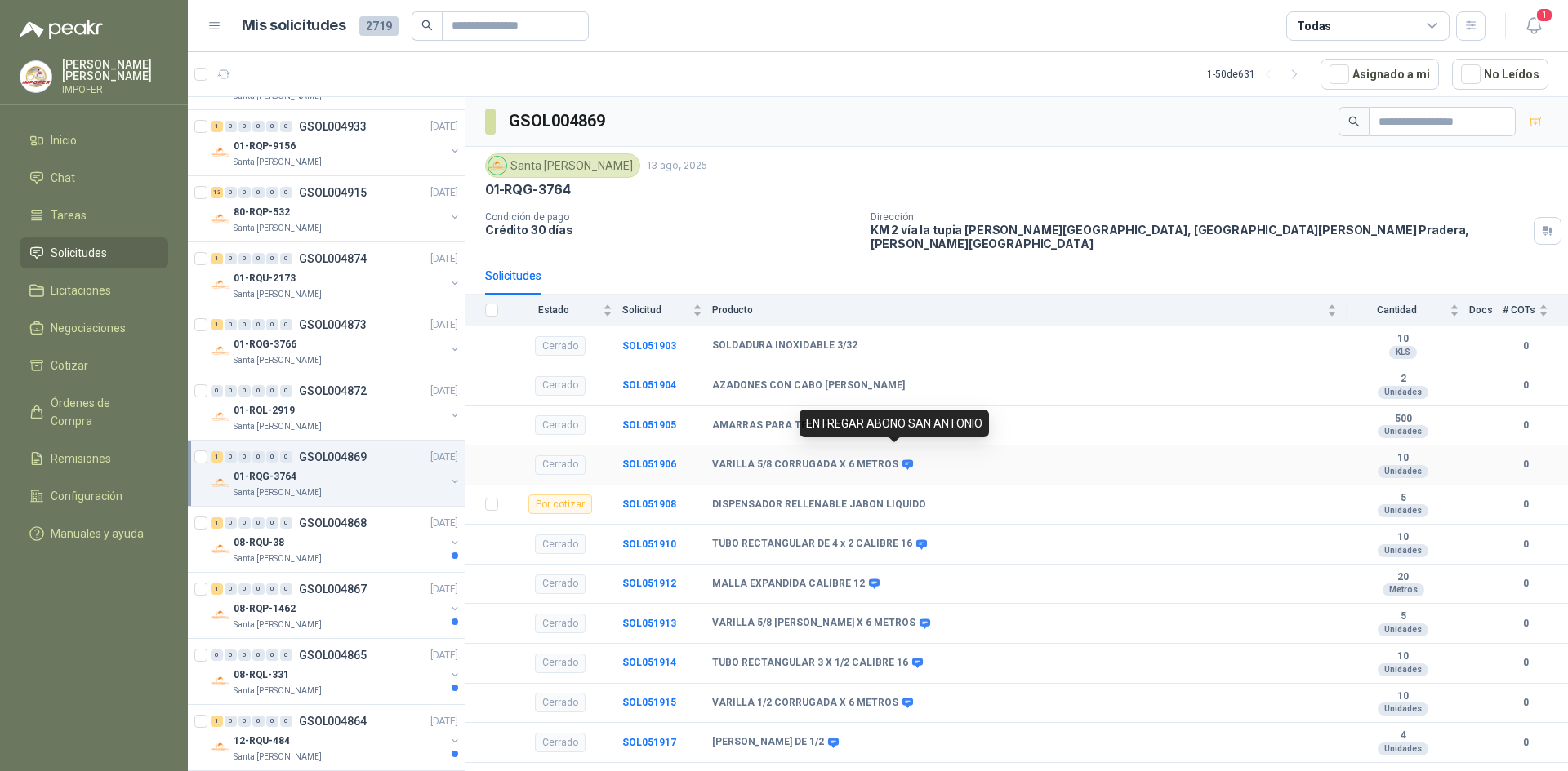
click at [902, 460] on icon at bounding box center [907, 465] width 11 height 10
click at [334, 522] on p "GSOL004868" at bounding box center [333, 523] width 67 height 12
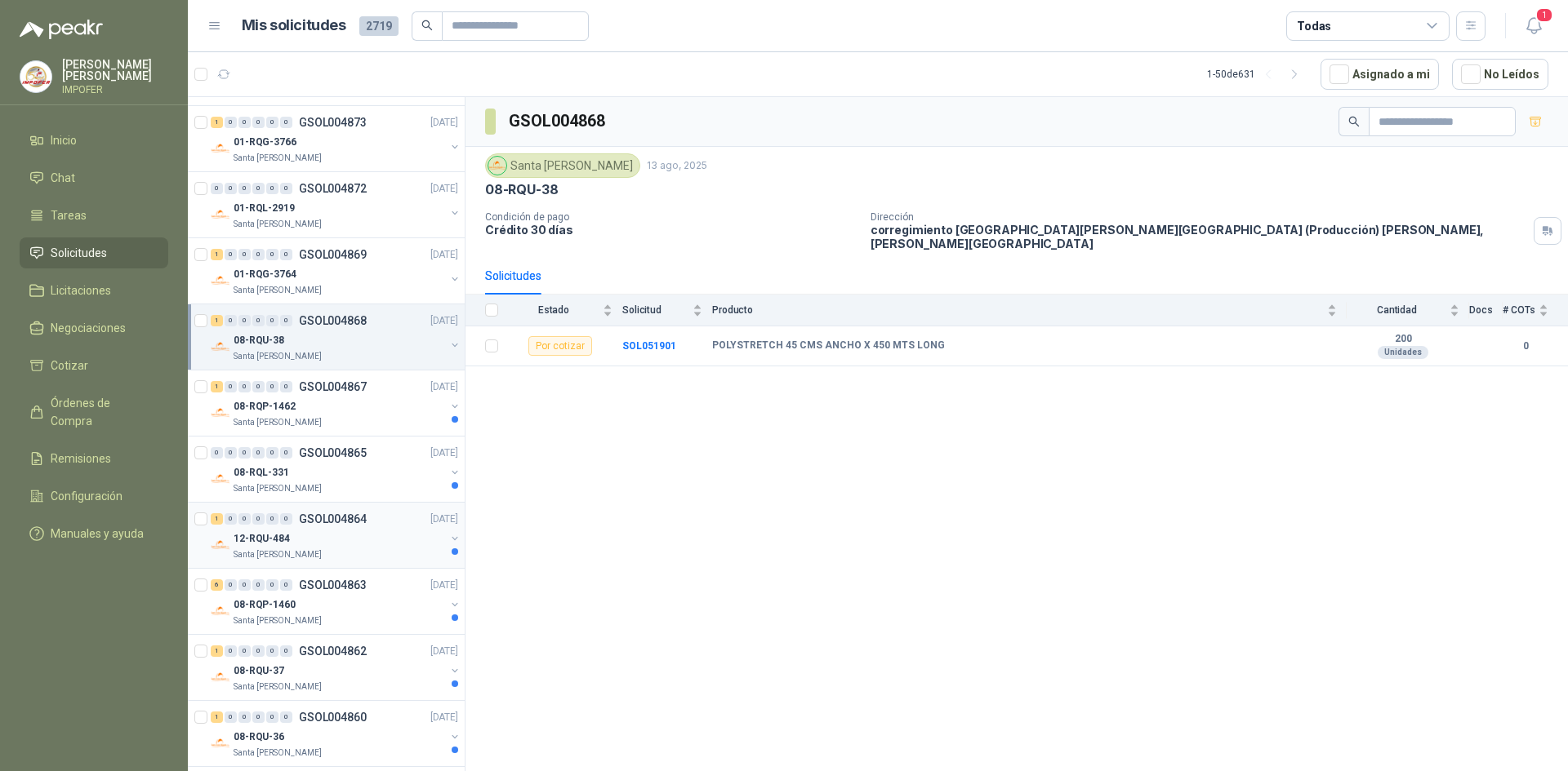
scroll to position [2611, 0]
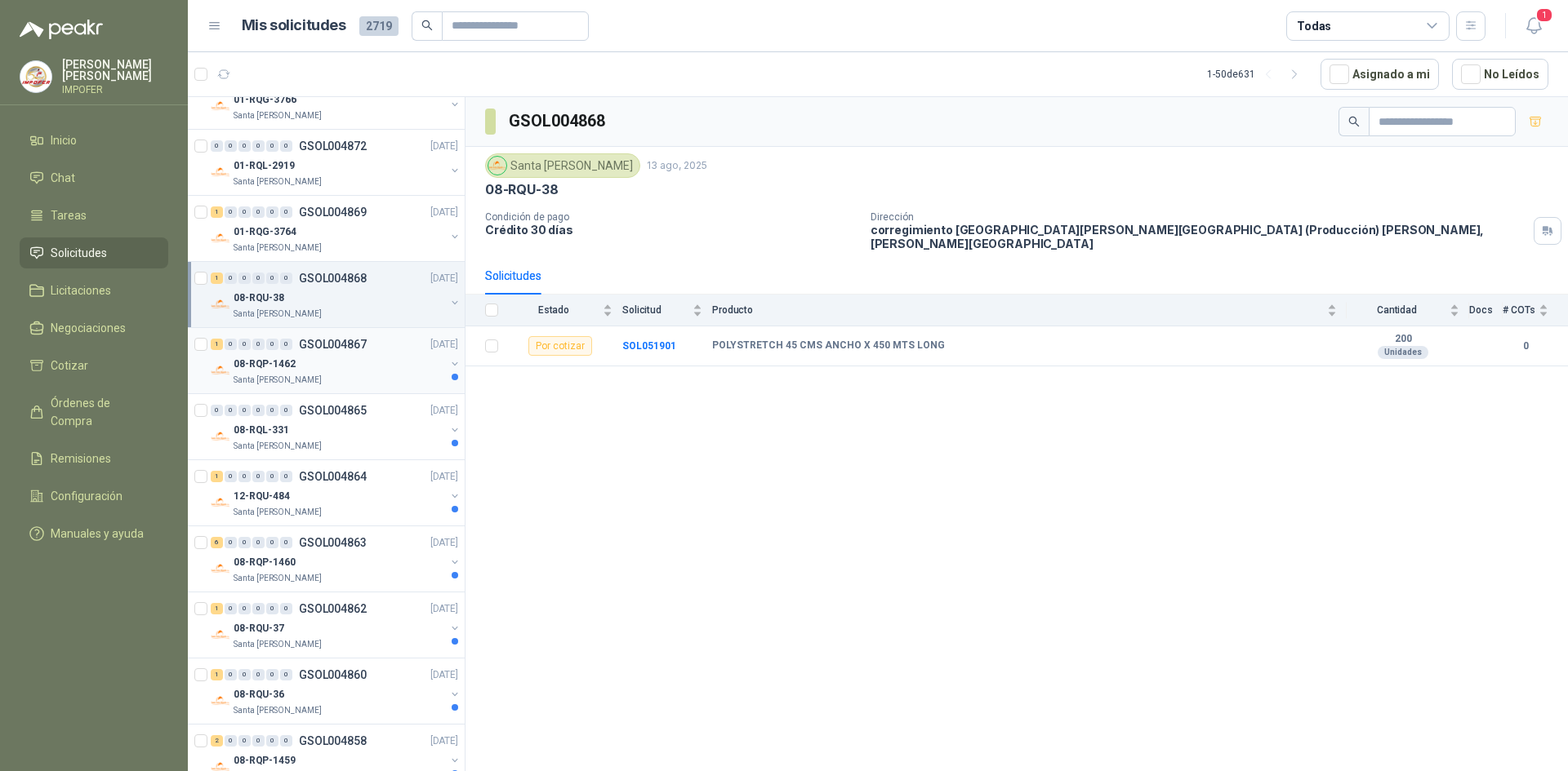
click at [376, 351] on div "1 0 0 0 0 0 GSOL004867 [DATE]" at bounding box center [336, 344] width 250 height 19
